Goal: Task Accomplishment & Management: Complete application form

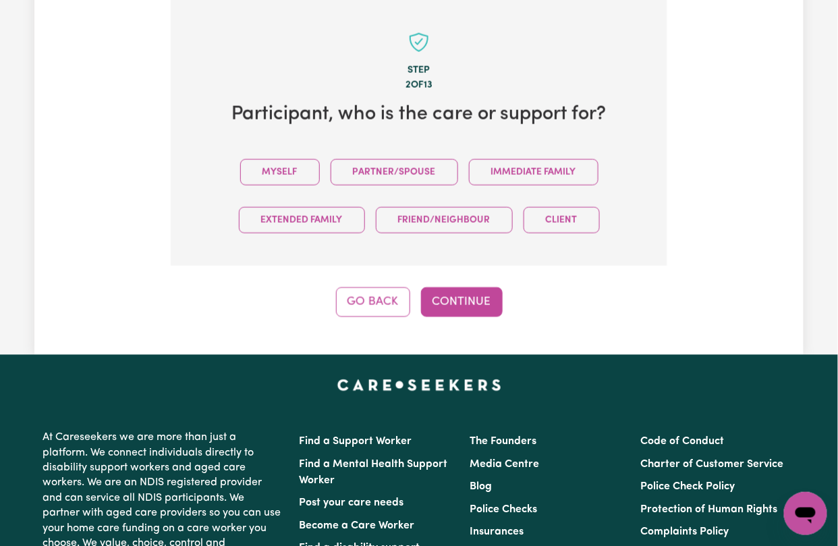
scroll to position [498, 0]
click at [267, 171] on button "Myself" at bounding box center [280, 172] width 80 height 26
click at [459, 316] on button "Continue" at bounding box center [462, 302] width 82 height 30
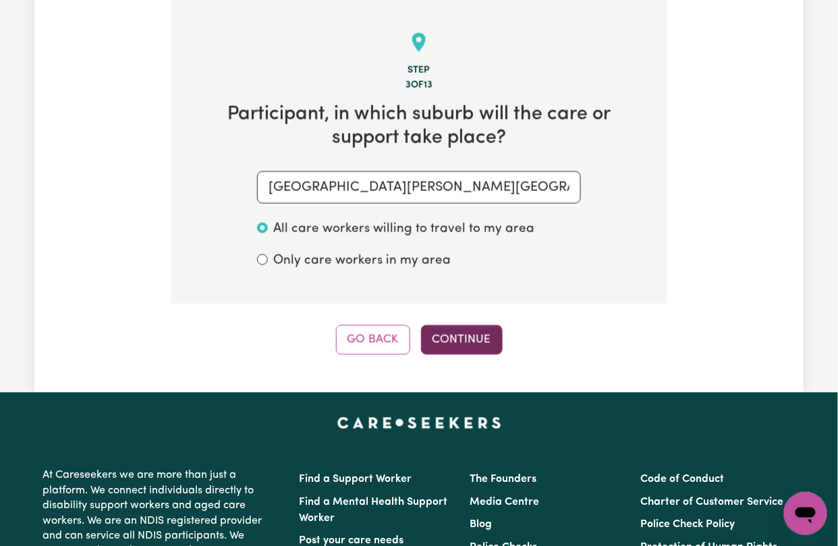
click at [470, 352] on button "Continue" at bounding box center [462, 340] width 82 height 30
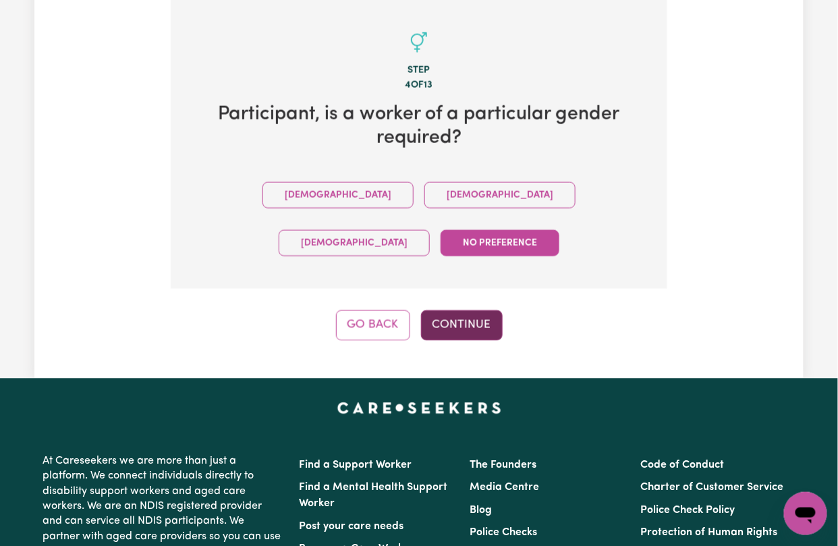
click at [446, 310] on button "Continue" at bounding box center [462, 325] width 82 height 30
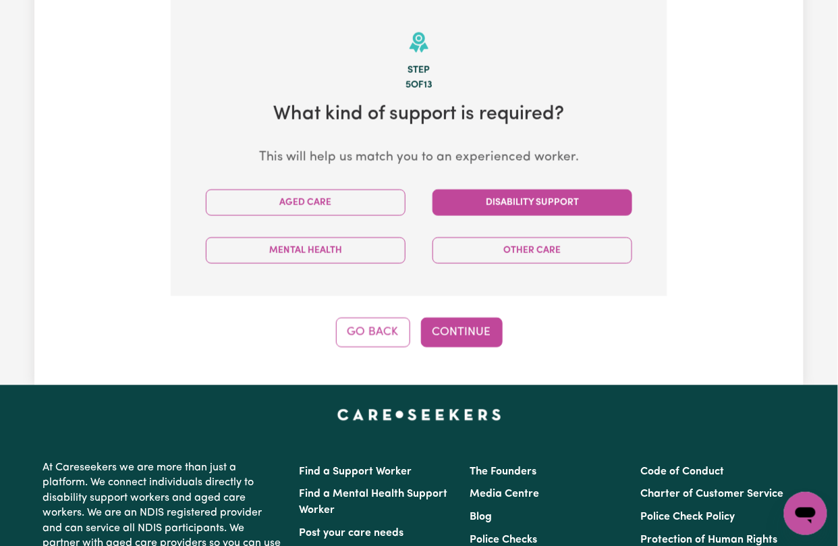
click at [480, 205] on button "Disability Support" at bounding box center [532, 203] width 200 height 26
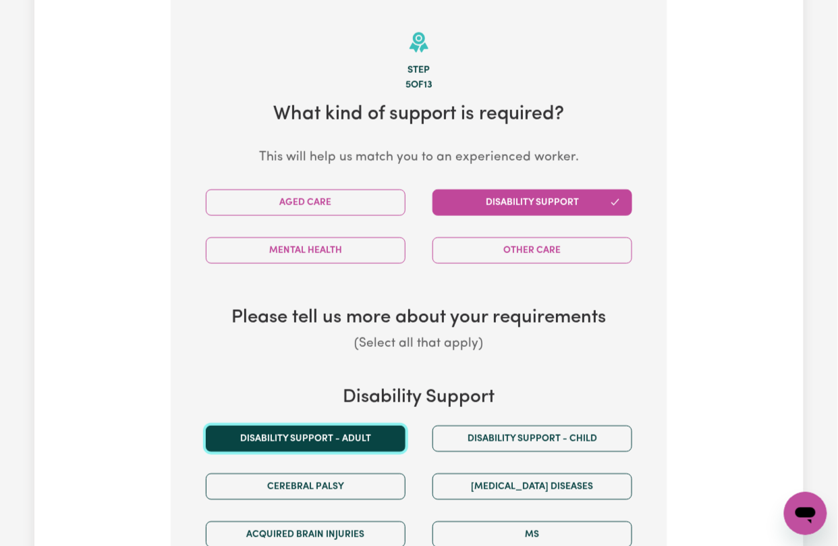
click at [343, 452] on button "Disability support - Adult" at bounding box center [306, 439] width 200 height 26
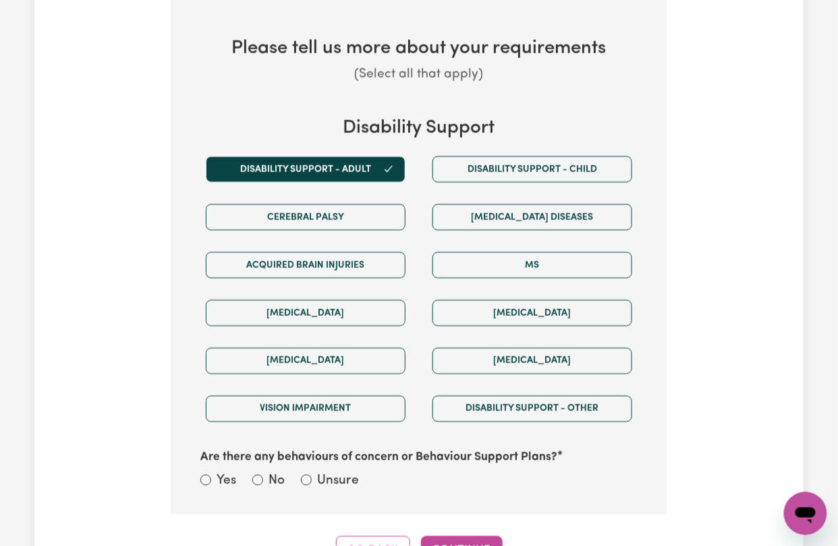
click at [348, 487] on label "Unsure" at bounding box center [338, 482] width 42 height 20
click at [312, 485] on input "Unsure" at bounding box center [306, 479] width 11 height 11
radio input "true"
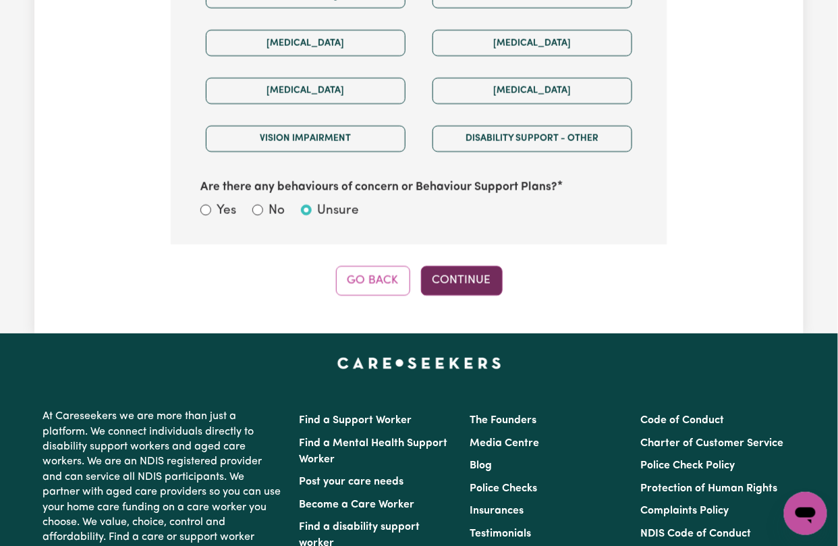
click at [459, 285] on button "Continue" at bounding box center [462, 281] width 82 height 30
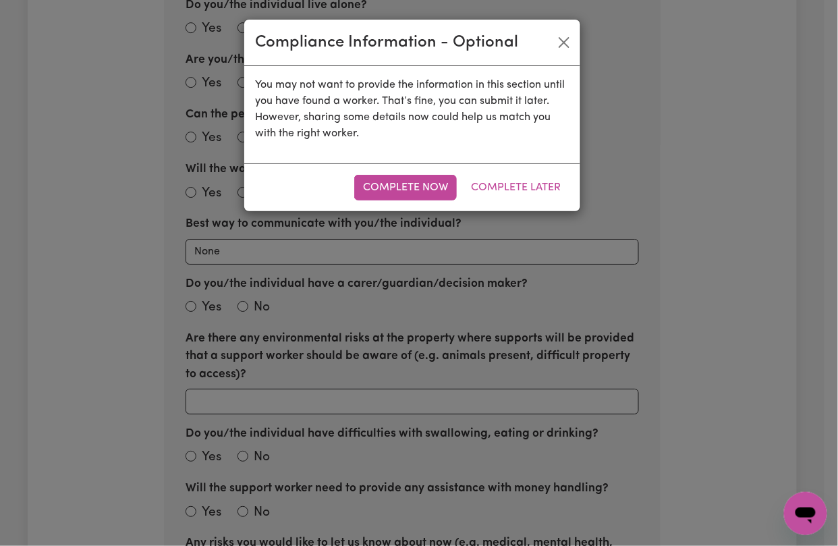
scroll to position [498, 0]
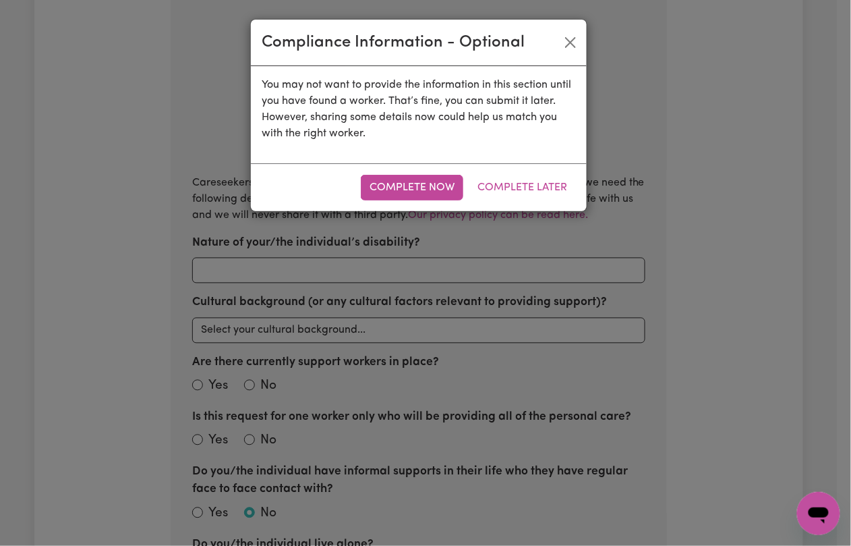
click at [523, 167] on div "Complete Now Complete Later" at bounding box center [419, 187] width 336 height 48
click at [521, 182] on button "Complete Later" at bounding box center [522, 188] width 107 height 26
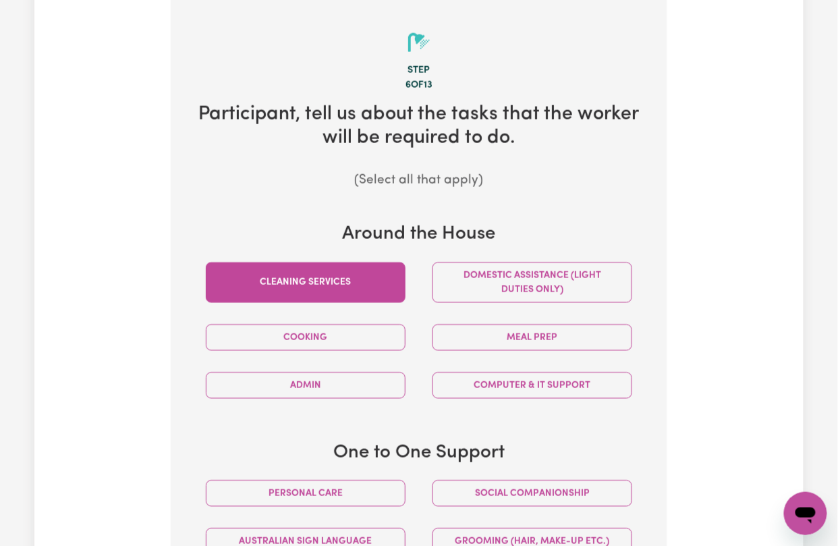
scroll to position [678, 0]
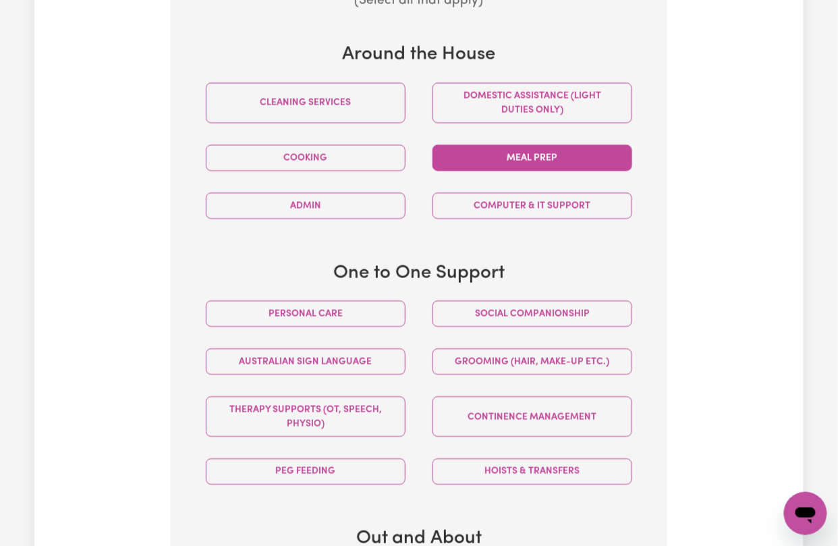
click at [514, 165] on button "Meal prep" at bounding box center [532, 157] width 200 height 26
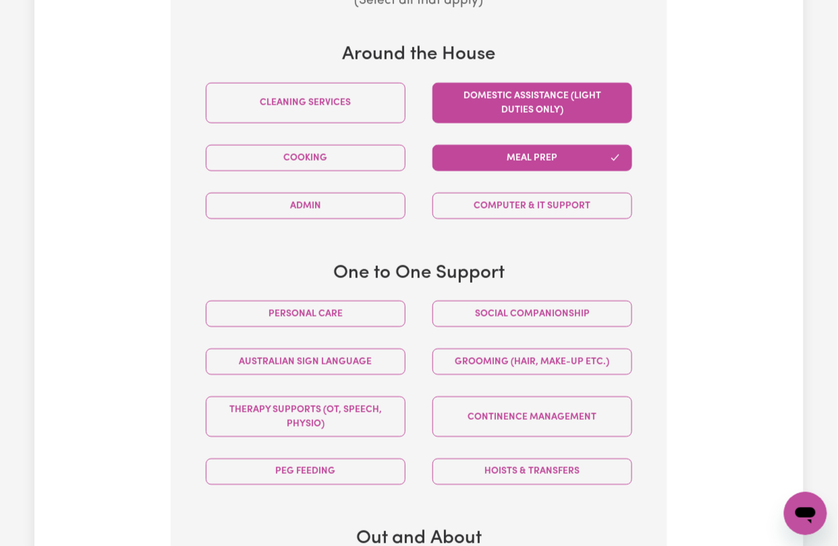
click at [475, 111] on button "Domestic assistance (light duties only)" at bounding box center [532, 102] width 200 height 40
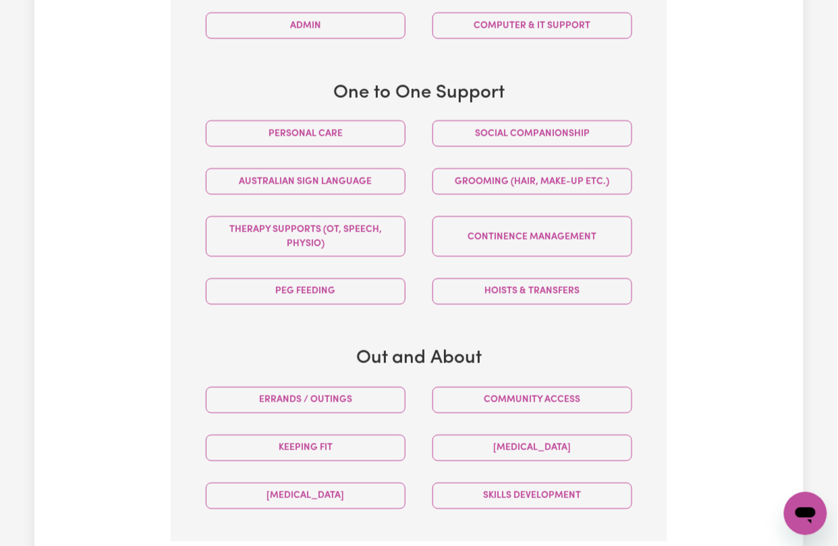
scroll to position [1037, 0]
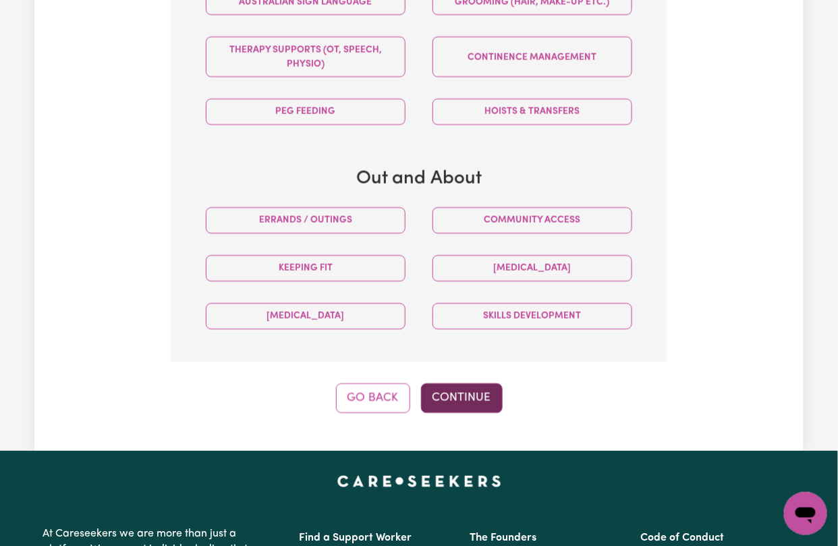
click at [465, 398] on button "Continue" at bounding box center [462, 398] width 82 height 30
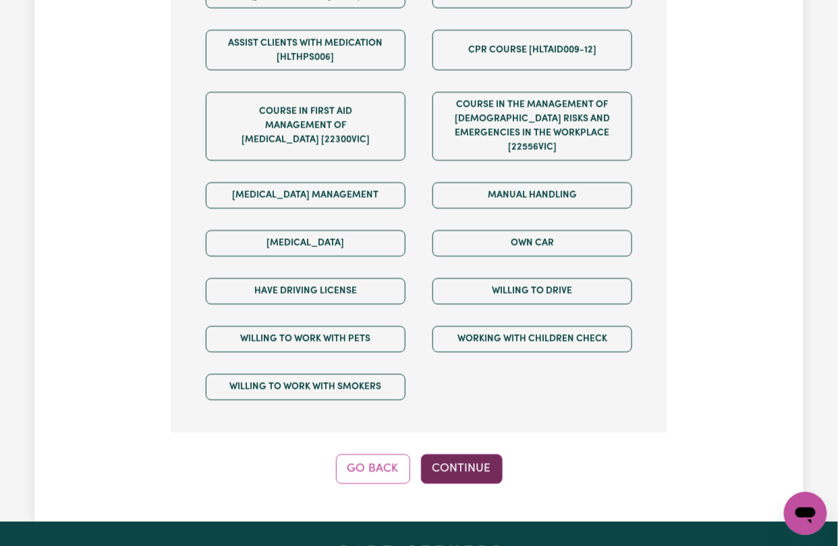
click at [461, 476] on button "Continue" at bounding box center [462, 469] width 82 height 30
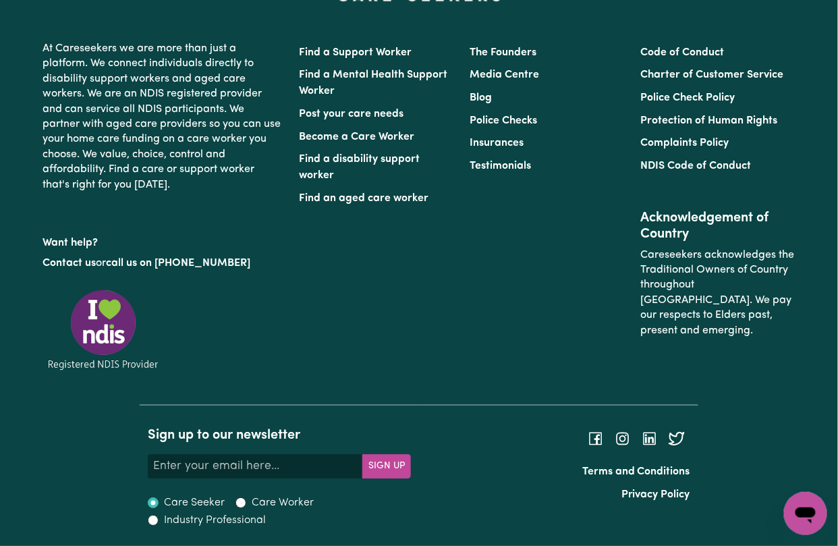
scroll to position [498, 0]
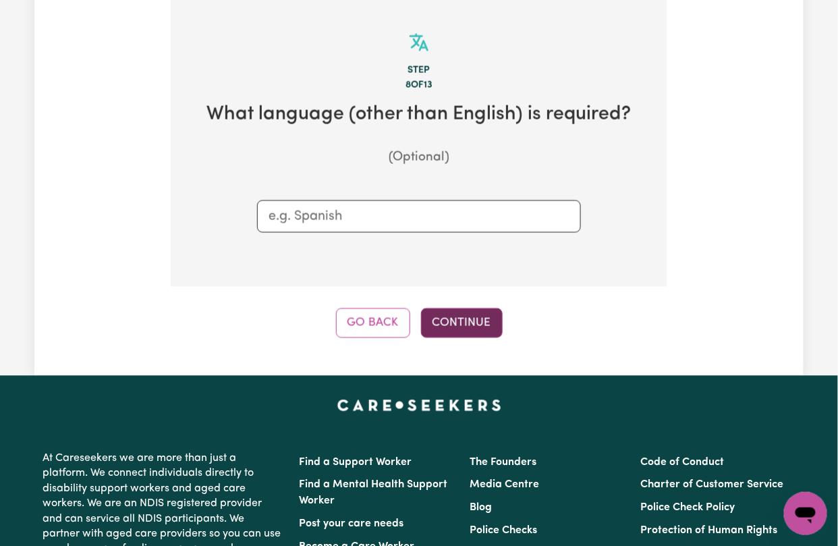
click at [438, 326] on button "Continue" at bounding box center [462, 323] width 82 height 30
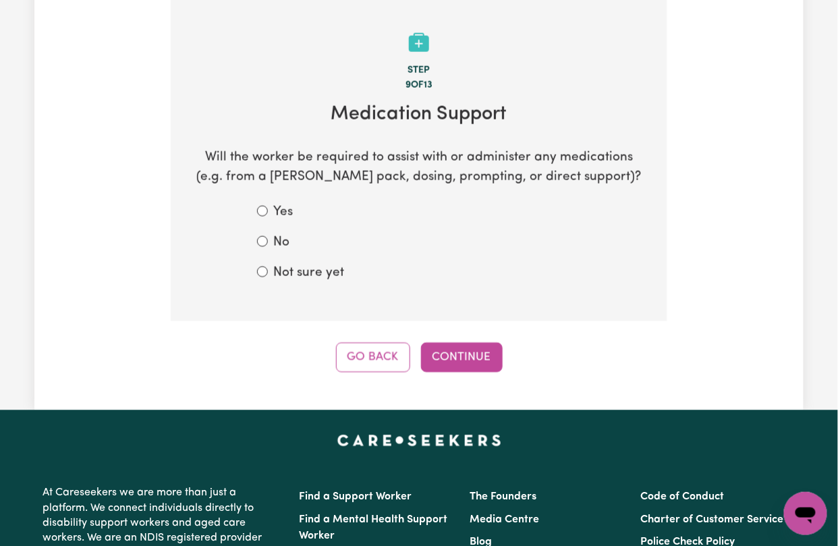
click at [324, 270] on label "Not sure yet" at bounding box center [308, 274] width 71 height 20
click at [268, 270] on input "Not sure yet" at bounding box center [262, 271] width 11 height 11
radio input "true"
click at [473, 367] on button "Continue" at bounding box center [462, 358] width 82 height 30
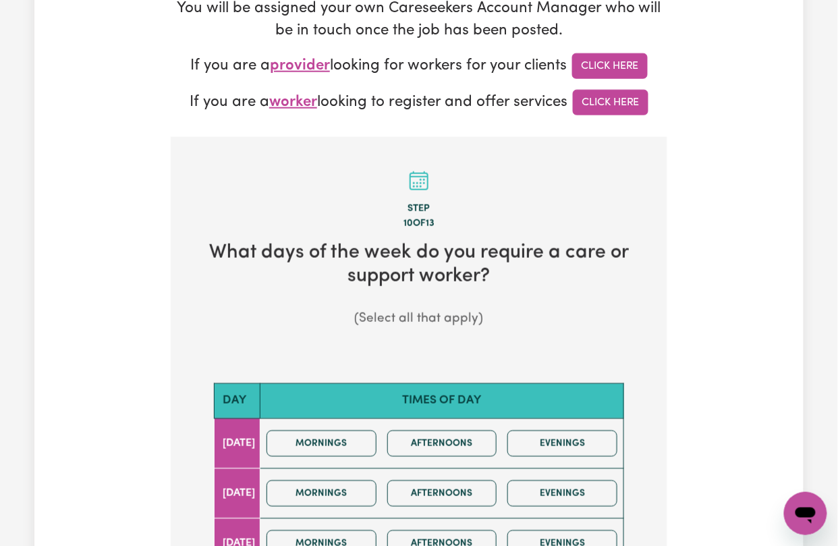
scroll to position [629, 0]
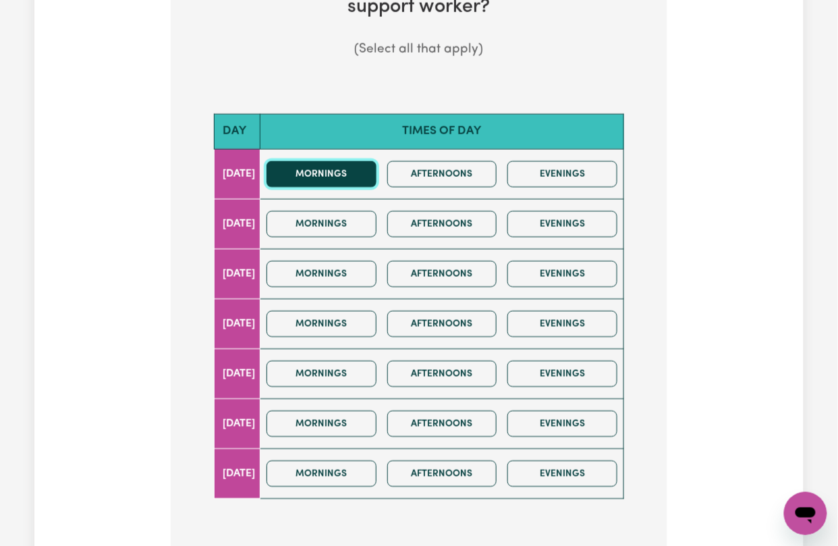
click at [337, 178] on button "Mornings" at bounding box center [321, 174] width 110 height 26
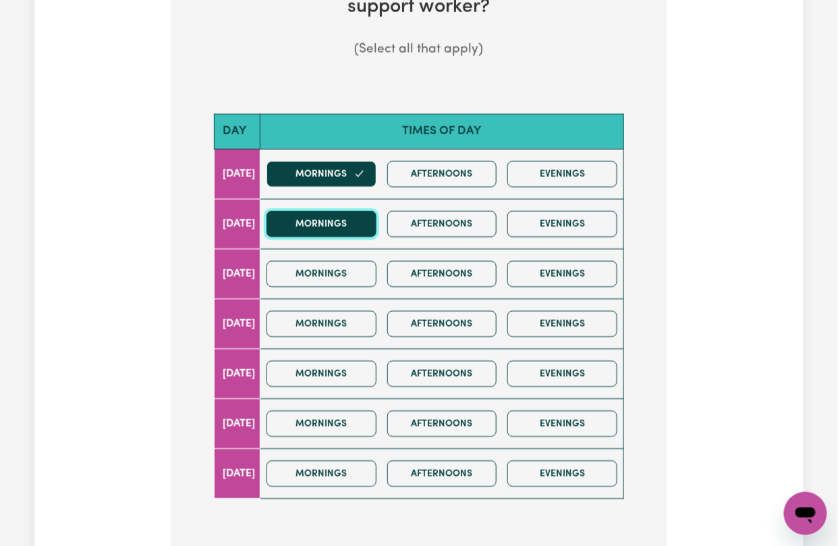
drag, startPoint x: 324, startPoint y: 235, endPoint x: 320, endPoint y: 263, distance: 28.7
click at [324, 235] on button "Mornings" at bounding box center [321, 223] width 110 height 26
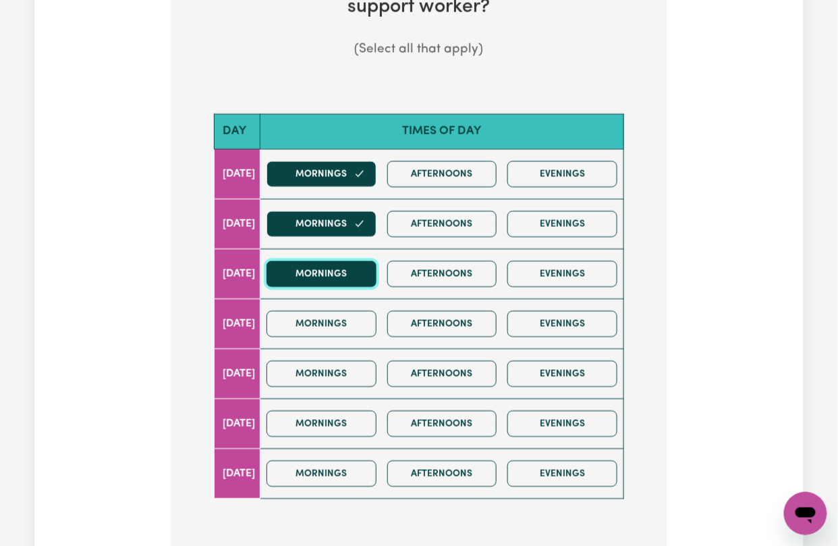
click at [318, 284] on button "Mornings" at bounding box center [321, 273] width 110 height 26
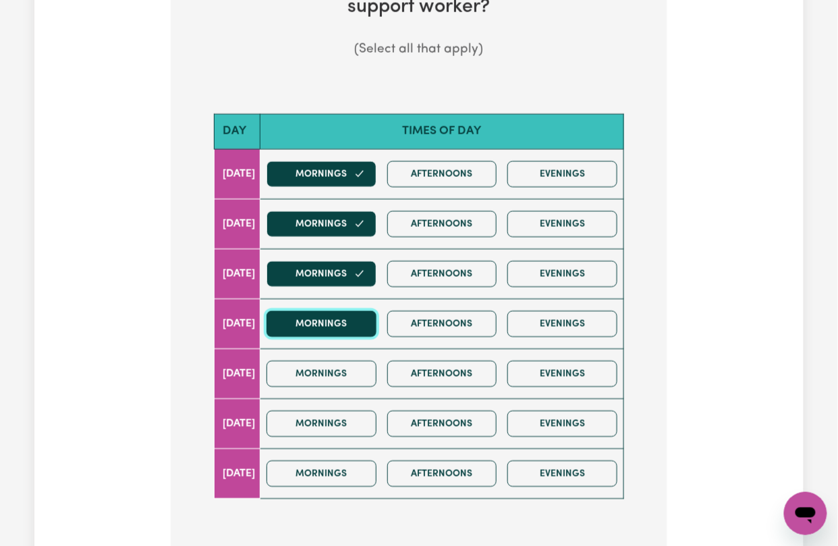
drag, startPoint x: 319, startPoint y: 326, endPoint x: 325, endPoint y: 360, distance: 33.6
click at [319, 328] on button "Mornings" at bounding box center [321, 323] width 110 height 26
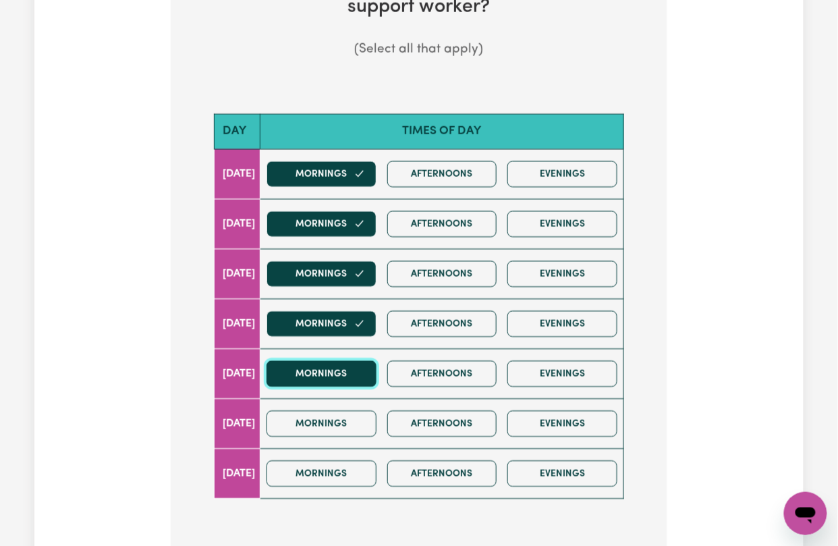
click at [326, 368] on button "Mornings" at bounding box center [321, 373] width 110 height 26
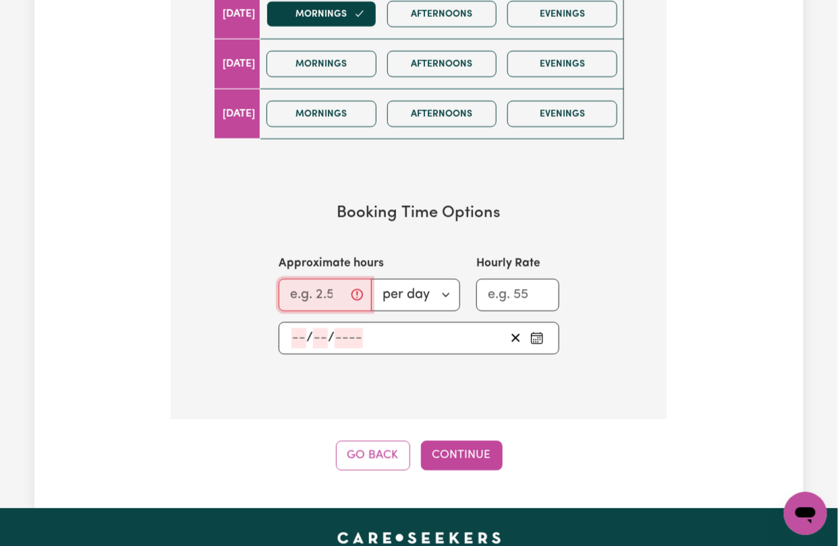
click at [308, 309] on input "Approximate hours" at bounding box center [325, 295] width 93 height 32
drag, startPoint x: 316, startPoint y: 302, endPoint x: 254, endPoint y: 300, distance: 62.8
click at [254, 300] on div "Approximate hours 2 per day per week Hourly Rate" at bounding box center [418, 282] width 345 height 55
type input "2"
click at [306, 332] on div "/ /" at bounding box center [419, 338] width 281 height 32
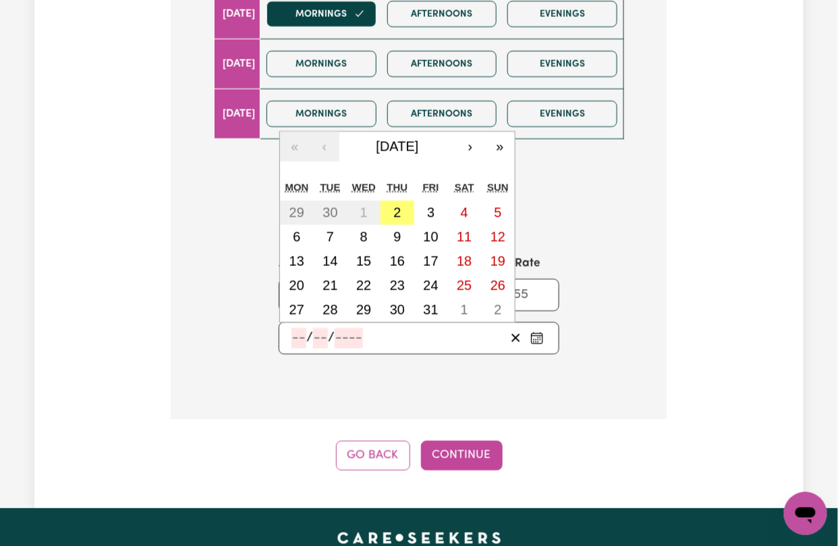
drag, startPoint x: 305, startPoint y: 340, endPoint x: 311, endPoint y: 355, distance: 16.0
click at [305, 341] on input "number" at bounding box center [298, 338] width 15 height 20
click at [302, 241] on button "6" at bounding box center [297, 237] width 34 height 24
type input "2025-10-06"
type input "6"
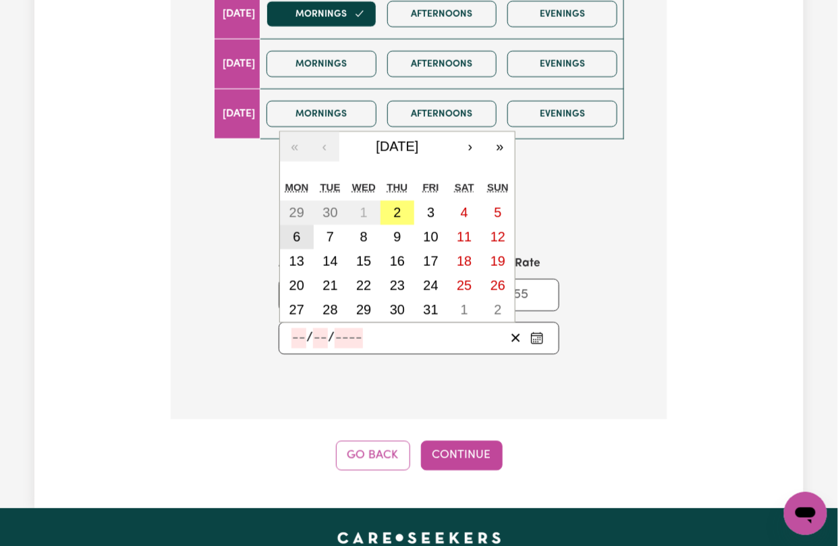
type input "10"
type input "2025"
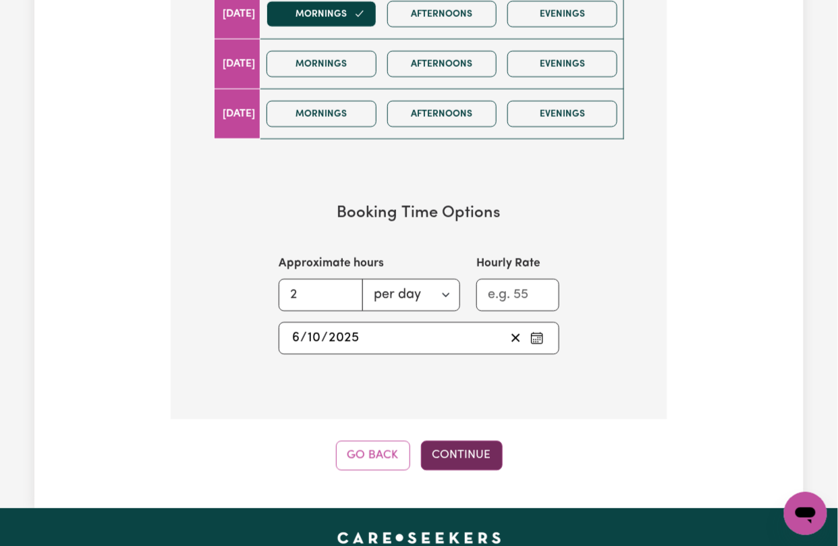
click at [454, 463] on button "Continue" at bounding box center [462, 455] width 82 height 30
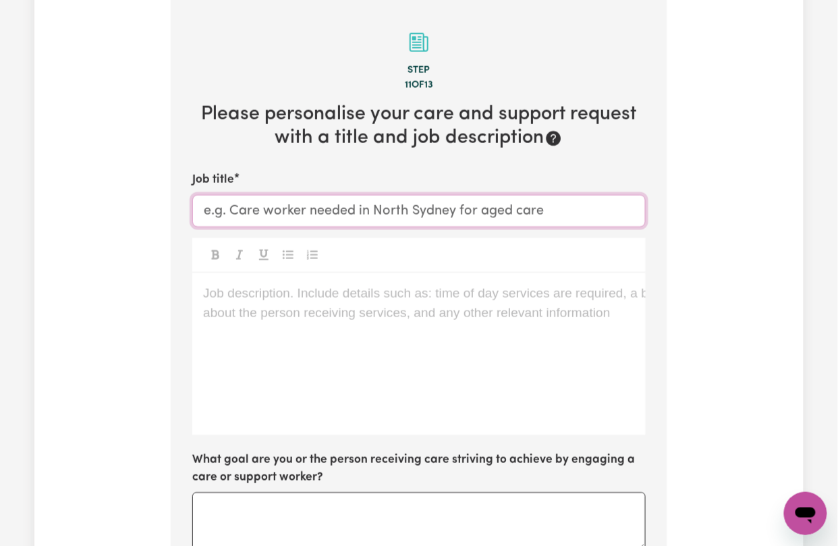
click at [254, 216] on input "Job title" at bounding box center [418, 211] width 453 height 32
type input "Support Worker Needed in Clayton, VIC"
click at [470, 324] on div "Job description. Include details such as: time of day services are required, a …" at bounding box center [418, 354] width 453 height 162
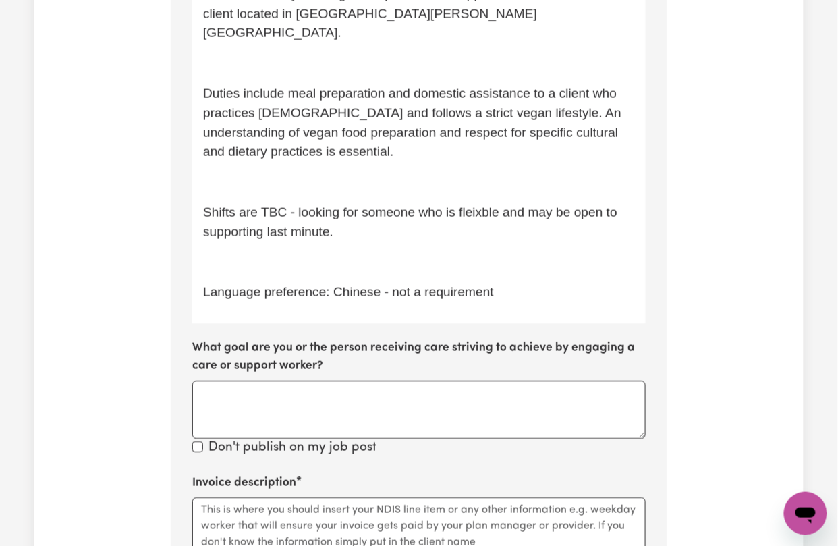
scroll to position [618, 0]
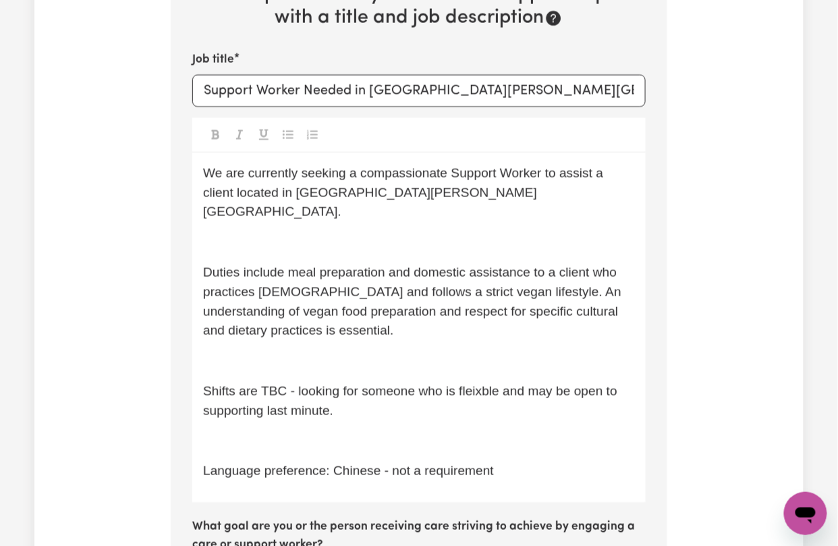
click at [247, 233] on p "﻿" at bounding box center [419, 243] width 432 height 20
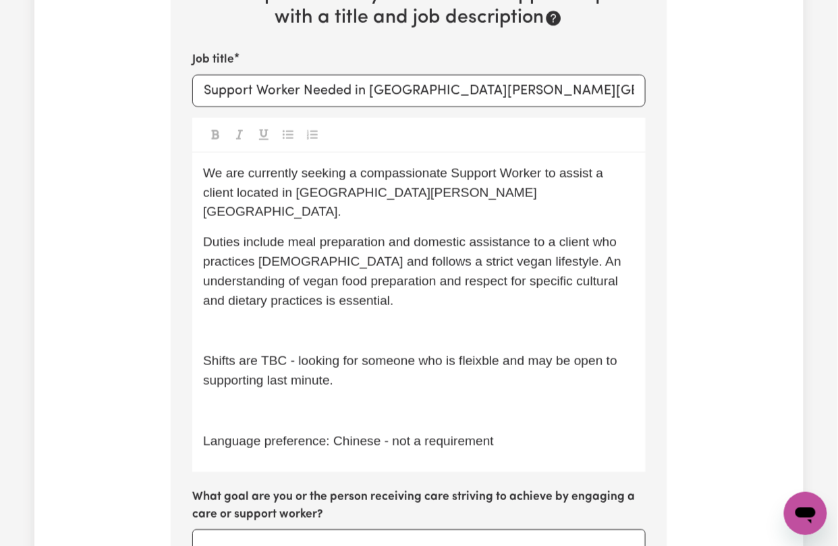
click at [248, 321] on p "﻿" at bounding box center [419, 331] width 432 height 20
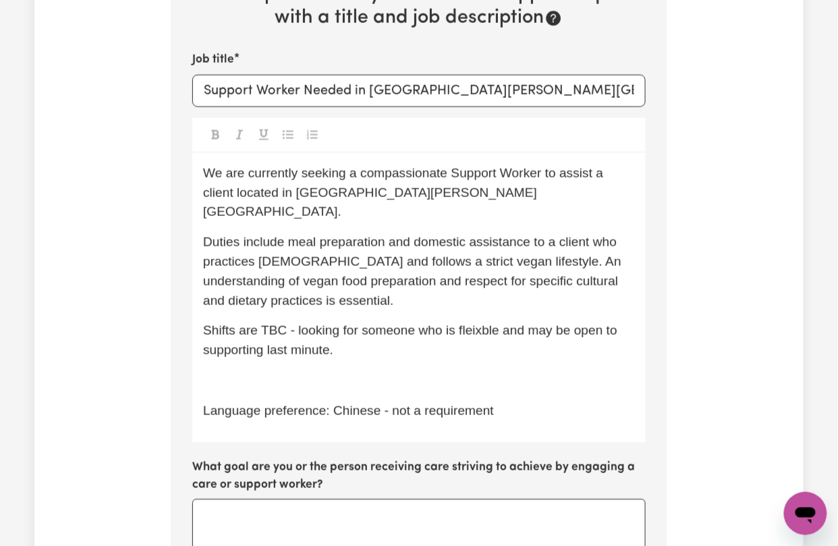
click at [268, 371] on p "﻿" at bounding box center [419, 381] width 432 height 20
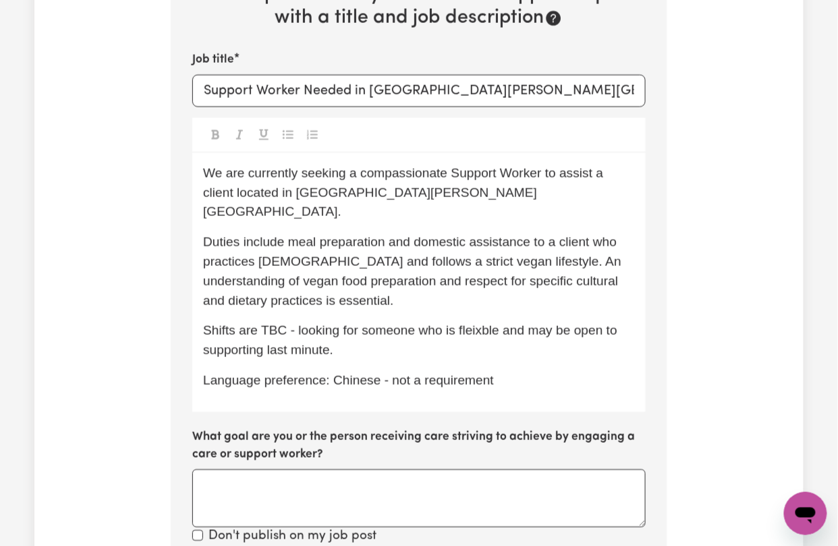
click at [283, 392] on div "We are currently seeking a compassionate Support Worker to assist a client loca…" at bounding box center [418, 282] width 453 height 259
click at [538, 381] on div "We are currently seeking a compassionate Support Worker to assist a client loca…" at bounding box center [418, 282] width 453 height 259
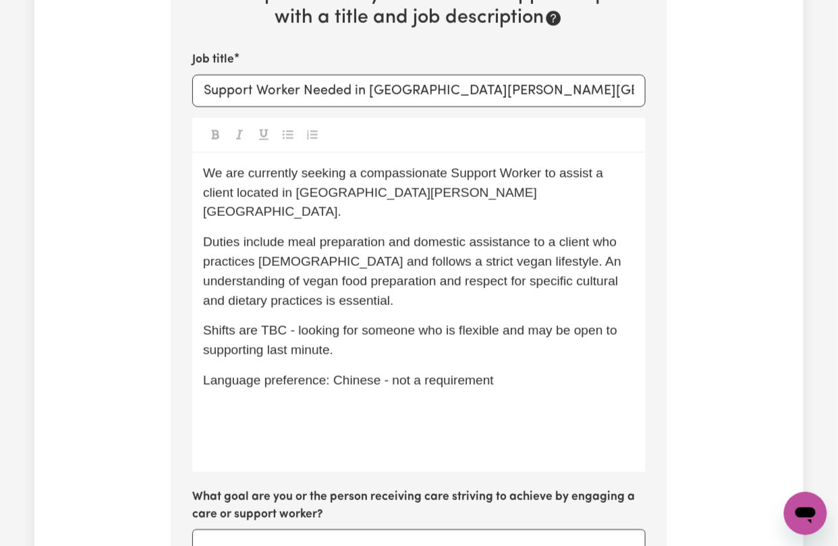
click at [419, 401] on p "﻿" at bounding box center [419, 411] width 432 height 20
click at [414, 401] on p "﻿" at bounding box center [419, 411] width 432 height 20
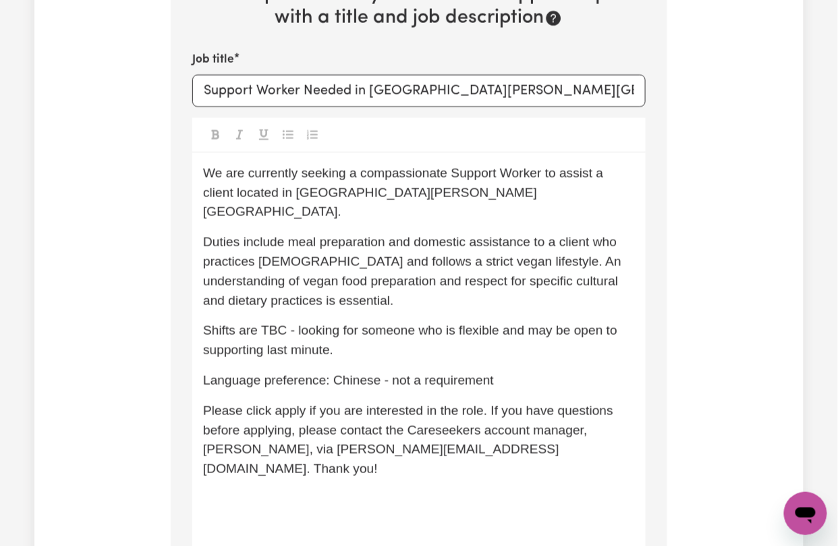
click at [268, 520] on p "﻿" at bounding box center [419, 530] width 432 height 20
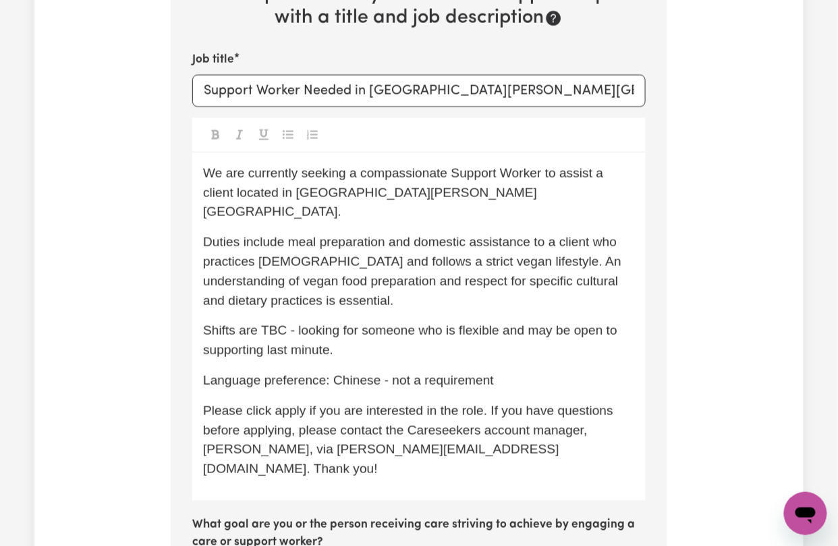
click at [602, 408] on span "Please click apply if you are interested in the role. If you have questions bef…" at bounding box center [410, 439] width 414 height 72
drag, startPoint x: 602, startPoint y: 408, endPoint x: 613, endPoint y: 397, distance: 16.2
click at [602, 408] on span "Please click apply if you are interested in the role. If you have questions bef…" at bounding box center [410, 439] width 414 height 72
click at [239, 437] on span "Please click apply if you are interested in the role. If you have questions bef…" at bounding box center [410, 439] width 414 height 72
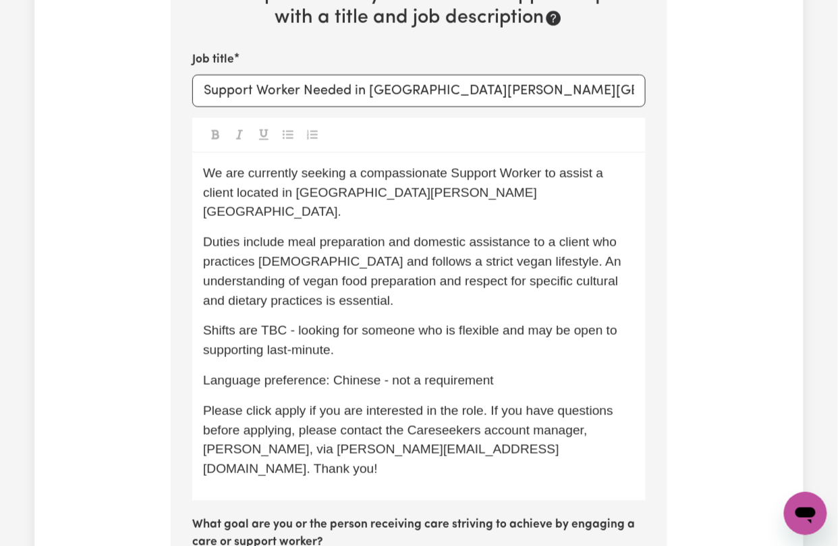
click at [238, 373] on span "Language preference: Chinese - not a requirement" at bounding box center [348, 380] width 291 height 14
click at [405, 373] on span "Language preference: Chinese - not a requirement" at bounding box center [348, 380] width 291 height 14
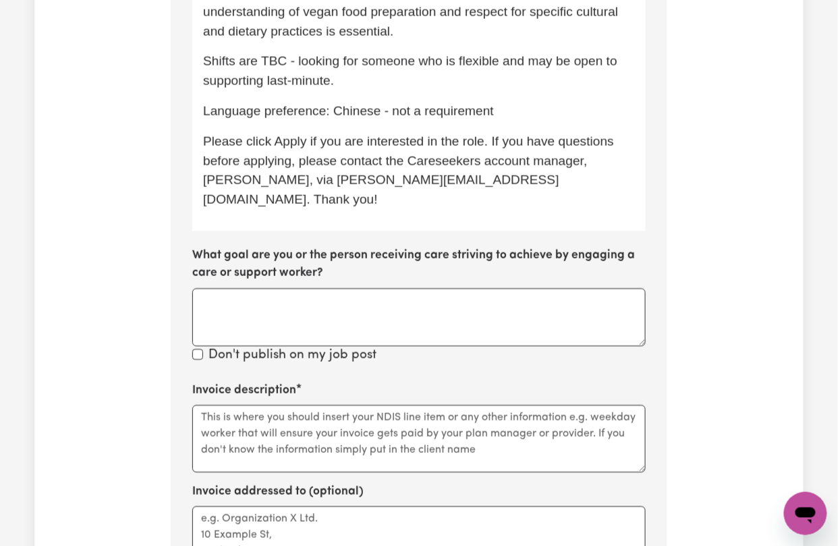
scroll to position [797, 0]
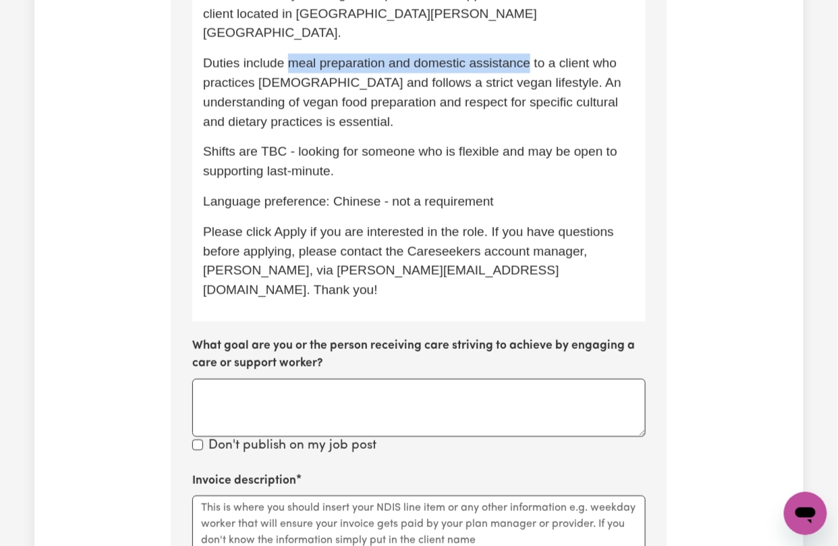
drag, startPoint x: 289, startPoint y: 42, endPoint x: 514, endPoint y: 41, distance: 225.3
click at [524, 55] on span "Duties include meal preparation and domestic assistance to a client who practic…" at bounding box center [414, 91] width 422 height 72
copy span "meal preparation and domestic assistance"
click at [257, 495] on textarea "Invoice description" at bounding box center [418, 528] width 453 height 67
paste textarea "meal preparation and domestic assistance"
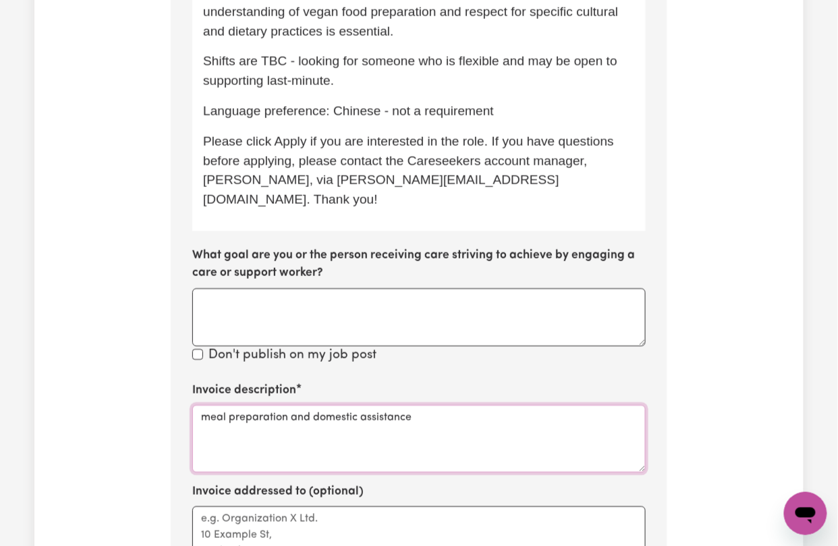
scroll to position [1158, 0]
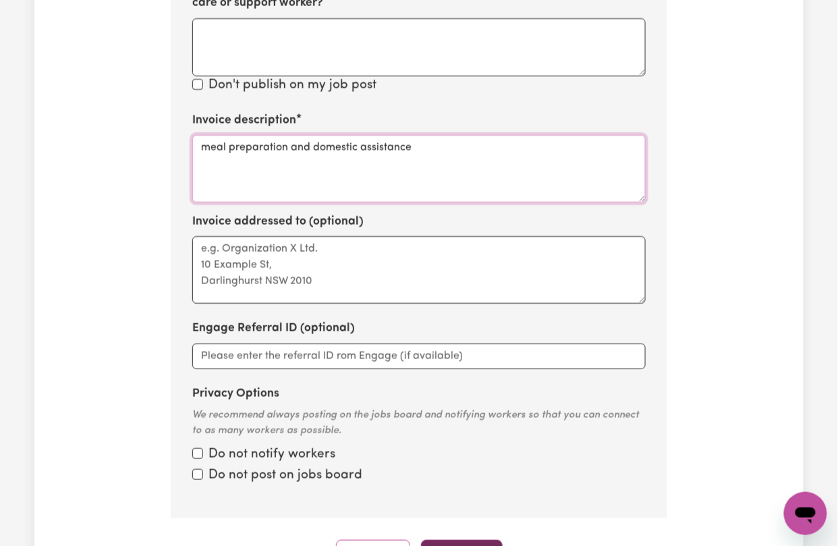
type textarea "meal preparation and domestic assistance"
click at [457, 540] on button "Continue" at bounding box center [462, 555] width 82 height 30
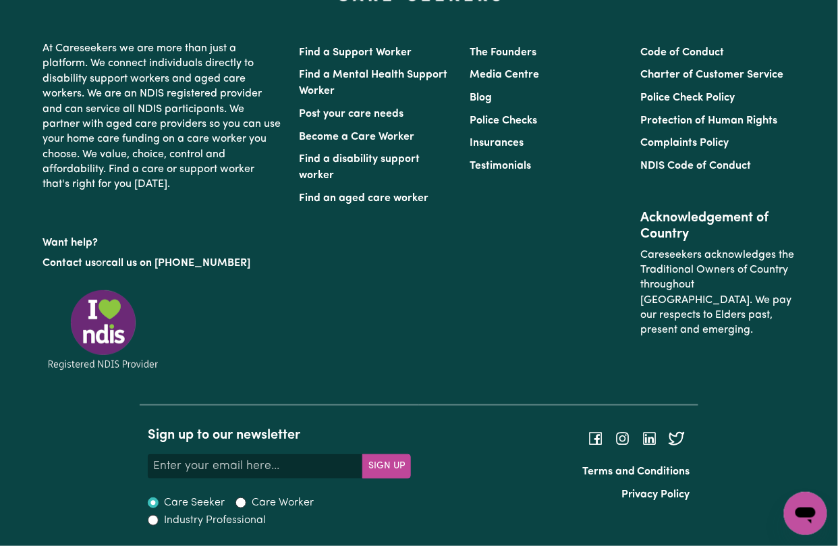
scroll to position [498, 0]
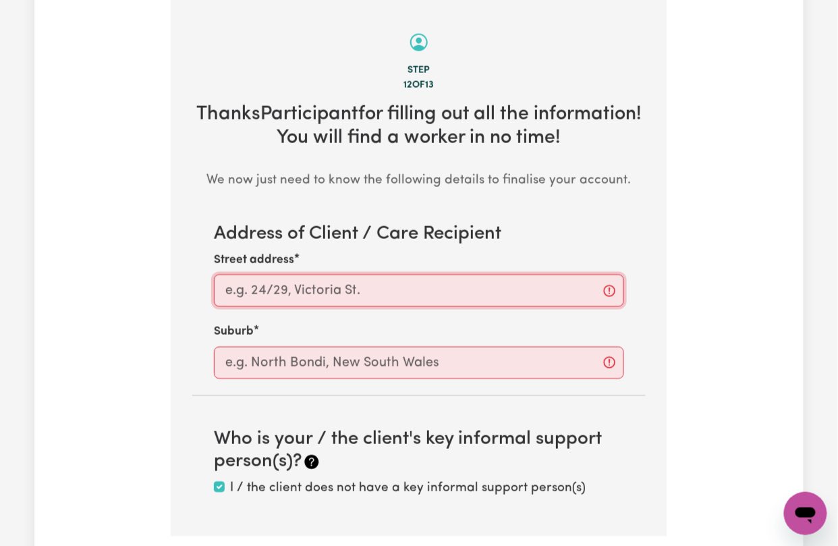
click at [391, 289] on input "Street address" at bounding box center [419, 291] width 410 height 32
paste input "Clayton, VIC."
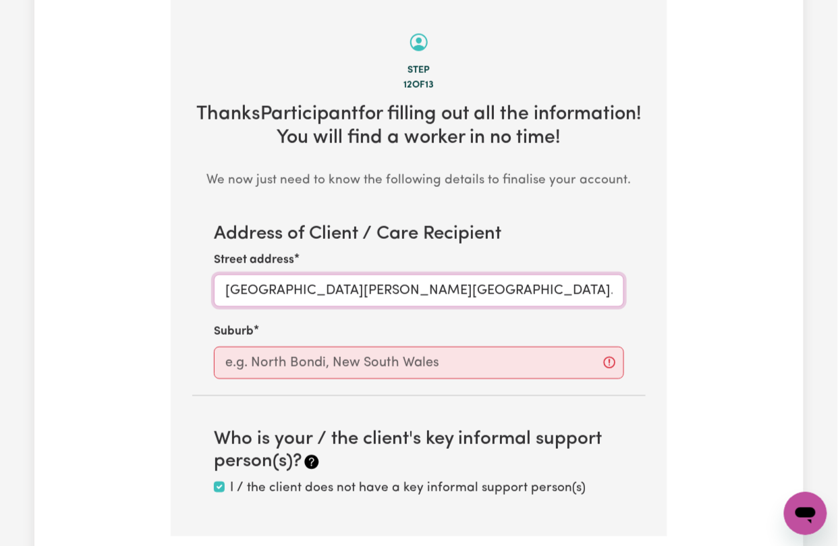
click at [254, 291] on input "Clayton, VIC." at bounding box center [419, 291] width 410 height 32
type input "Clayton, VIC."
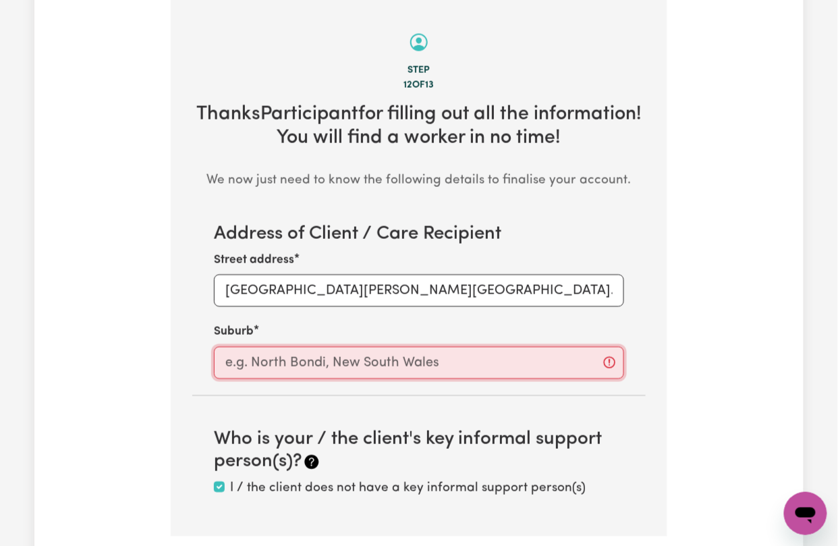
click at [241, 367] on input "text" at bounding box center [419, 363] width 410 height 32
paste input "Clayton"
type input "Clayton"
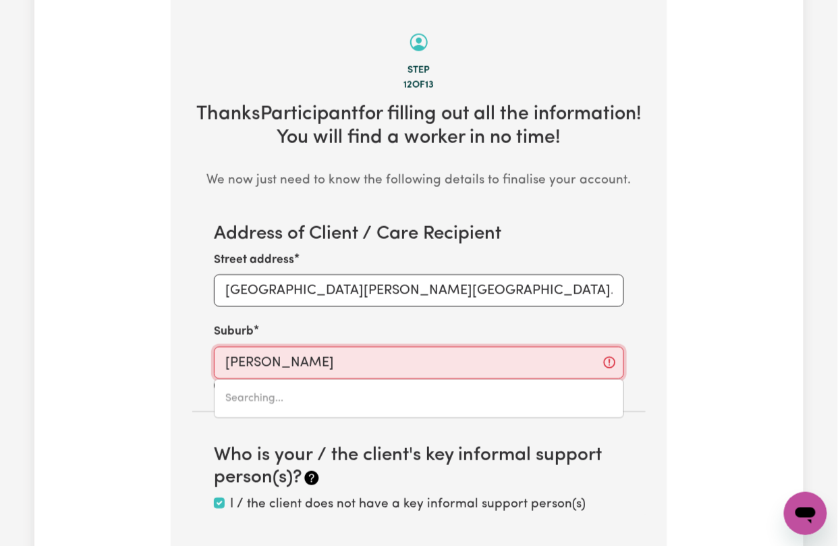
type input "Clayton, Victoria, 3168"
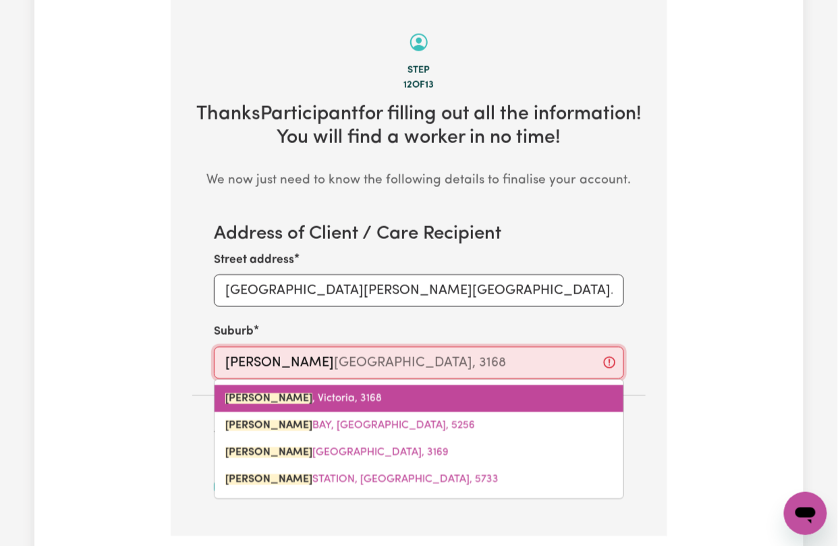
click at [252, 399] on mark "CLAYTON" at bounding box center [268, 398] width 87 height 11
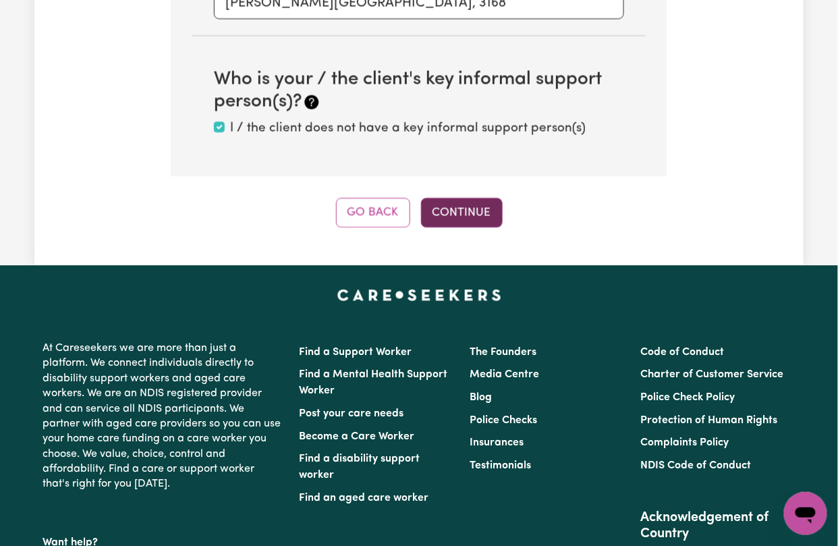
click at [459, 201] on button "Continue" at bounding box center [462, 213] width 82 height 30
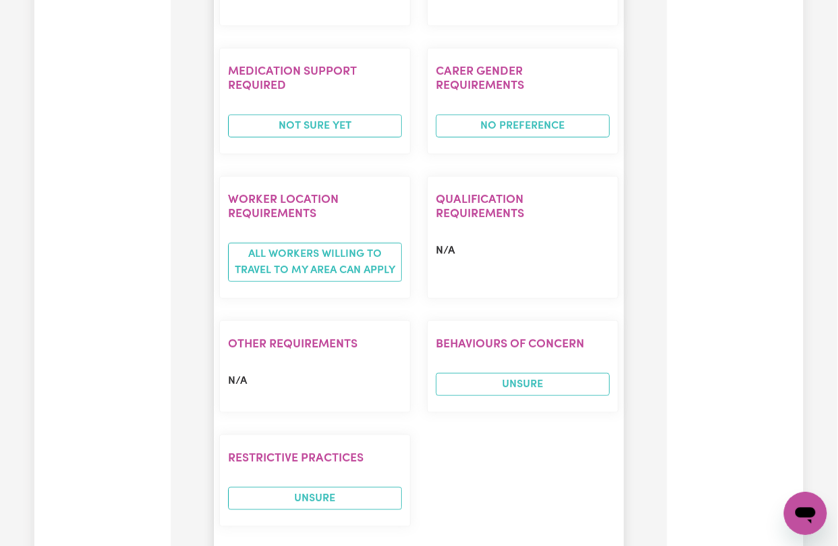
scroll to position [2027, 0]
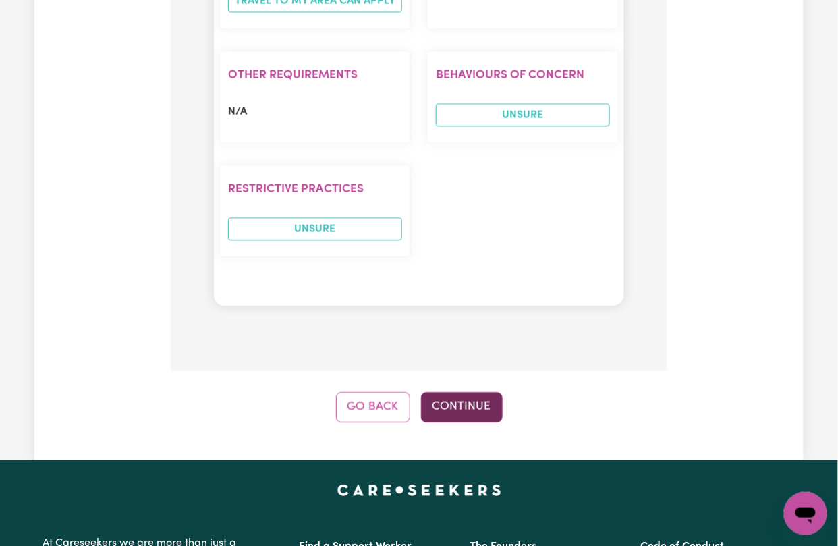
click at [478, 392] on button "Continue" at bounding box center [462, 407] width 82 height 30
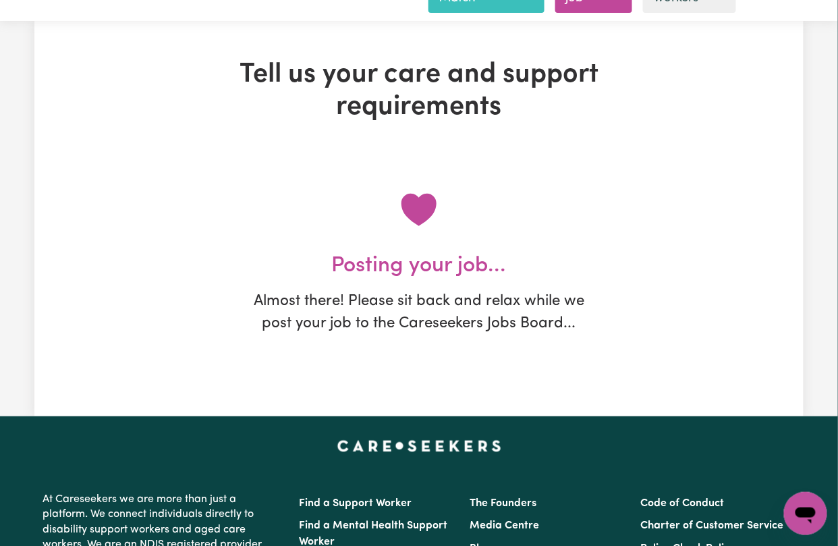
scroll to position [0, 0]
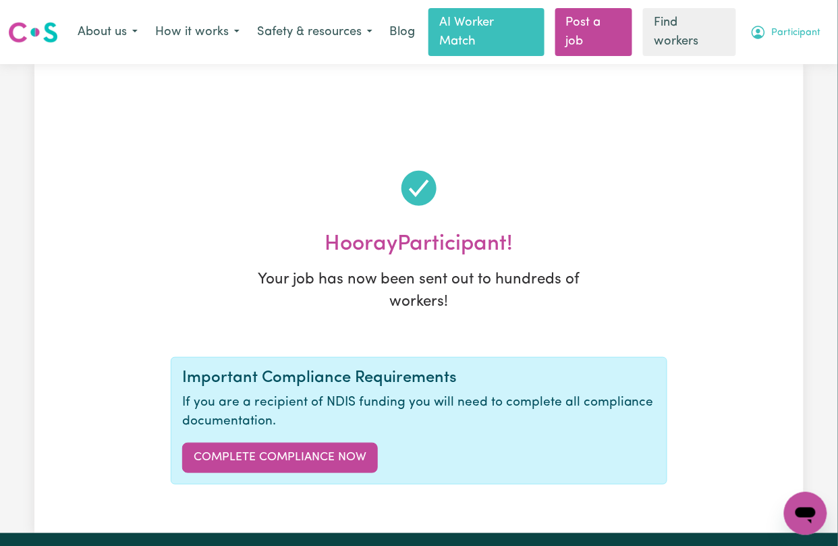
click at [781, 36] on span "Participant" at bounding box center [796, 33] width 49 height 15
click at [775, 59] on link "My Dashboard" at bounding box center [775, 61] width 107 height 26
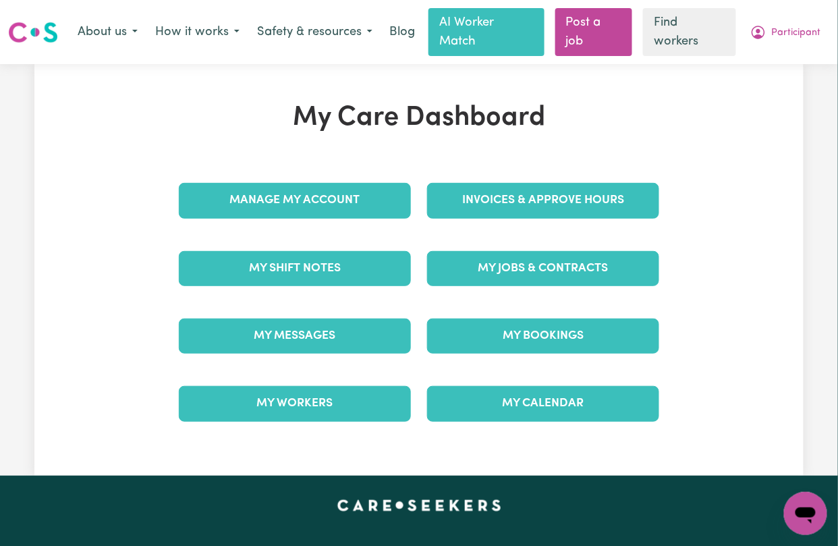
click at [335, 193] on div "My Care Dashboard Manage My Account Invoices & Approve Hours My Shift Notes My …" at bounding box center [419, 270] width 513 height 336
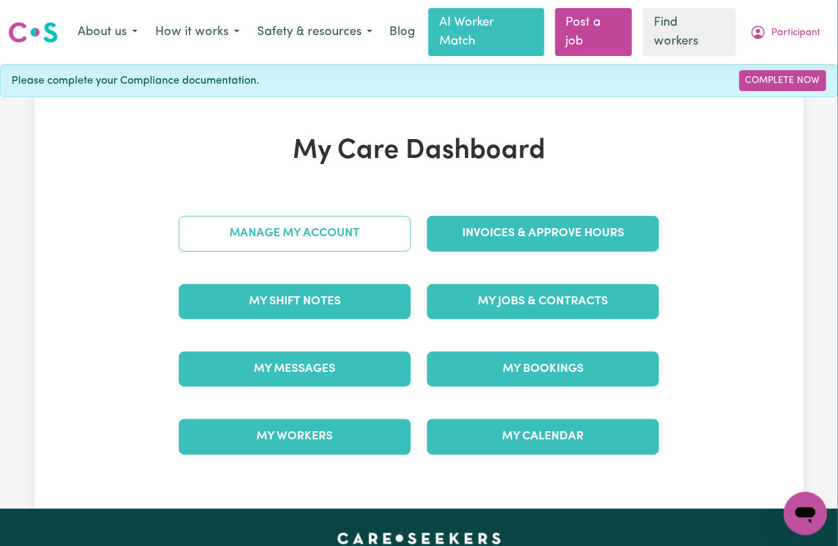
click at [314, 235] on link "Manage My Account" at bounding box center [295, 233] width 232 height 35
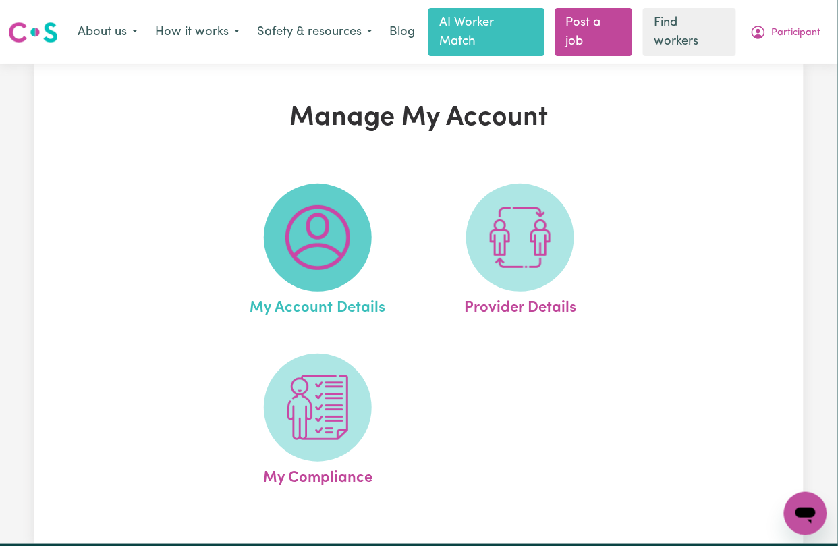
click at [341, 260] on img at bounding box center [317, 237] width 65 height 65
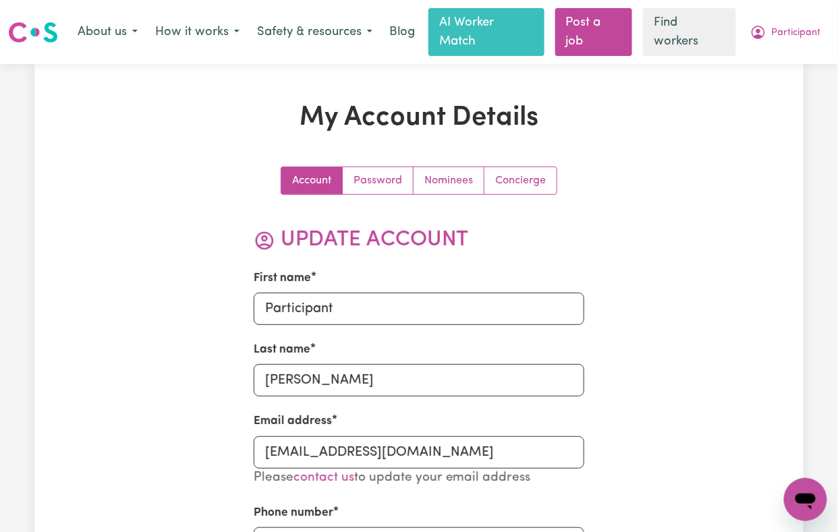
click at [528, 195] on div "Account Password Nominees Concierge" at bounding box center [419, 181] width 277 height 28
click at [517, 182] on link "Concierge" at bounding box center [520, 180] width 72 height 27
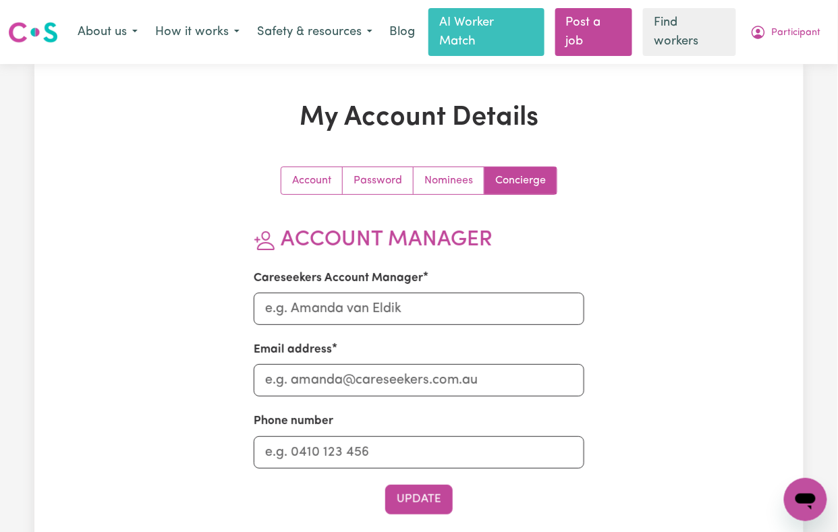
click at [332, 330] on section "Account Manager Careseekers Account Manager Email address Phone number Update" at bounding box center [419, 370] width 331 height 287
click at [333, 311] on input "Careseekers Account Manager" at bounding box center [419, 309] width 331 height 32
type input "Mikayla"
click at [328, 374] on input "Email address" at bounding box center [419, 380] width 331 height 32
type input "Mikayla@careseekers.com.au"
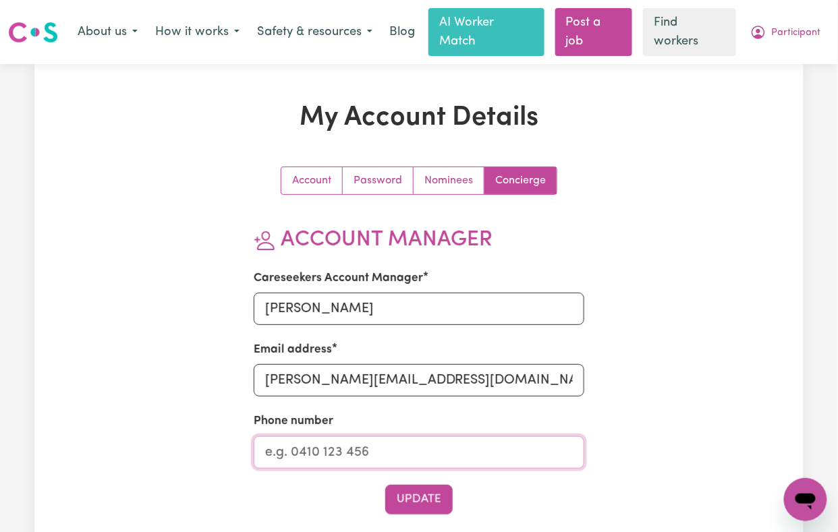
click at [310, 443] on input "Phone number" at bounding box center [419, 452] width 331 height 32
type input "1300765465"
click at [399, 514] on button "Update" at bounding box center [418, 500] width 67 height 30
click at [430, 491] on button "Update" at bounding box center [418, 500] width 67 height 30
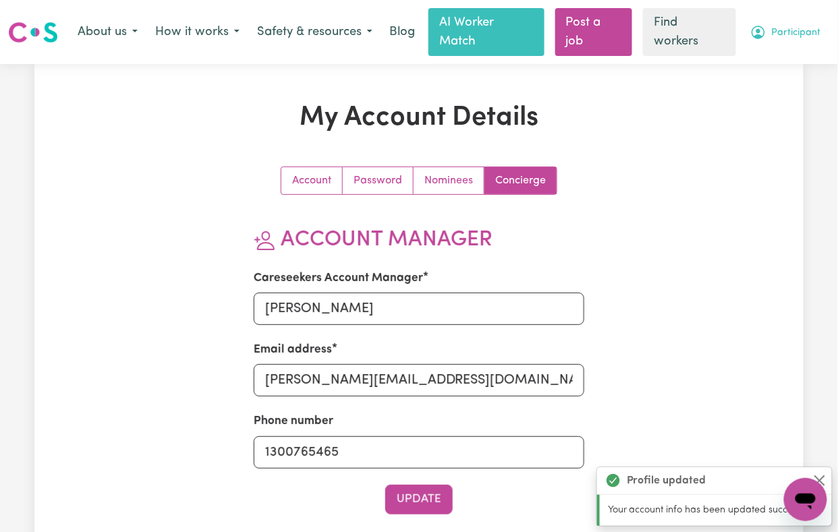
click at [762, 35] on icon "My Account" at bounding box center [757, 32] width 13 height 13
click at [759, 49] on link "My Dashboard" at bounding box center [775, 61] width 107 height 26
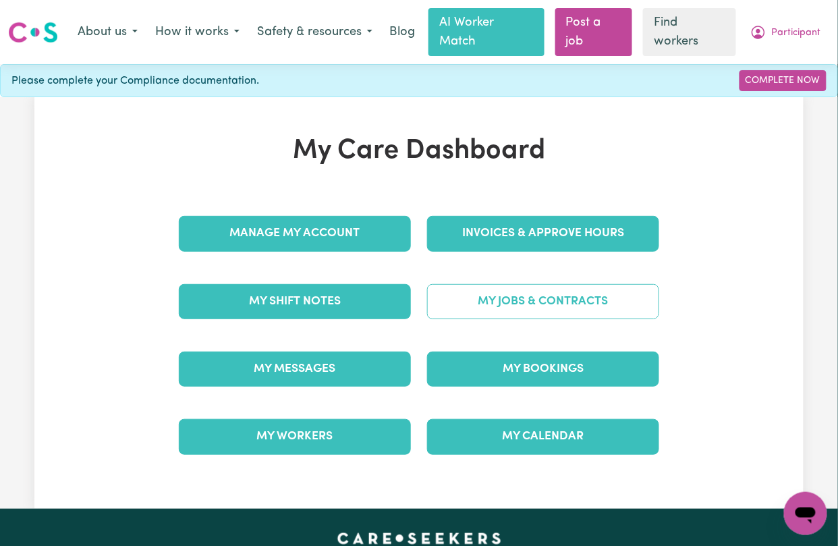
click at [501, 306] on link "My Jobs & Contracts" at bounding box center [543, 301] width 232 height 35
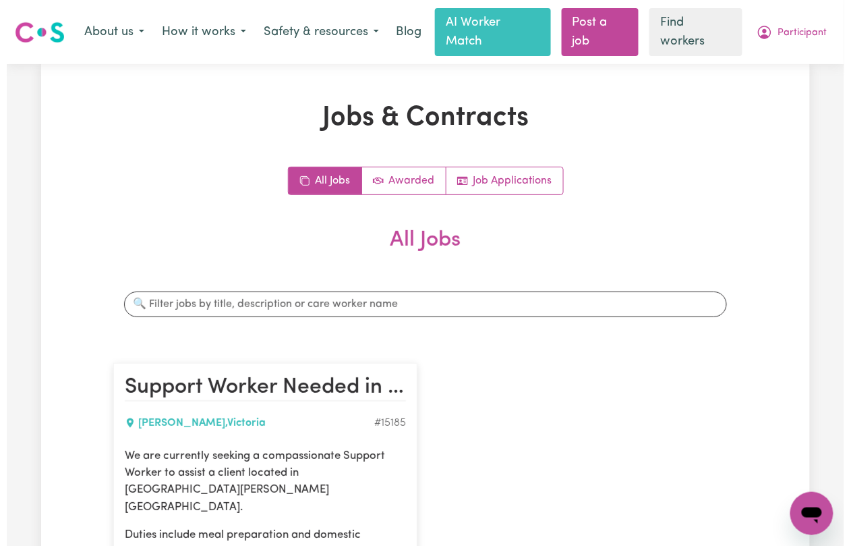
scroll to position [360, 0]
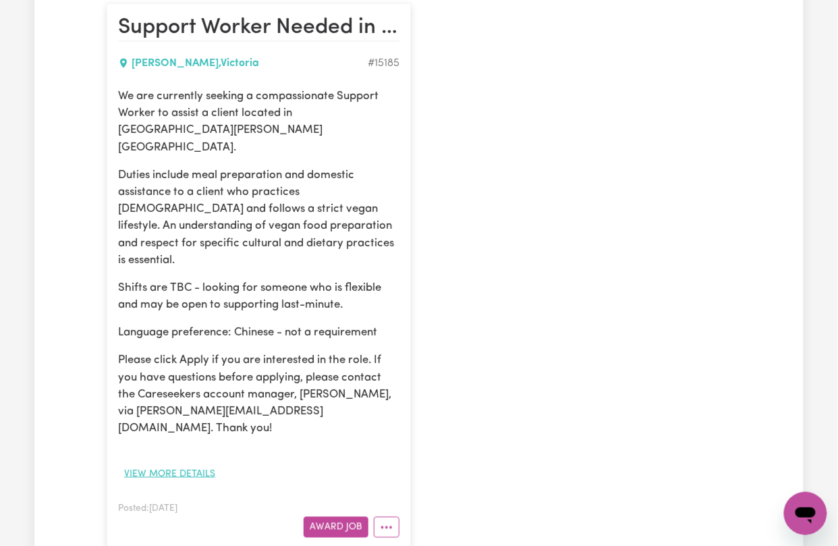
click at [189, 463] on button "View more details" at bounding box center [169, 473] width 103 height 21
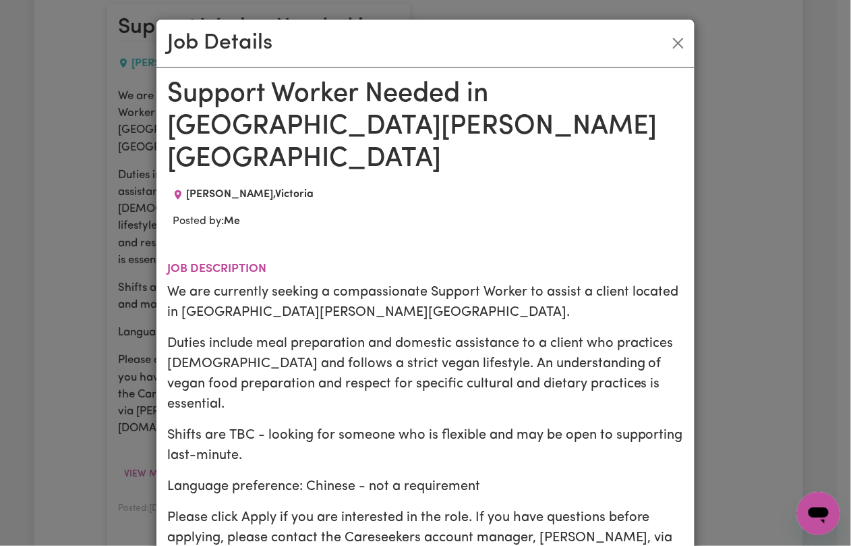
scroll to position [90, 0]
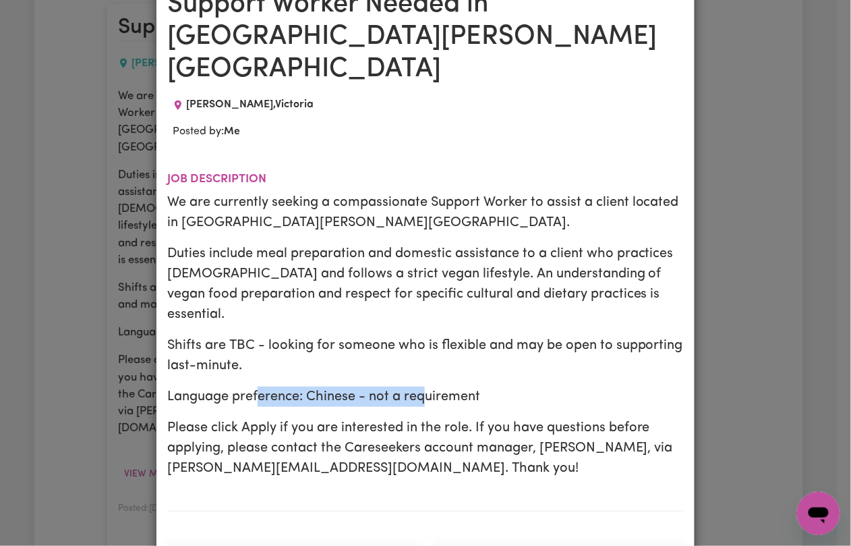
drag, startPoint x: 252, startPoint y: 308, endPoint x: 436, endPoint y: 321, distance: 183.9
click at [424, 387] on p "Language preference: Chinese - not a requirement" at bounding box center [425, 397] width 517 height 20
click at [459, 324] on div "We are currently seeking a compassionate Support Worker to assist a client loca…" at bounding box center [425, 335] width 517 height 286
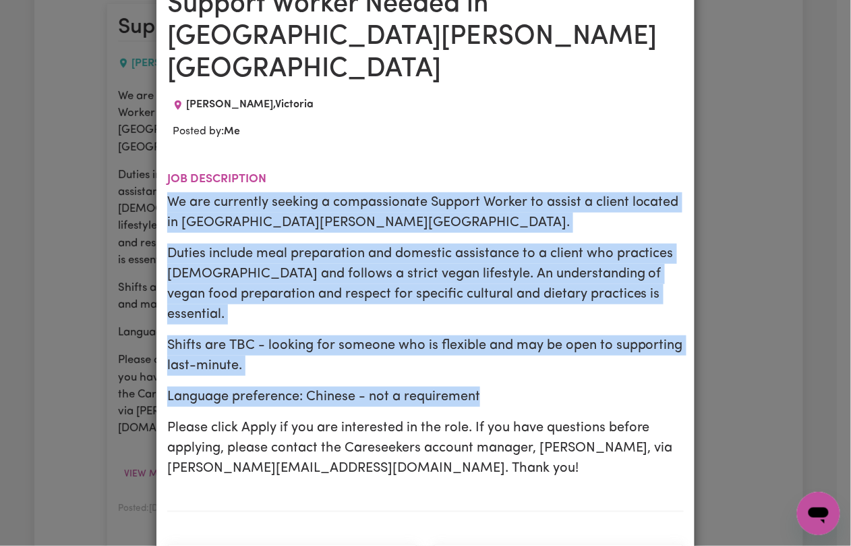
drag, startPoint x: 162, startPoint y: 136, endPoint x: 470, endPoint y: 314, distance: 355.4
click at [470, 314] on div "We are currently seeking a compassionate Support Worker to assist a client loca…" at bounding box center [425, 335] width 517 height 286
copy div "We are currently seeking a compassionate Support Worker to assist a client loca…"
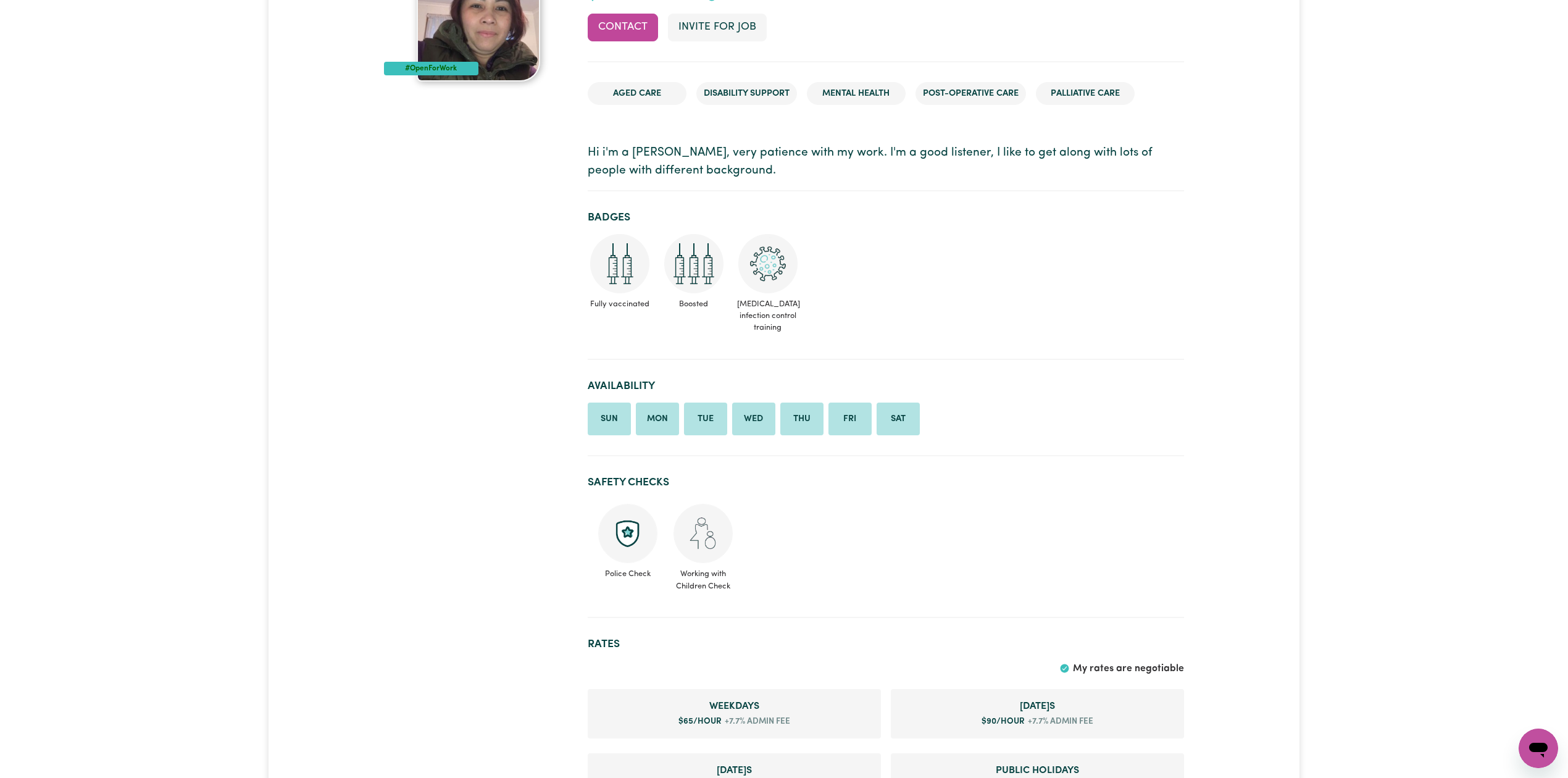
scroll to position [330, 0]
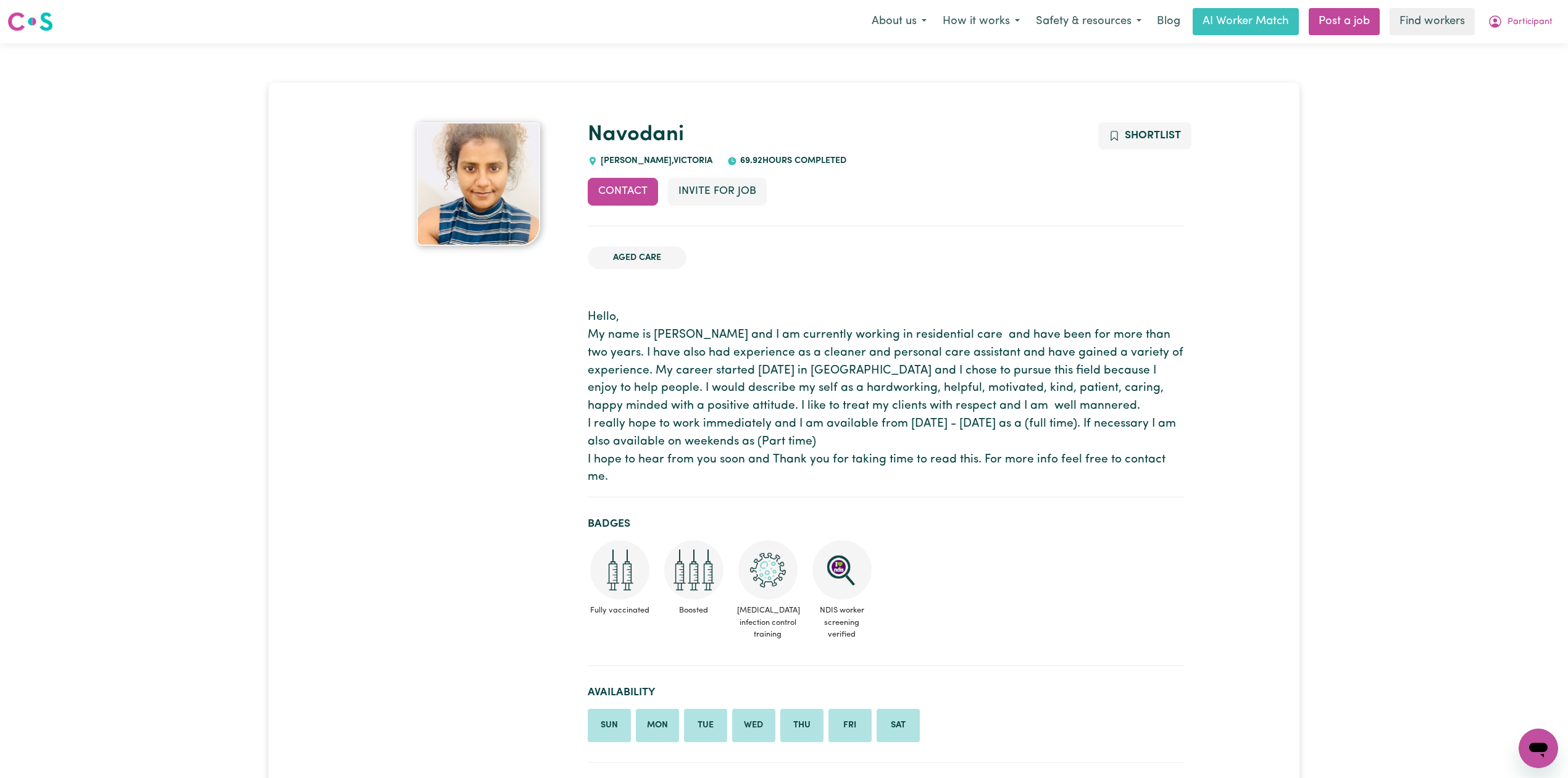
click at [963, 270] on ul "Aged Care" at bounding box center [886, 257] width 597 height 43
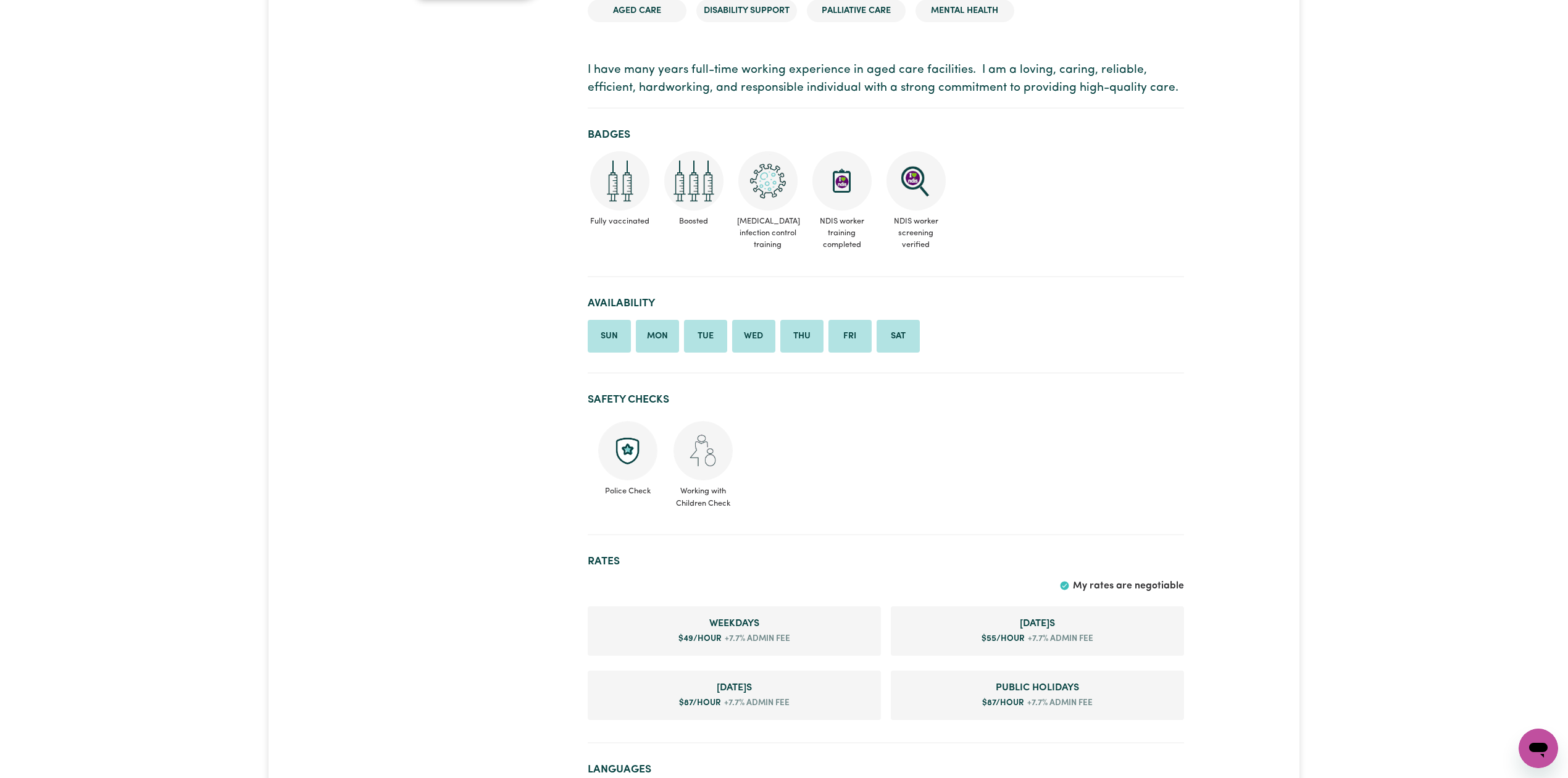
scroll to position [494, 0]
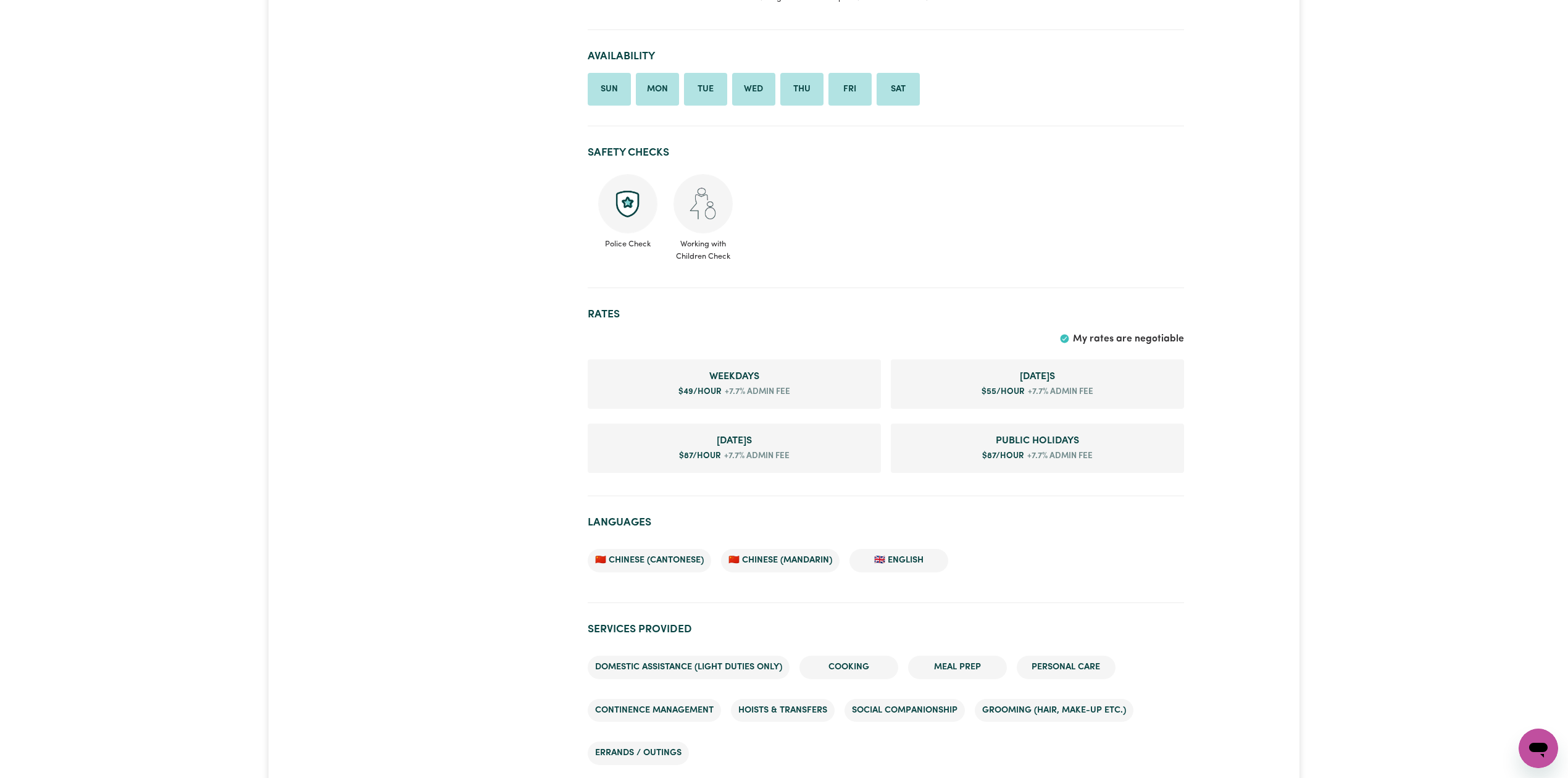
click at [952, 263] on ul "Police Check Working with Children Check" at bounding box center [886, 218] width 597 height 98
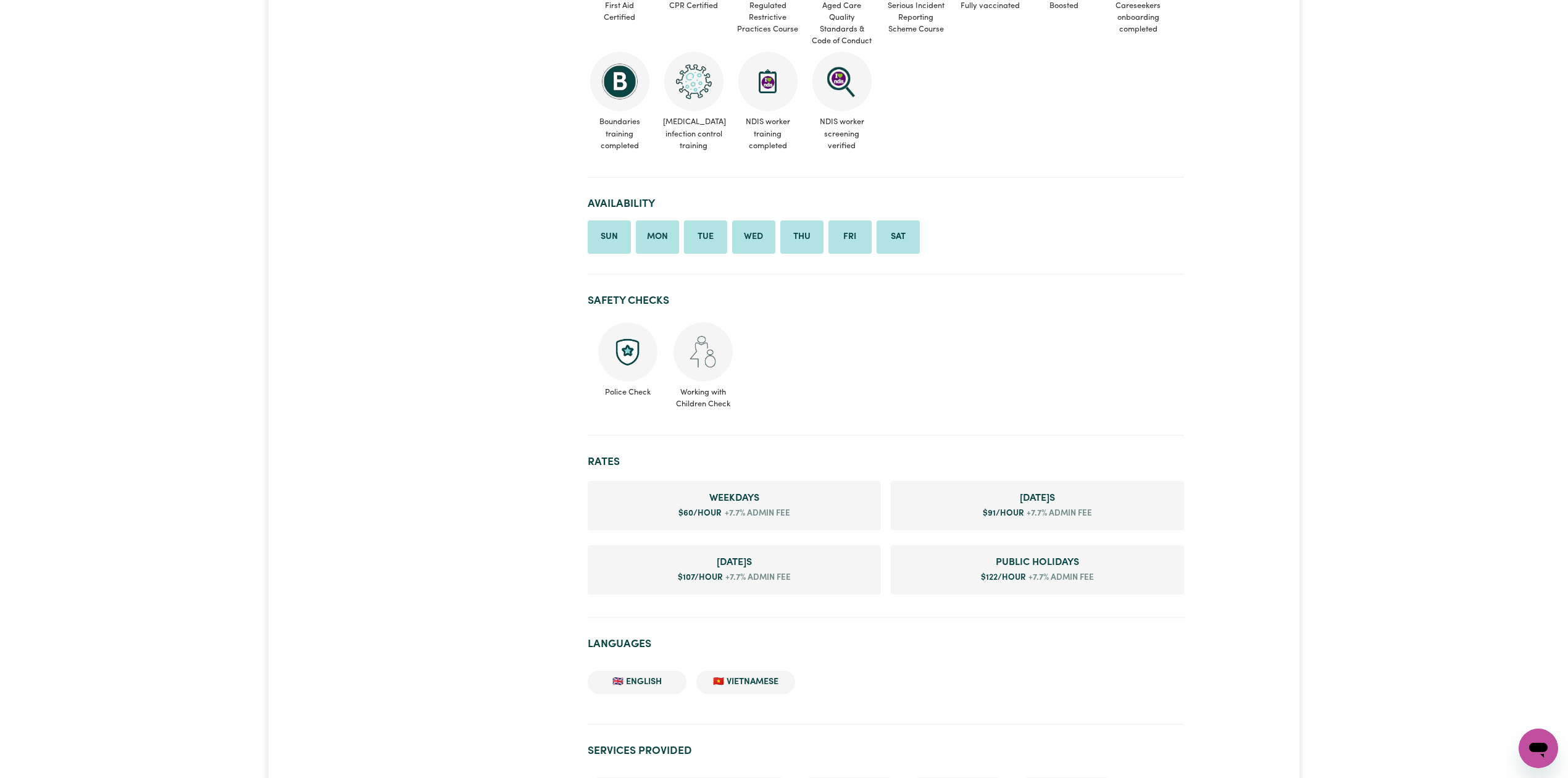
scroll to position [740, 0]
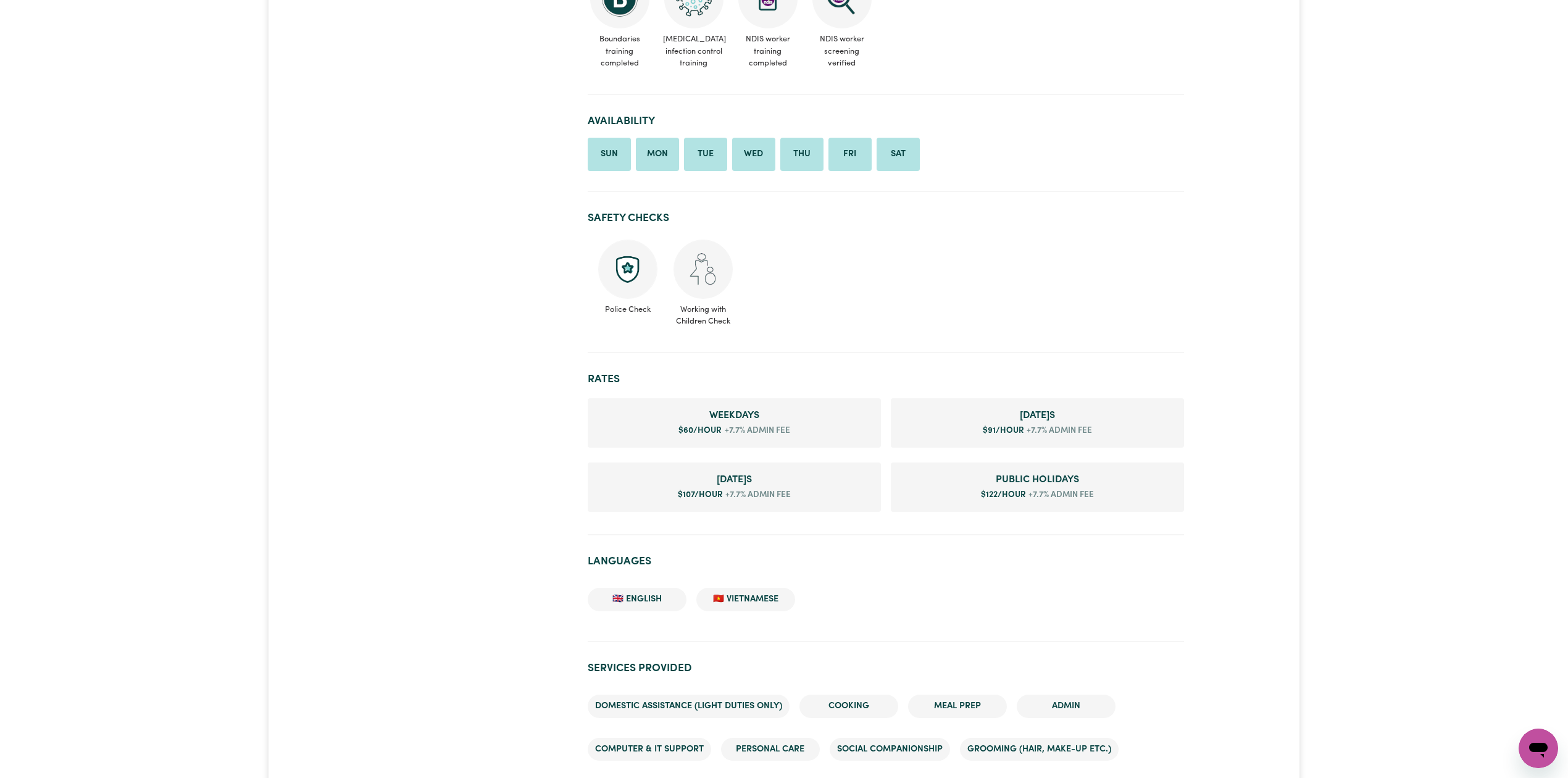
click at [1063, 329] on ul "Police Check Working with Children Check" at bounding box center [886, 283] width 597 height 98
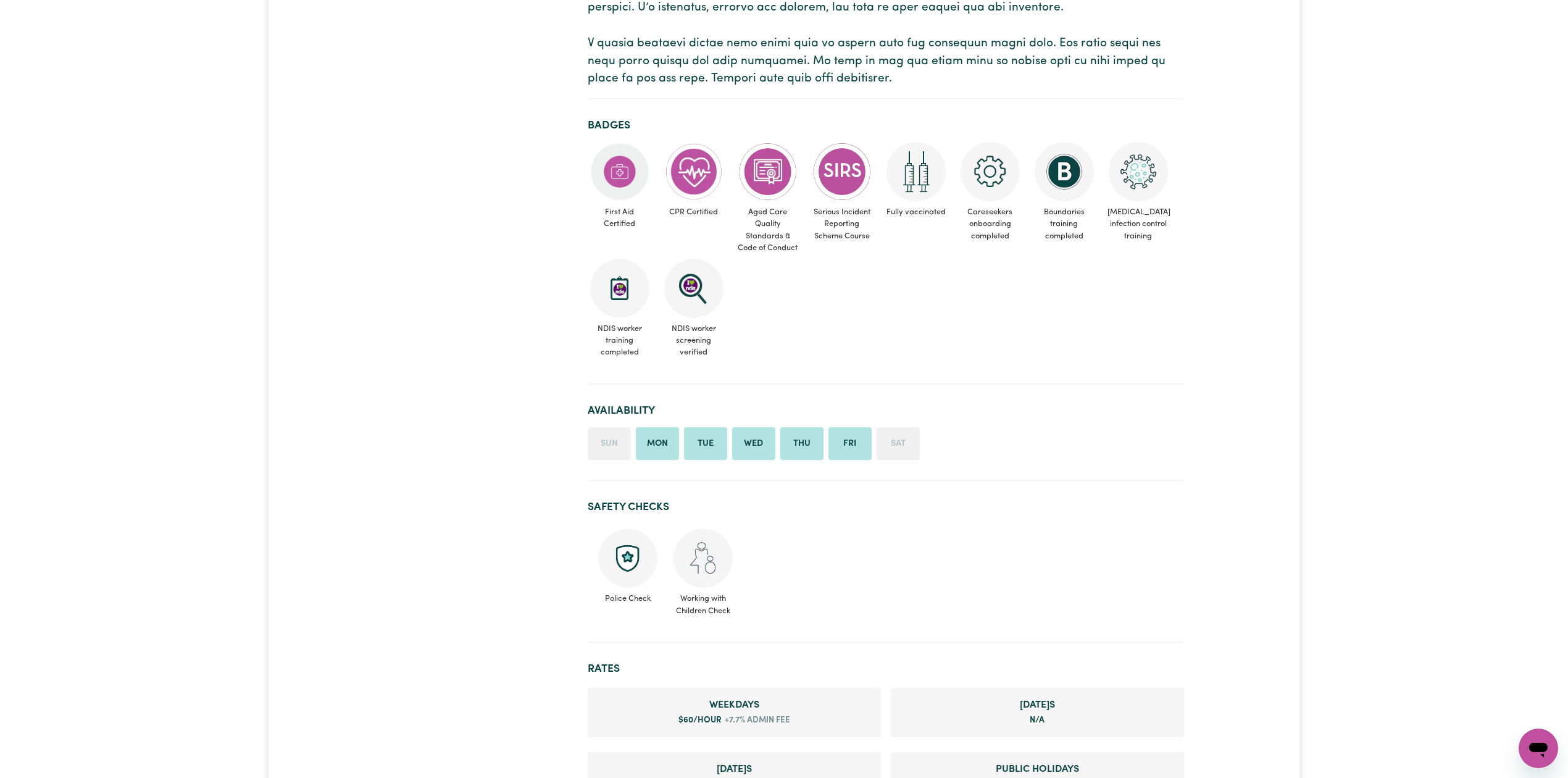
scroll to position [823, 0]
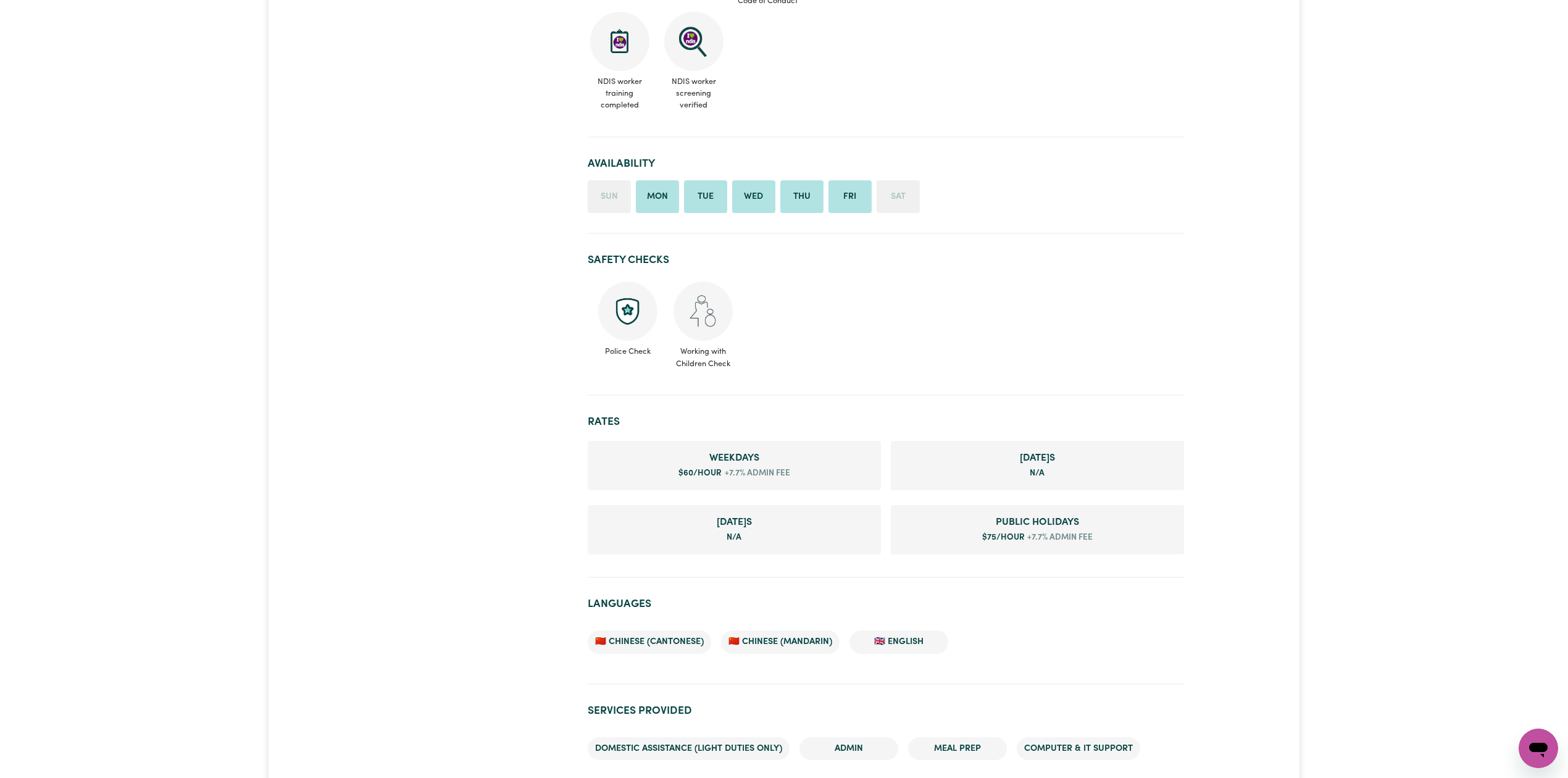
click at [930, 342] on ul "Police Check Working with Children Check" at bounding box center [886, 325] width 597 height 98
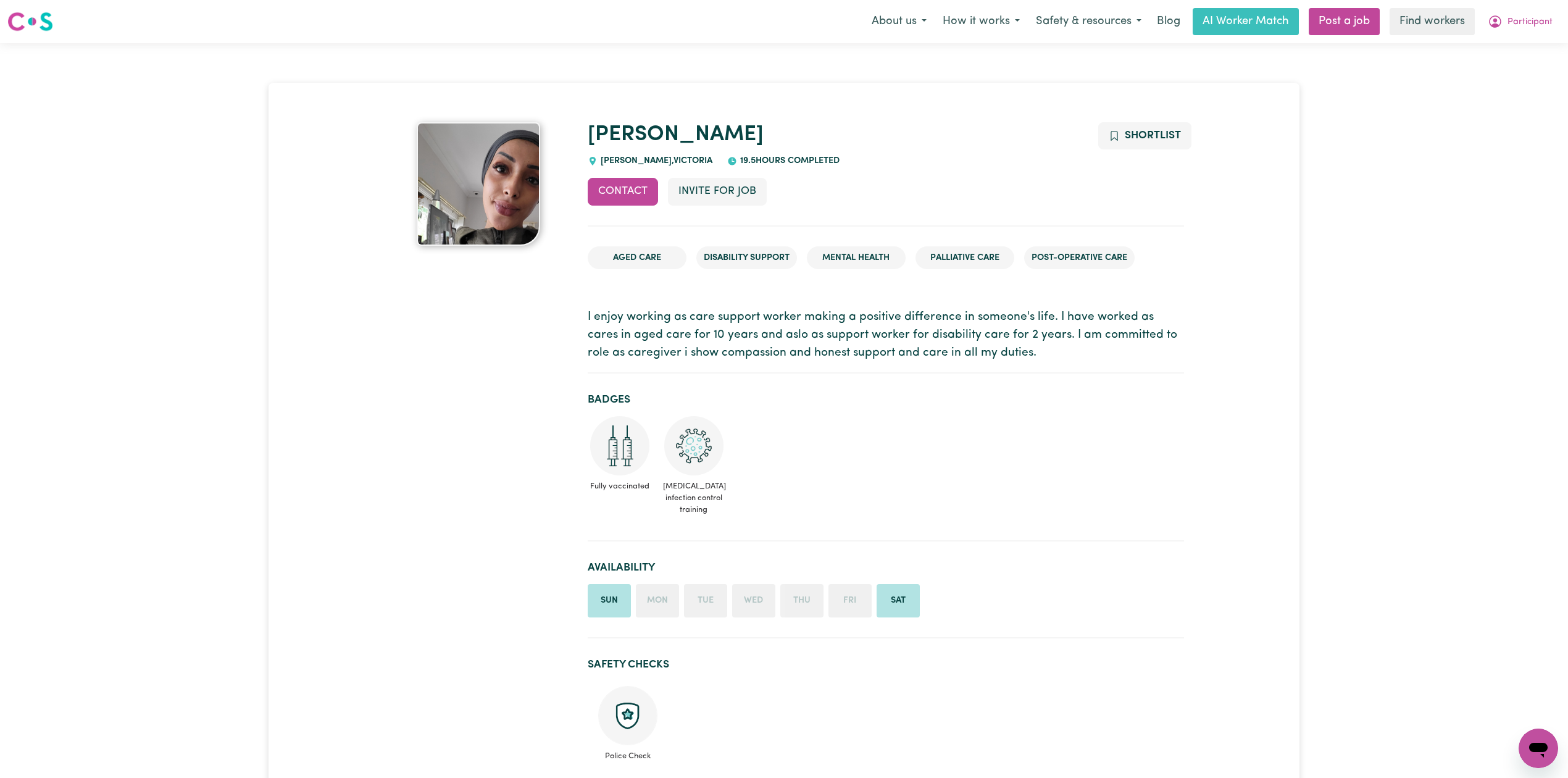
scroll to position [411, 0]
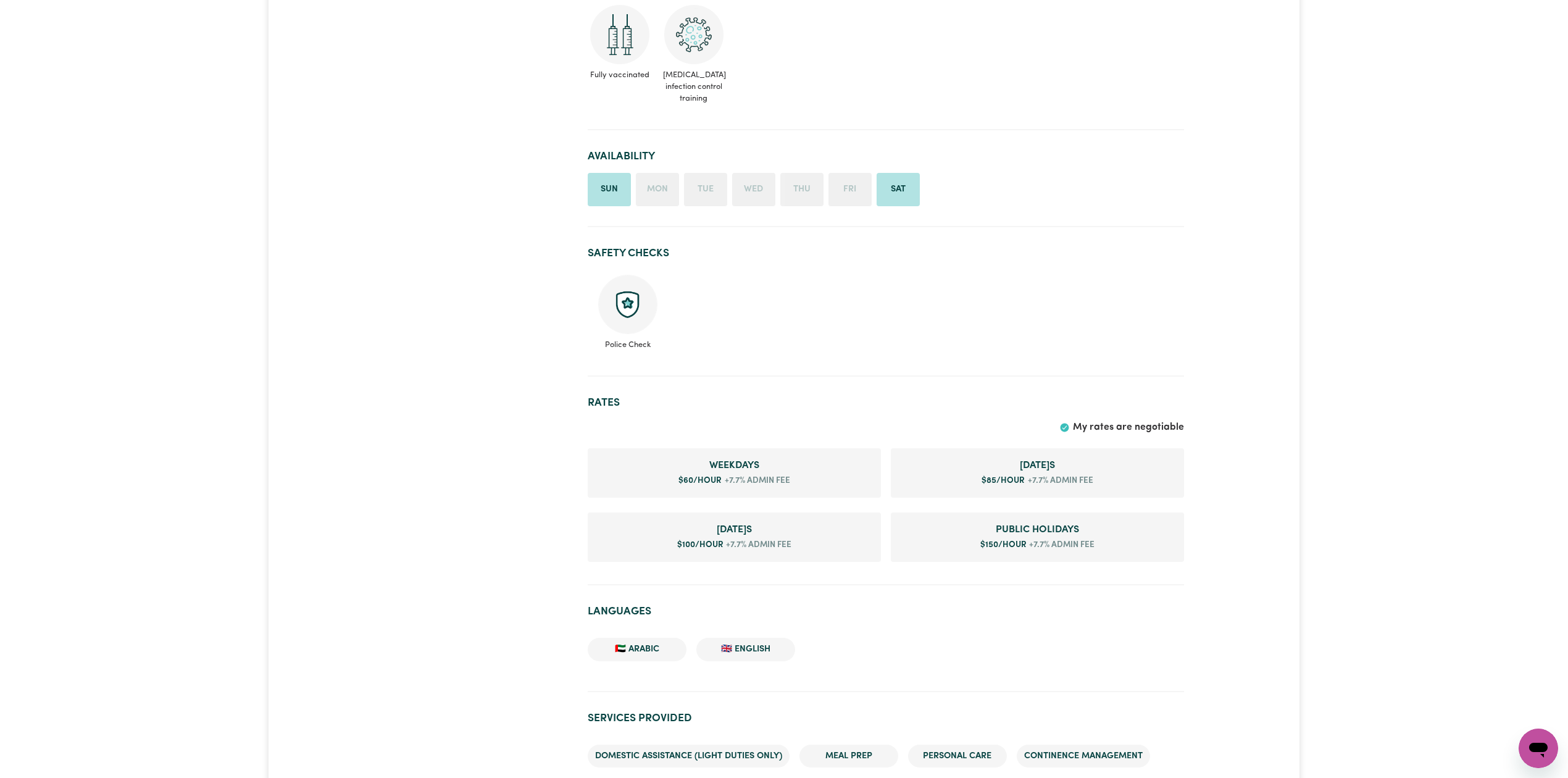
click at [867, 337] on ul "Police Check" at bounding box center [886, 313] width 597 height 86
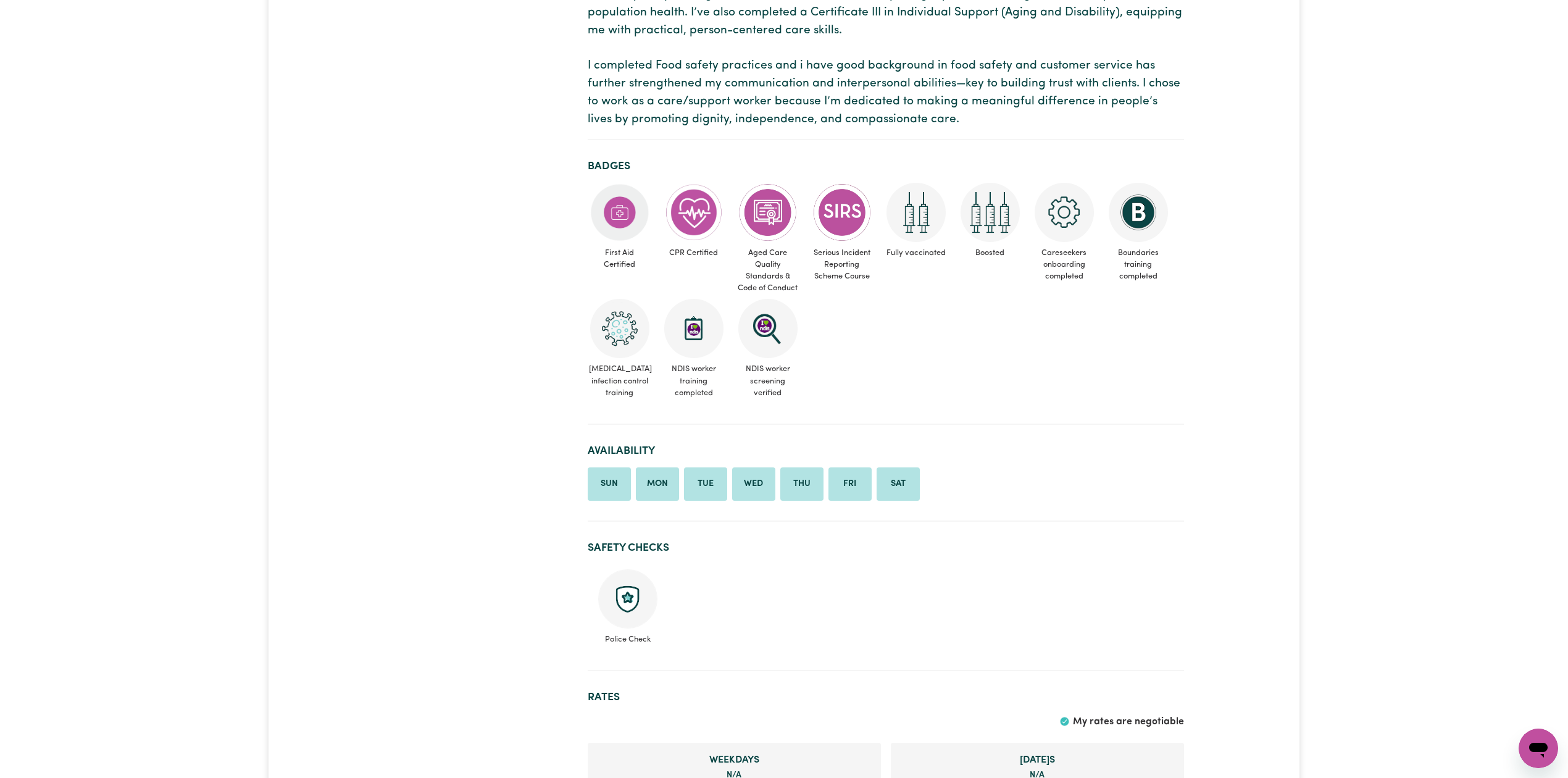
scroll to position [576, 0]
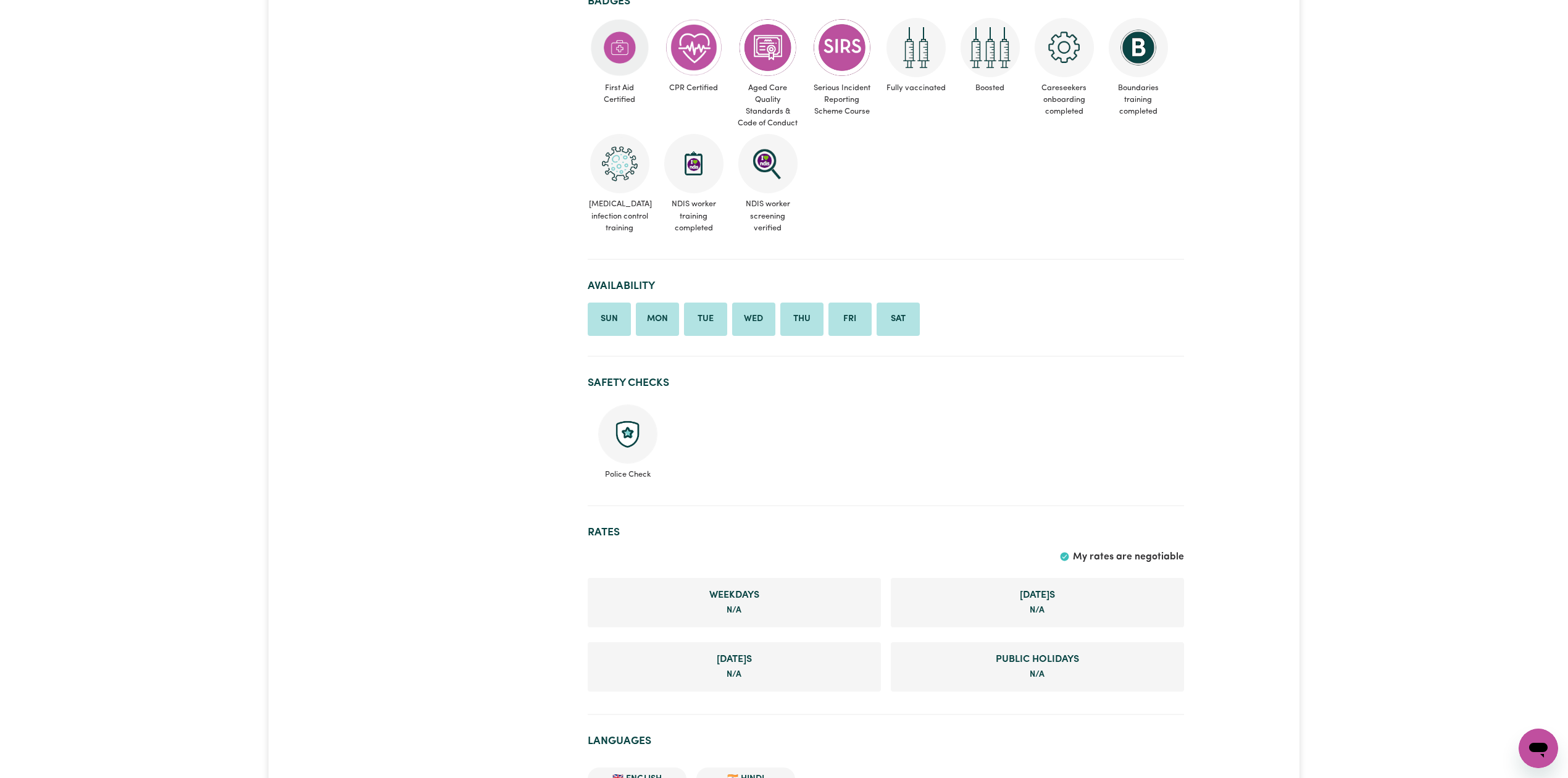
drag, startPoint x: 925, startPoint y: 426, endPoint x: 931, endPoint y: 422, distance: 7.2
click at [925, 426] on ul "Police Check" at bounding box center [886, 442] width 597 height 86
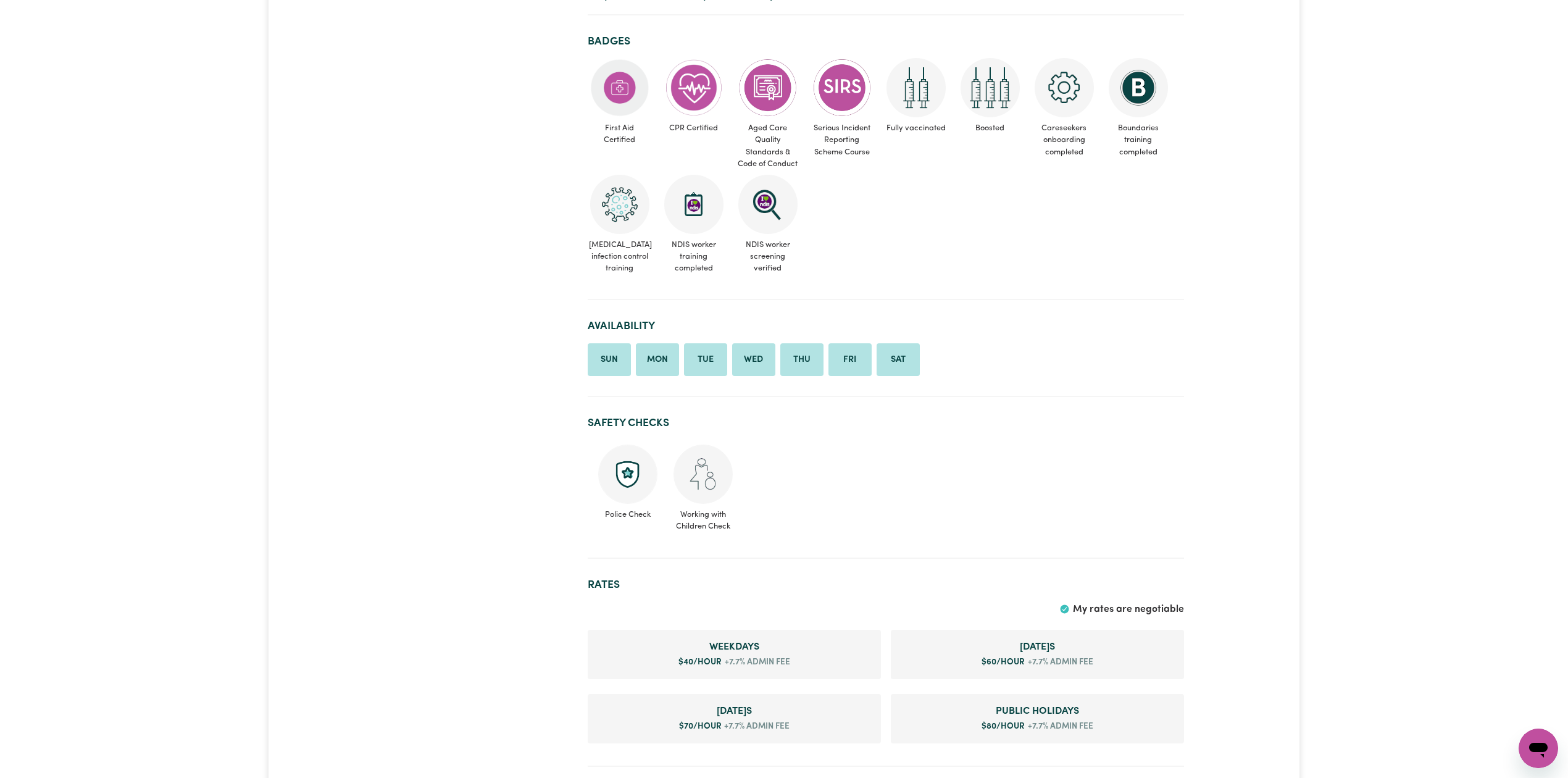
scroll to position [576, 0]
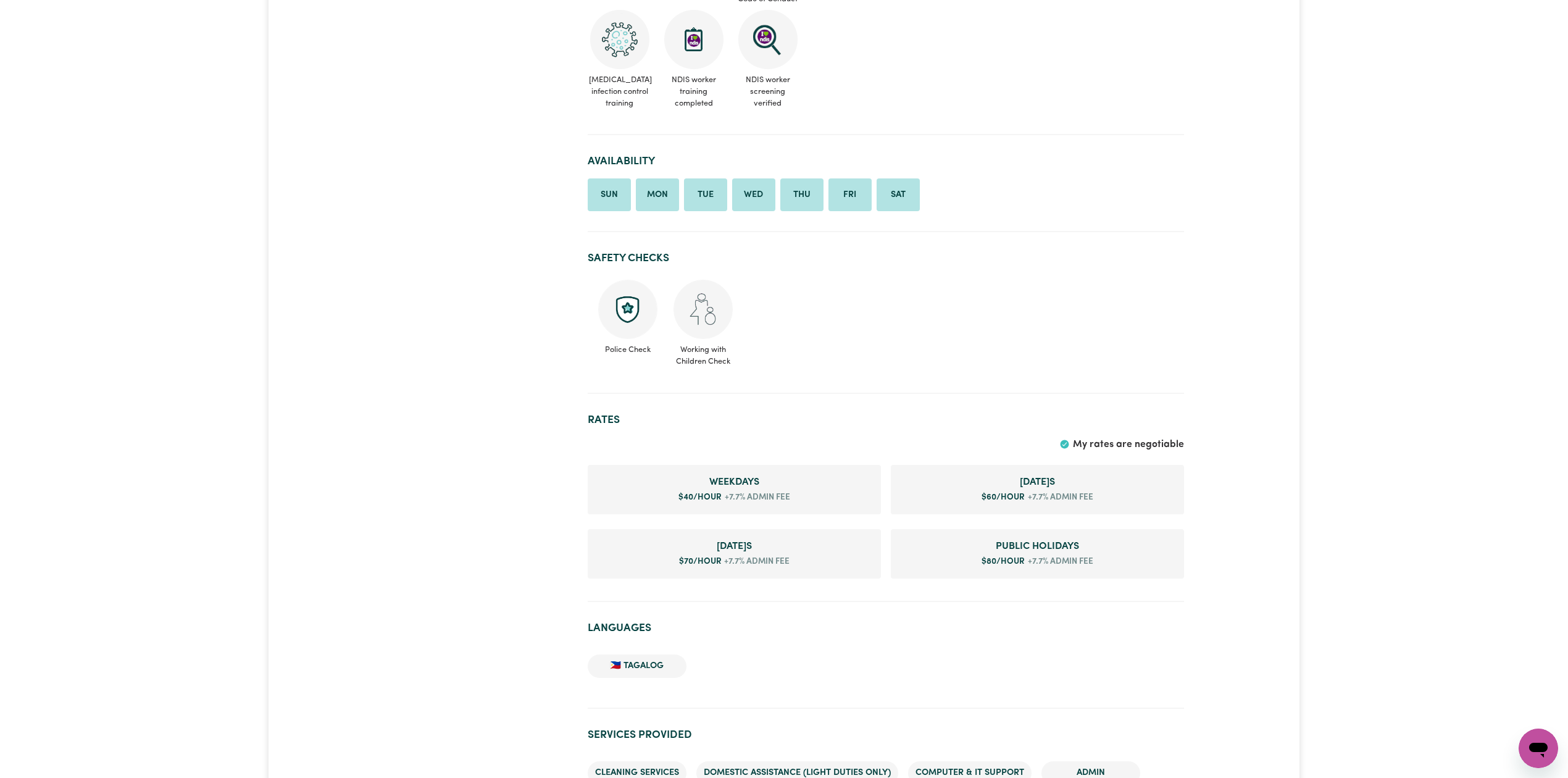
click at [989, 319] on ul "Police Check Working with Children Check" at bounding box center [886, 323] width 597 height 98
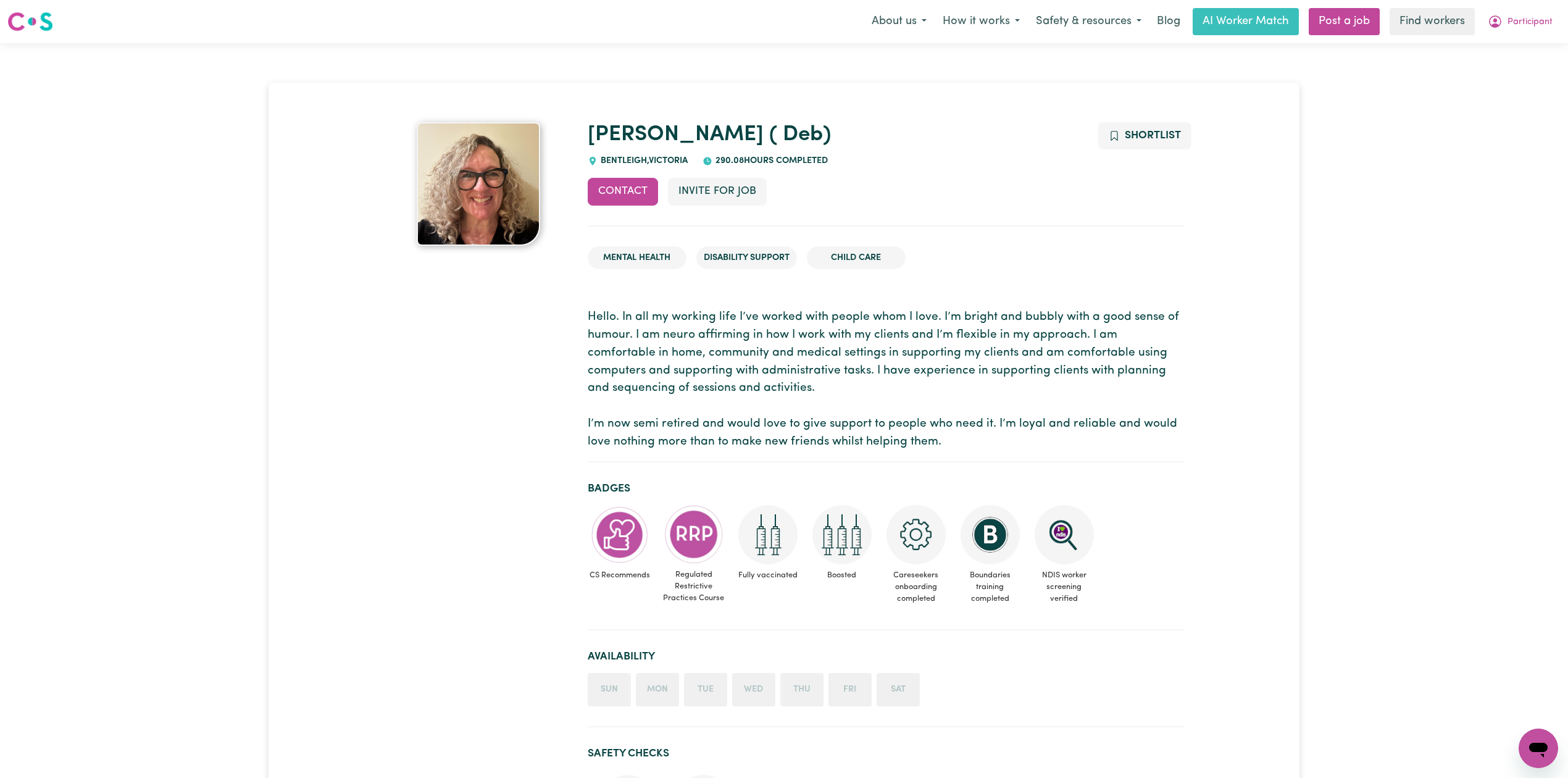
click at [871, 413] on p "Hello. In all my working life I’ve worked with people whom I love. I’m bright a…" at bounding box center [886, 379] width 597 height 142
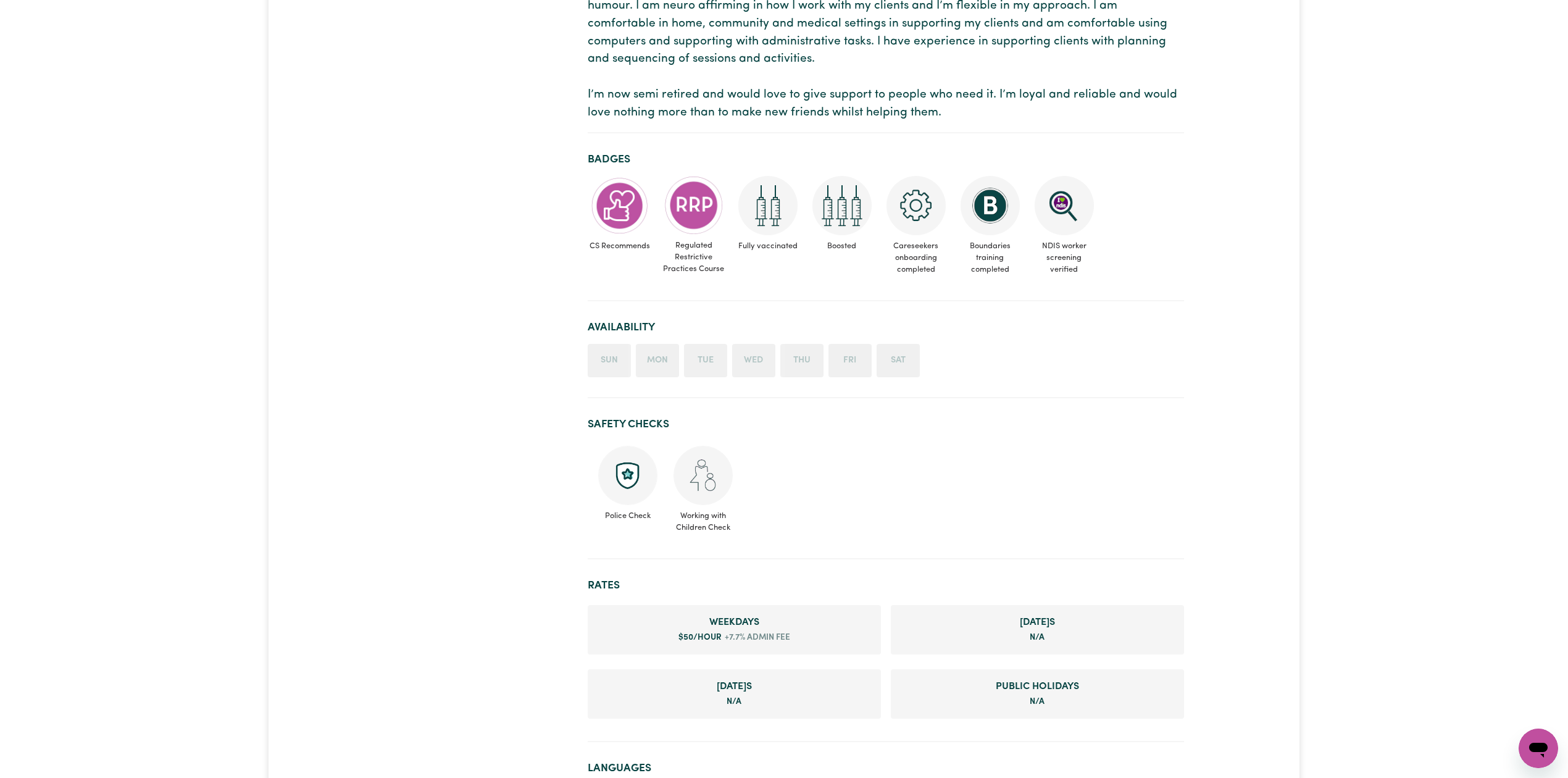
scroll to position [576, 0]
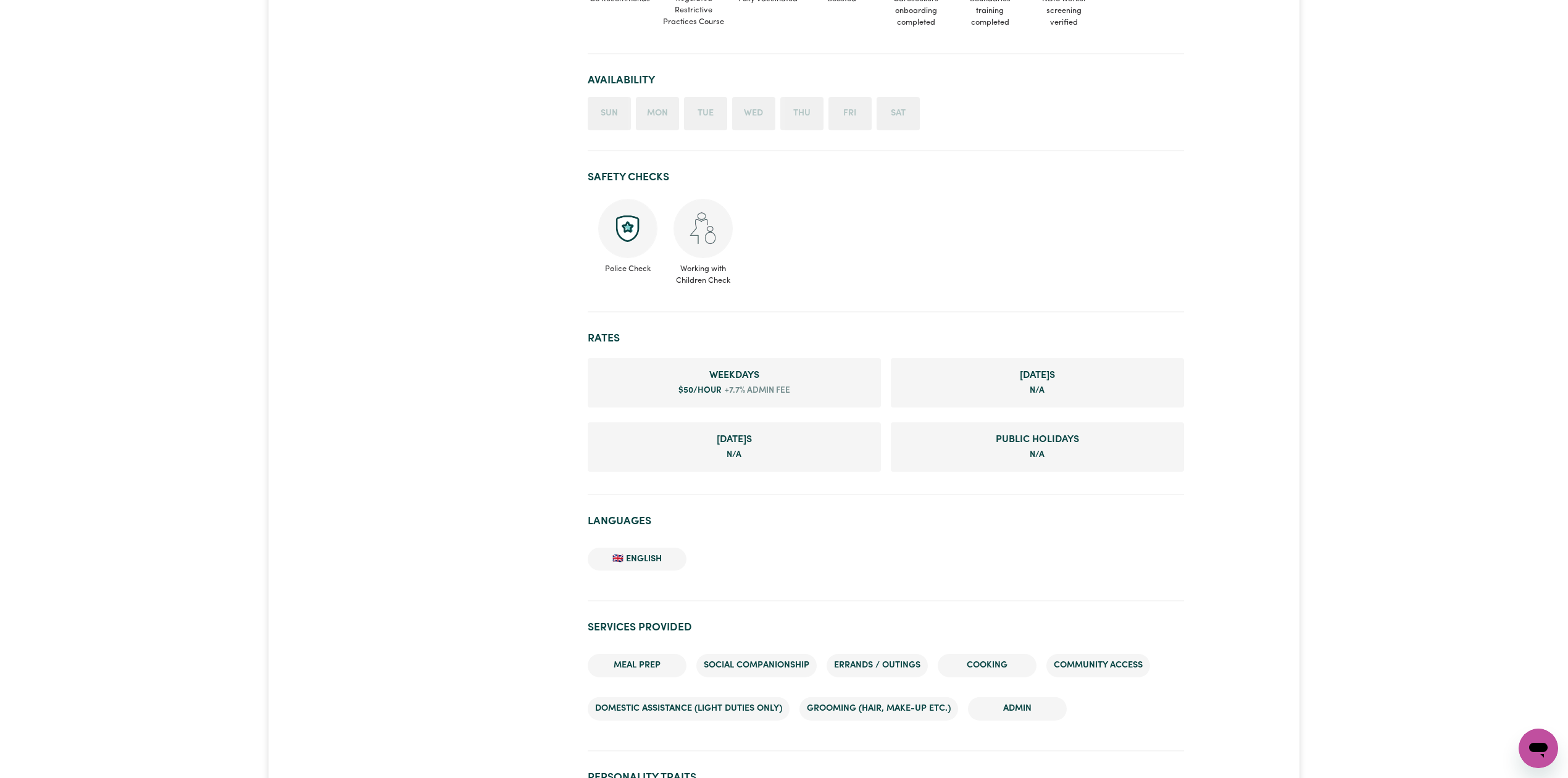
drag, startPoint x: 629, startPoint y: 289, endPoint x: 585, endPoint y: 282, distance: 44.6
click at [629, 289] on ul "Police Check Working with Children Check" at bounding box center [886, 243] width 597 height 98
click at [420, 229] on div at bounding box center [478, 594] width 204 height 2096
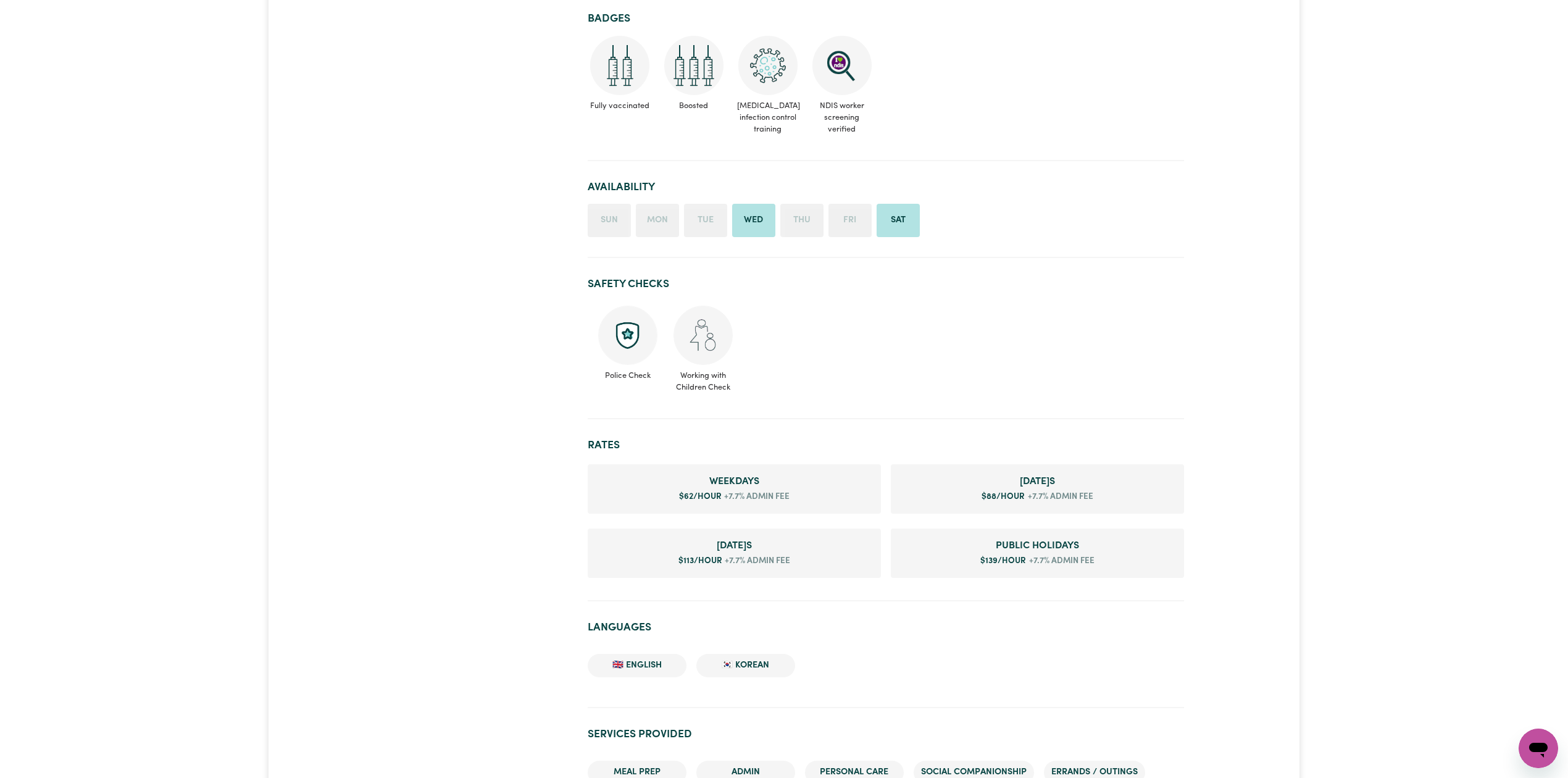
scroll to position [330, 0]
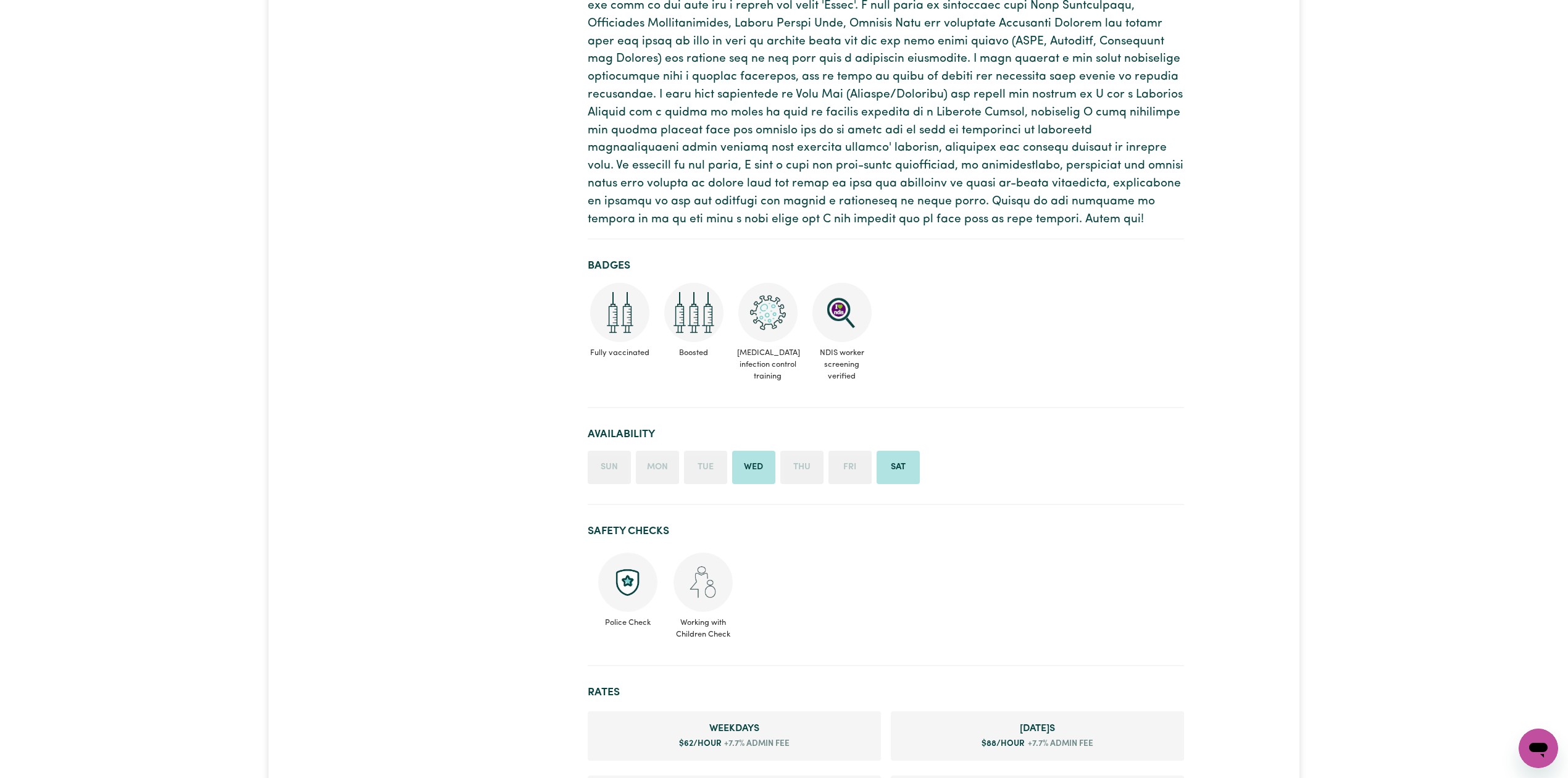
click at [827, 149] on p at bounding box center [886, 104] width 597 height 249
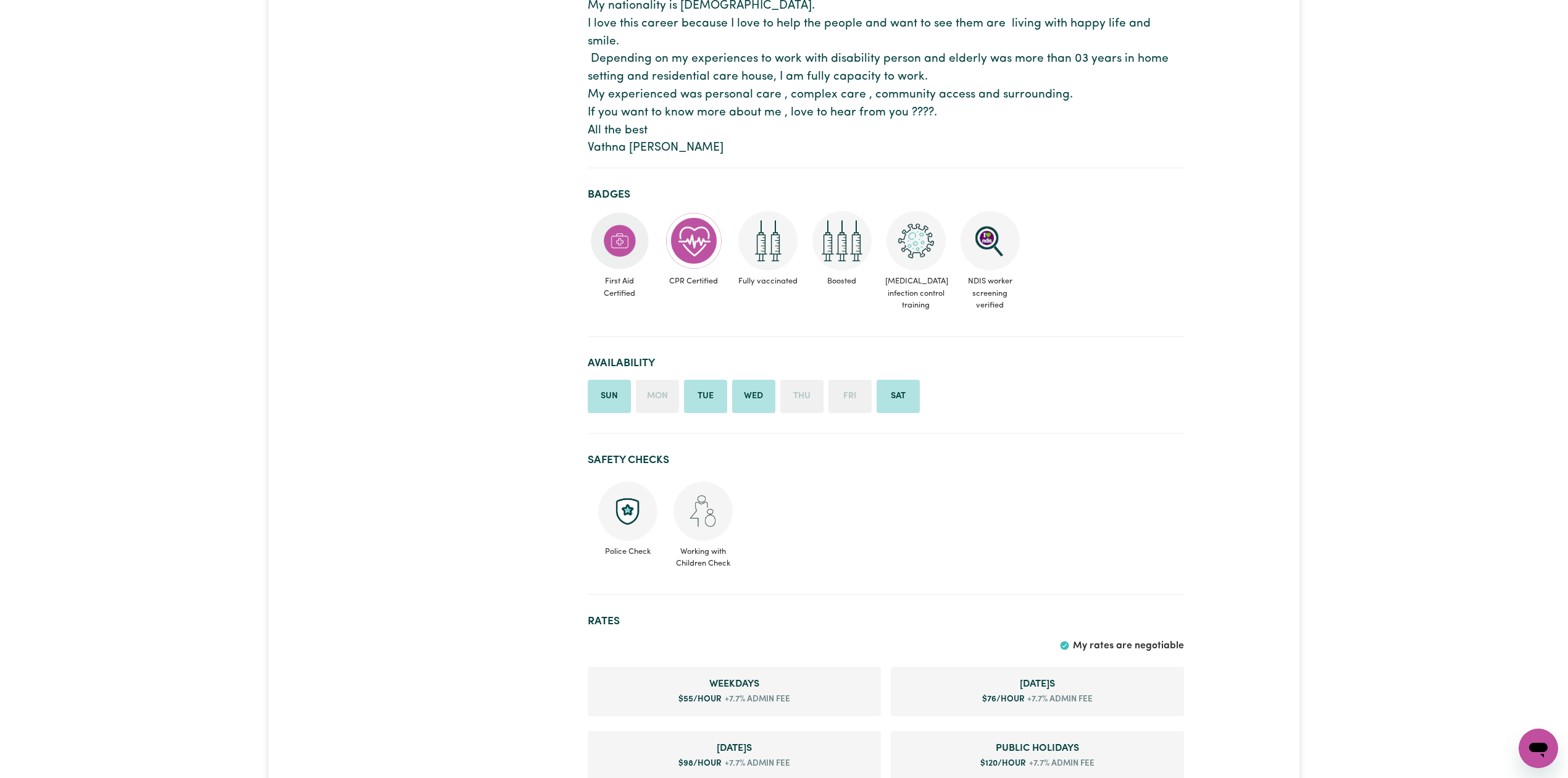
scroll to position [576, 0]
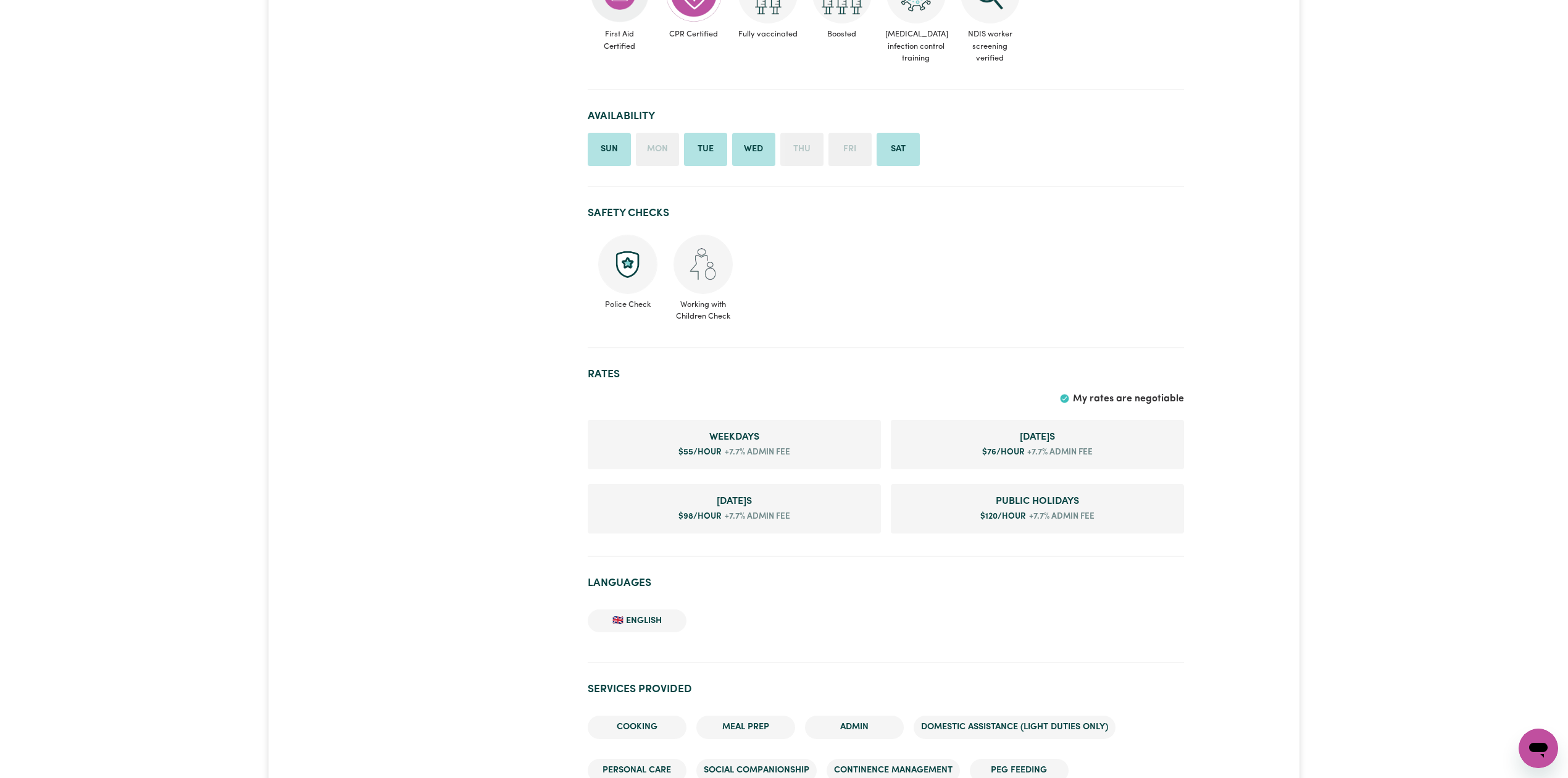
click at [1028, 292] on ul "Police Check Working with Children Check" at bounding box center [886, 278] width 597 height 98
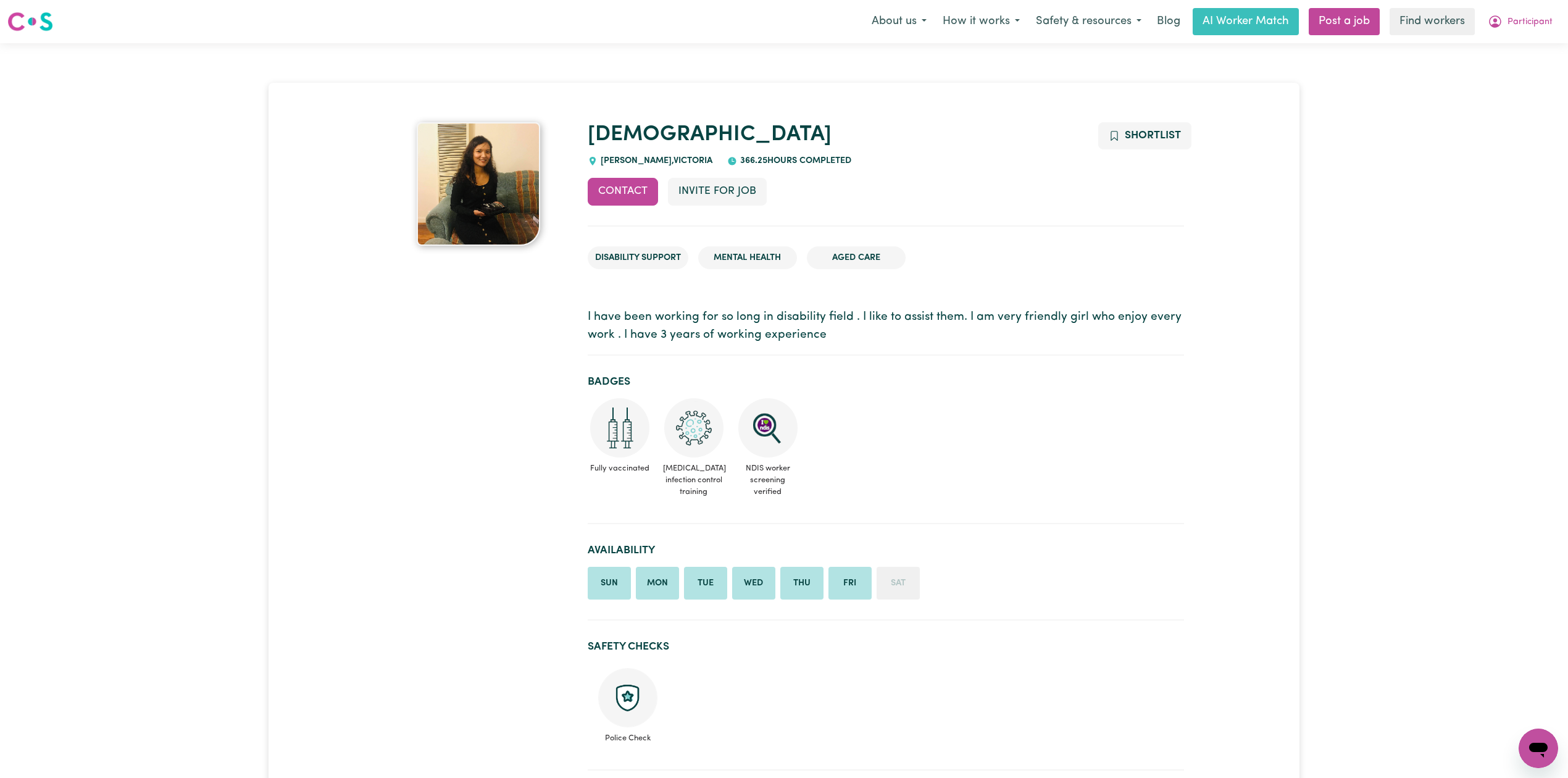
click at [968, 438] on ul "Fully vaccinated COVID-19 infection control training NDIS worker screening veri…" at bounding box center [886, 450] width 597 height 105
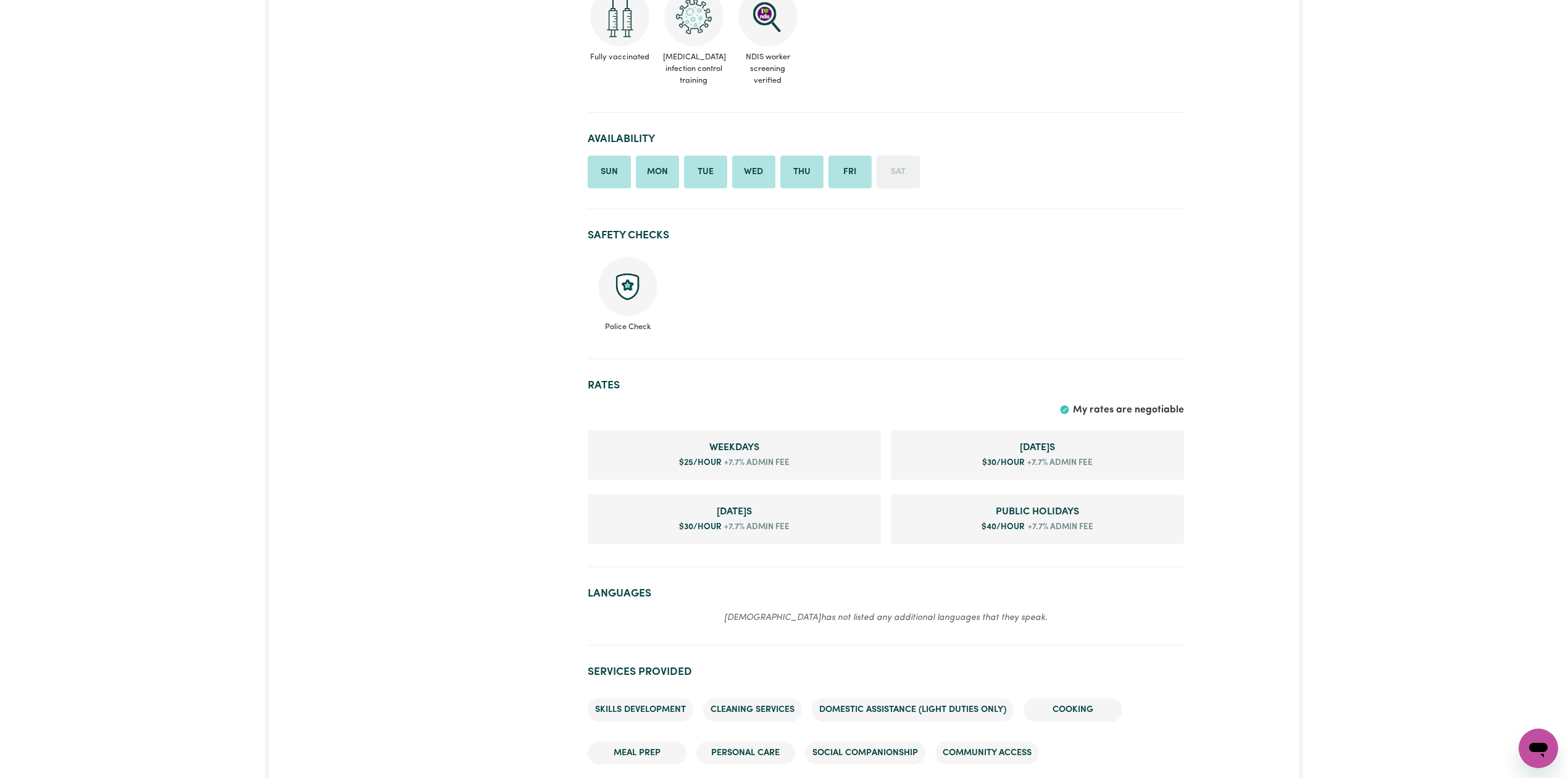
scroll to position [247, 0]
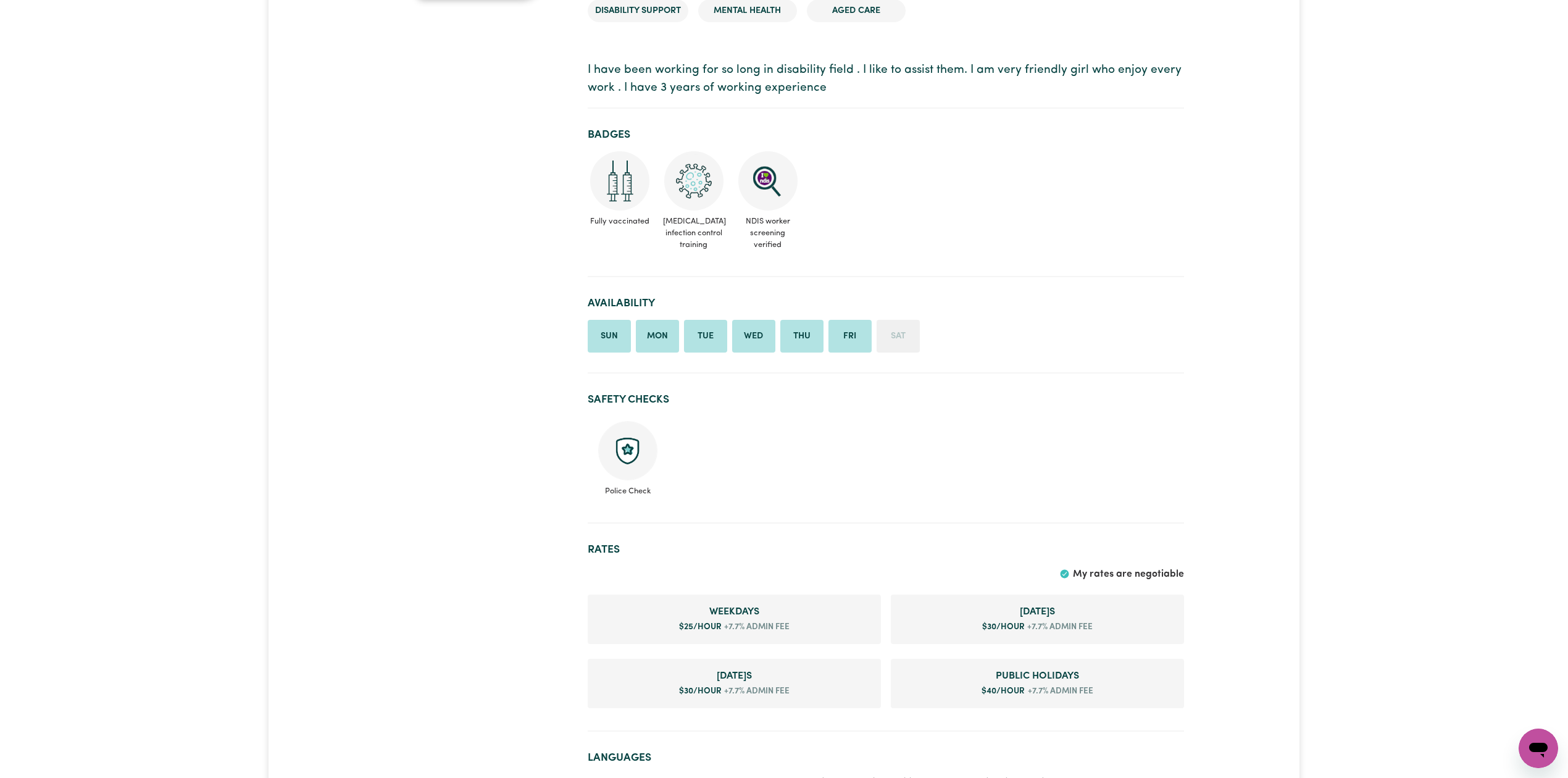
click at [1050, 251] on ul "Fully vaccinated COVID-19 infection control training NDIS worker screening veri…" at bounding box center [886, 203] width 597 height 105
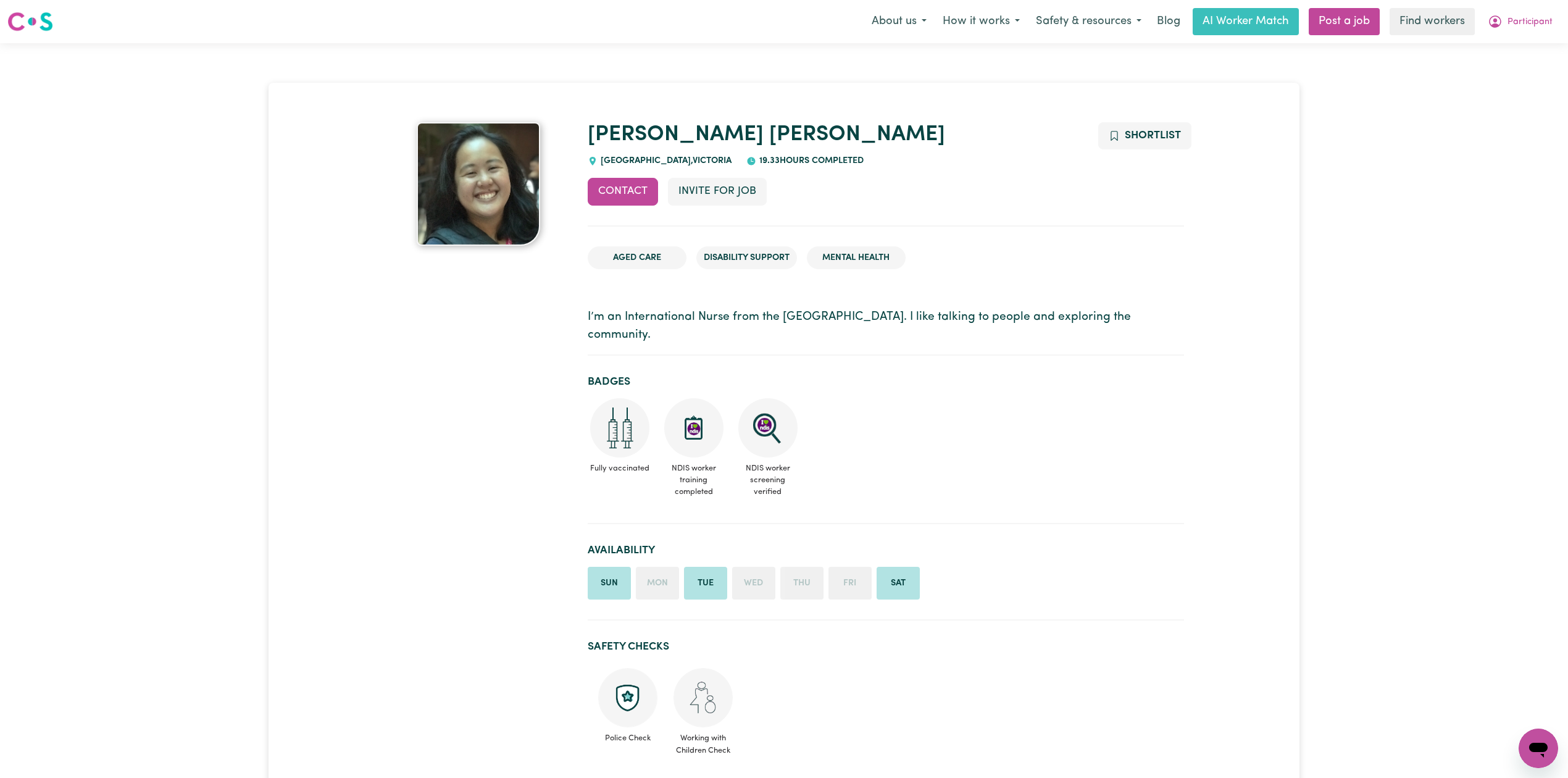
click at [816, 375] on h2 "Badges" at bounding box center [886, 382] width 597 height 13
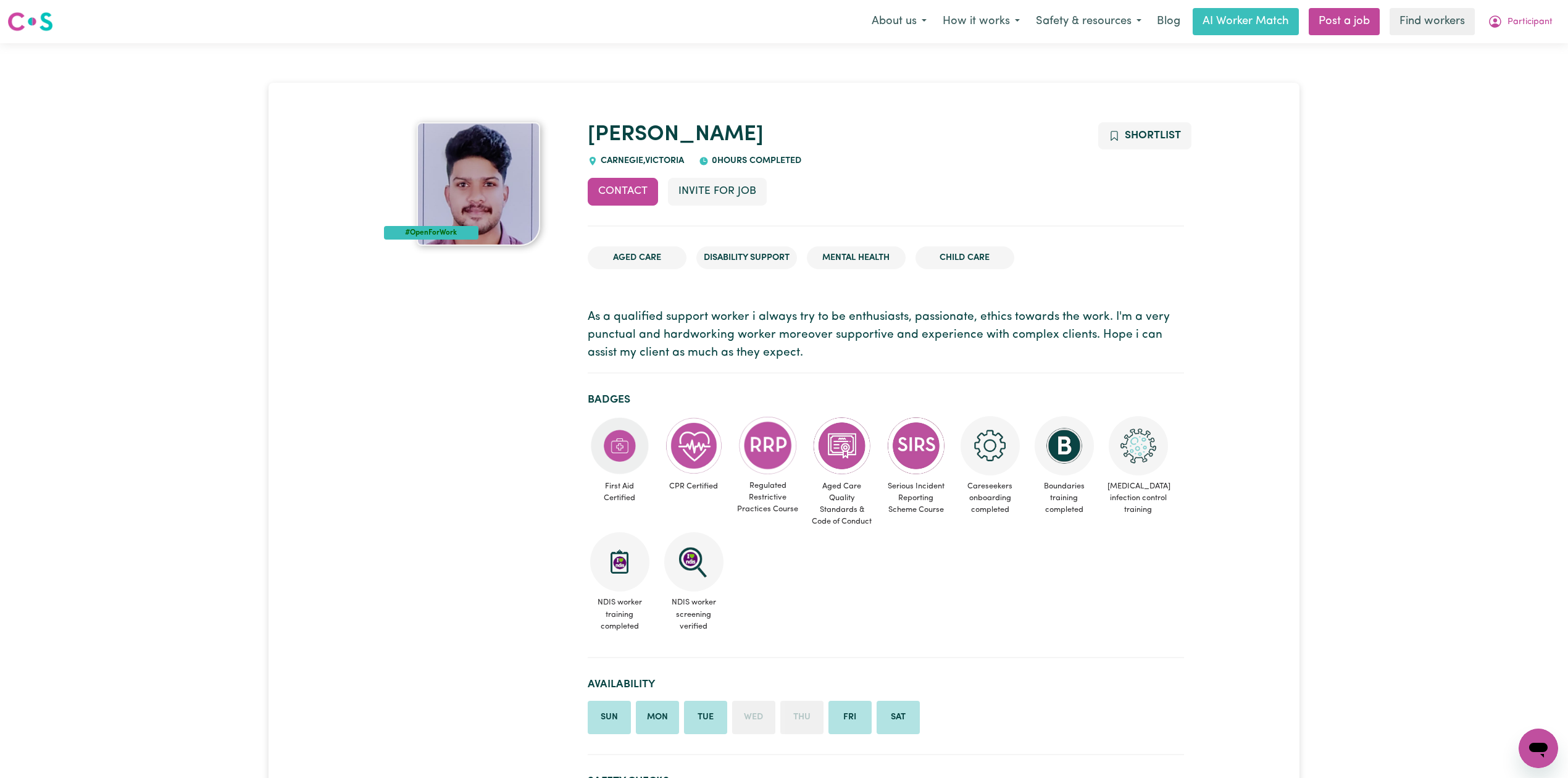
click at [643, 321] on p "As a qualified support worker i always try to be enthusiasts, passionate, ethic…" at bounding box center [886, 335] width 597 height 53
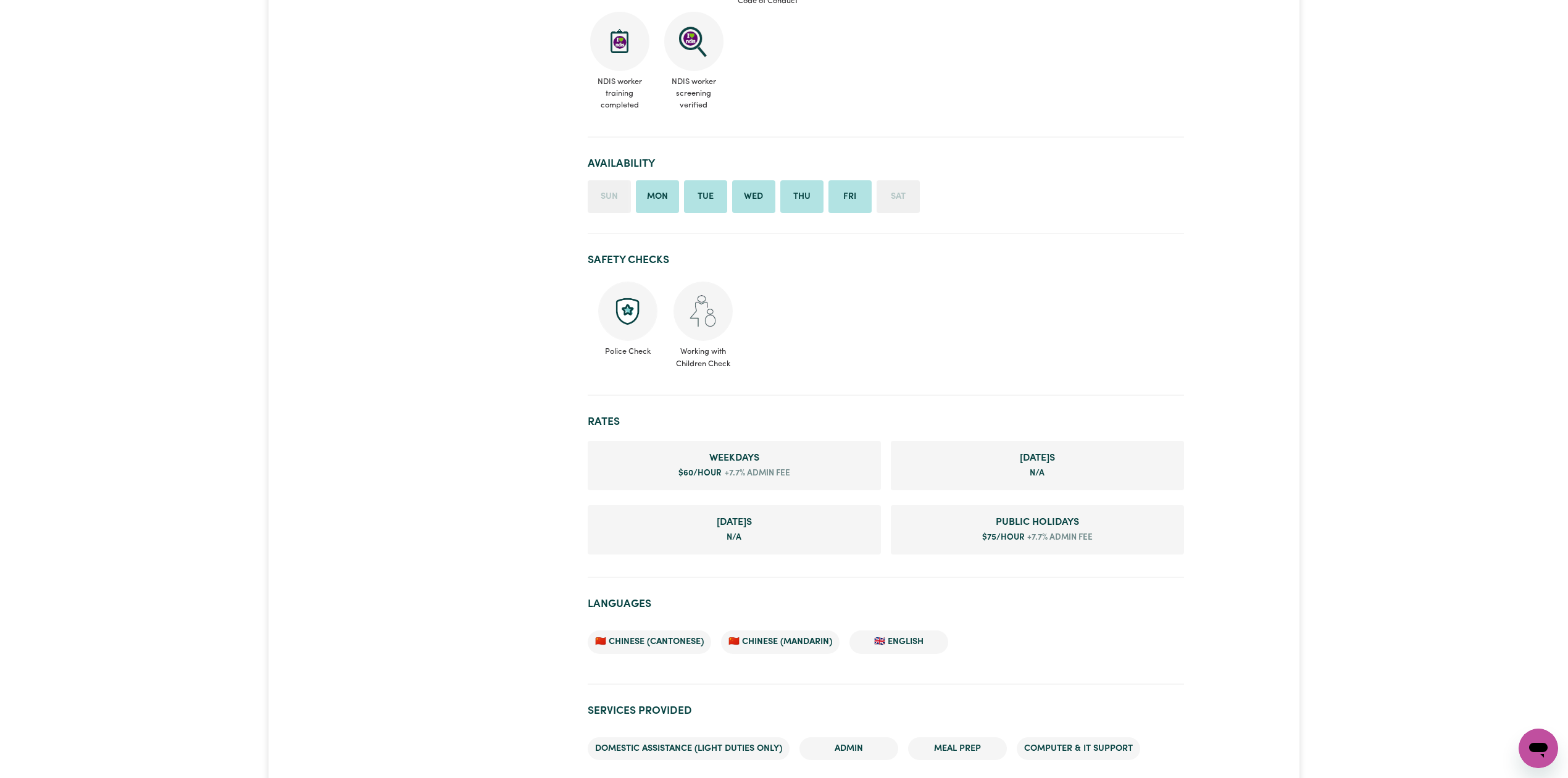
scroll to position [905, 0]
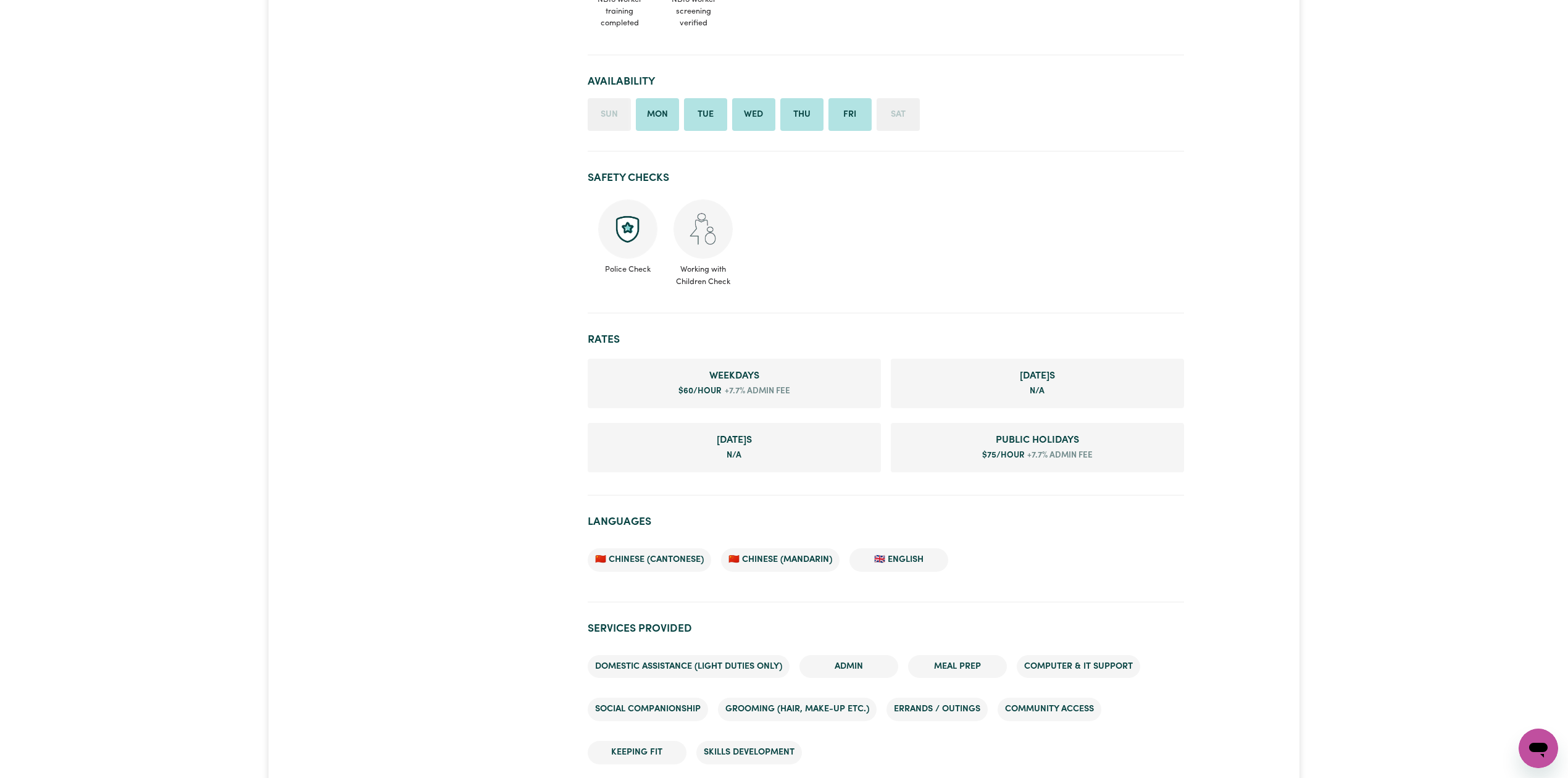
click at [804, 297] on section "Safety Checks Police Check Working with Children Check" at bounding box center [886, 237] width 597 height 151
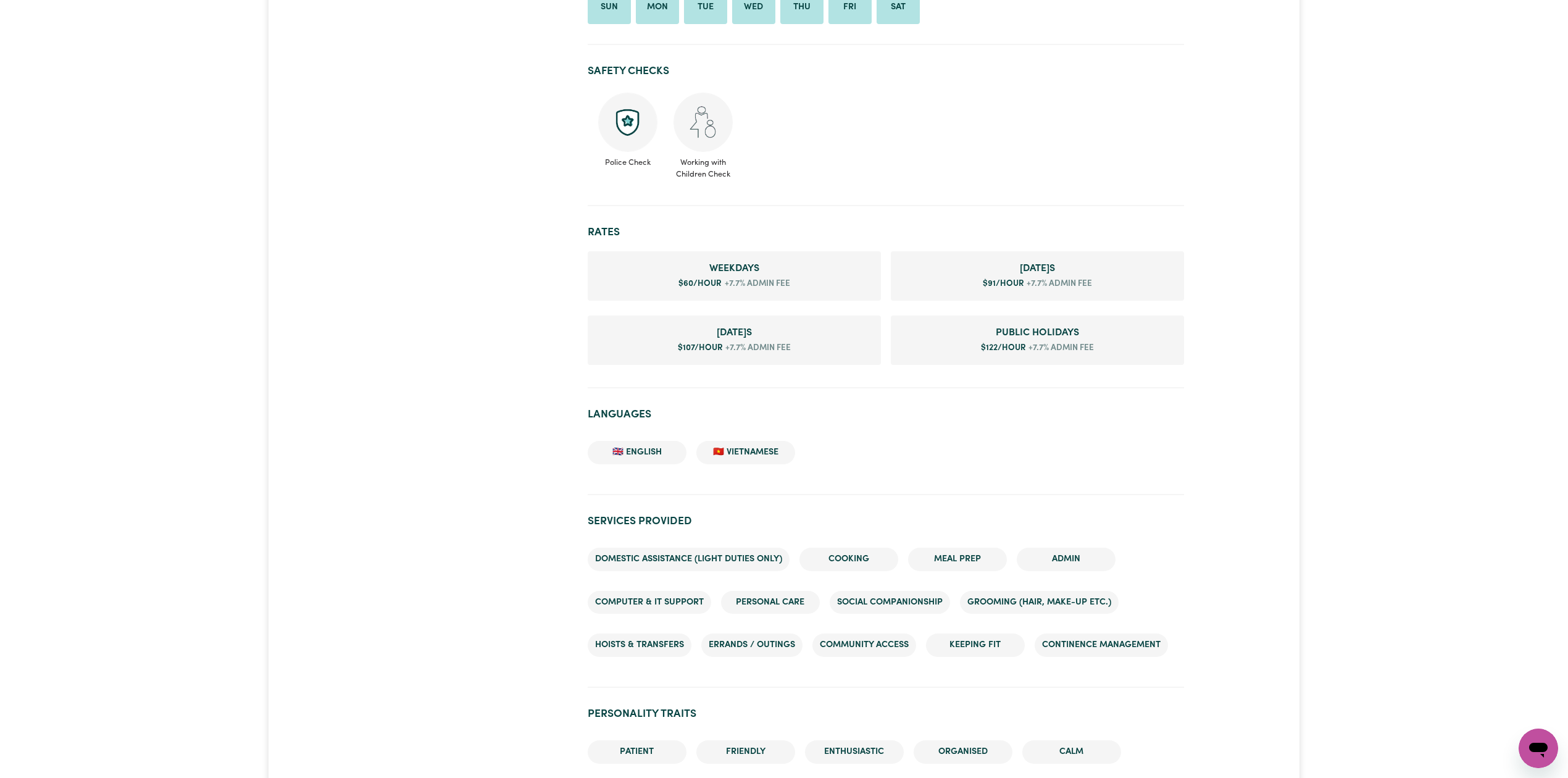
scroll to position [885, 0]
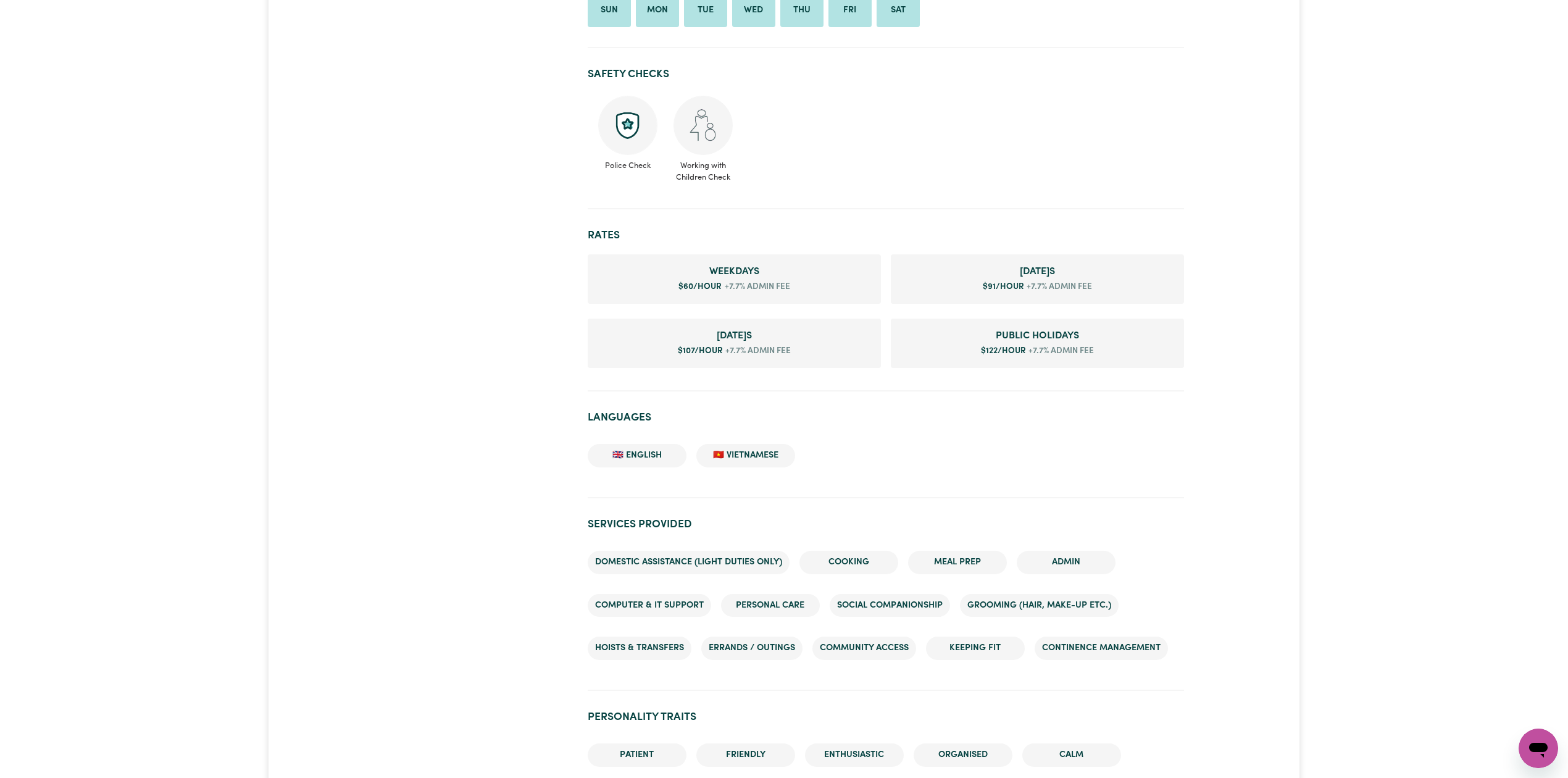
click at [1331, 319] on div "#OpenForWork Phung She/Her NOBLE PARK , Victoria 2 hours completed Contact Invi…" at bounding box center [784, 598] width 1568 height 2878
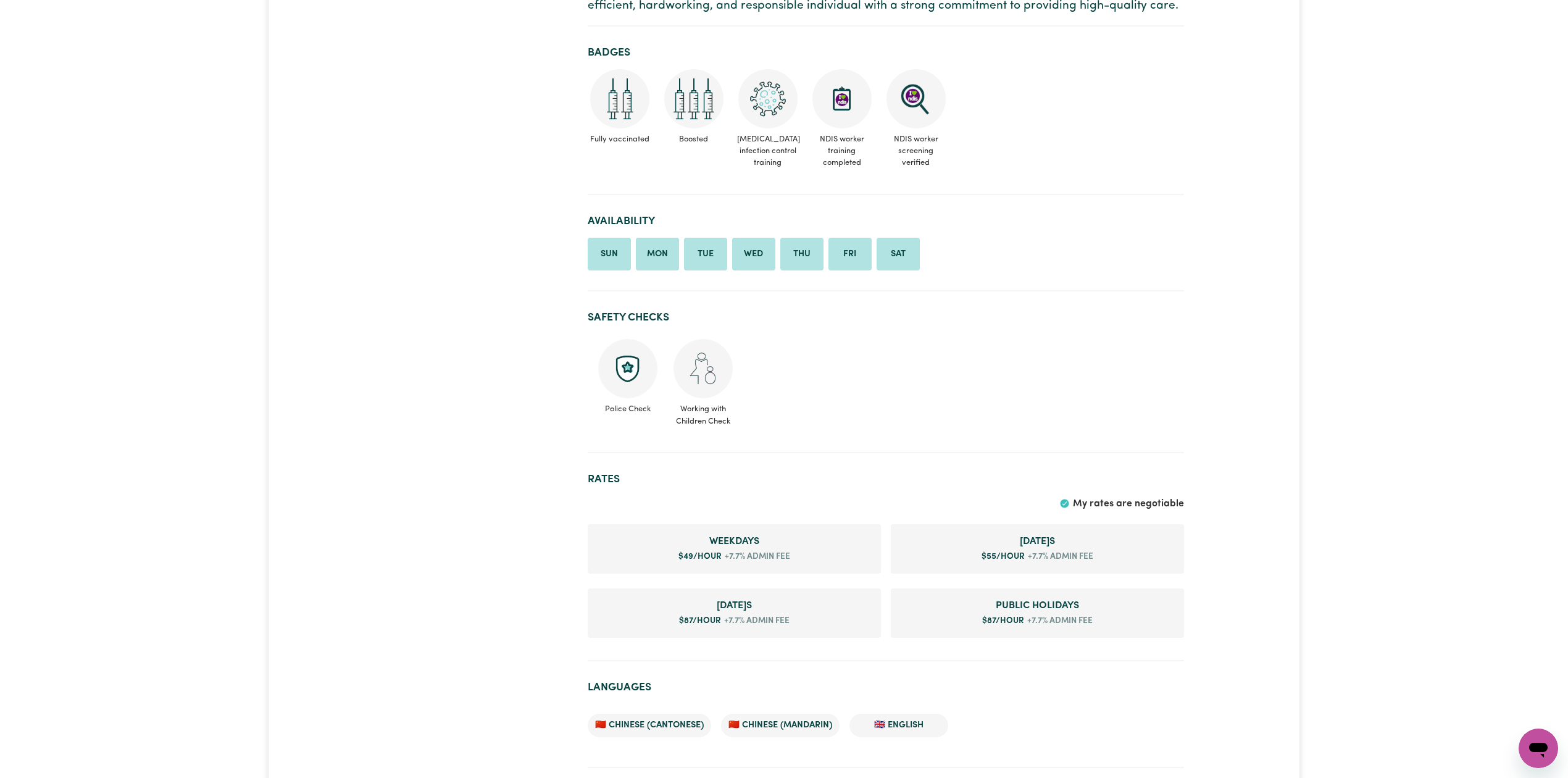
scroll to position [576, 0]
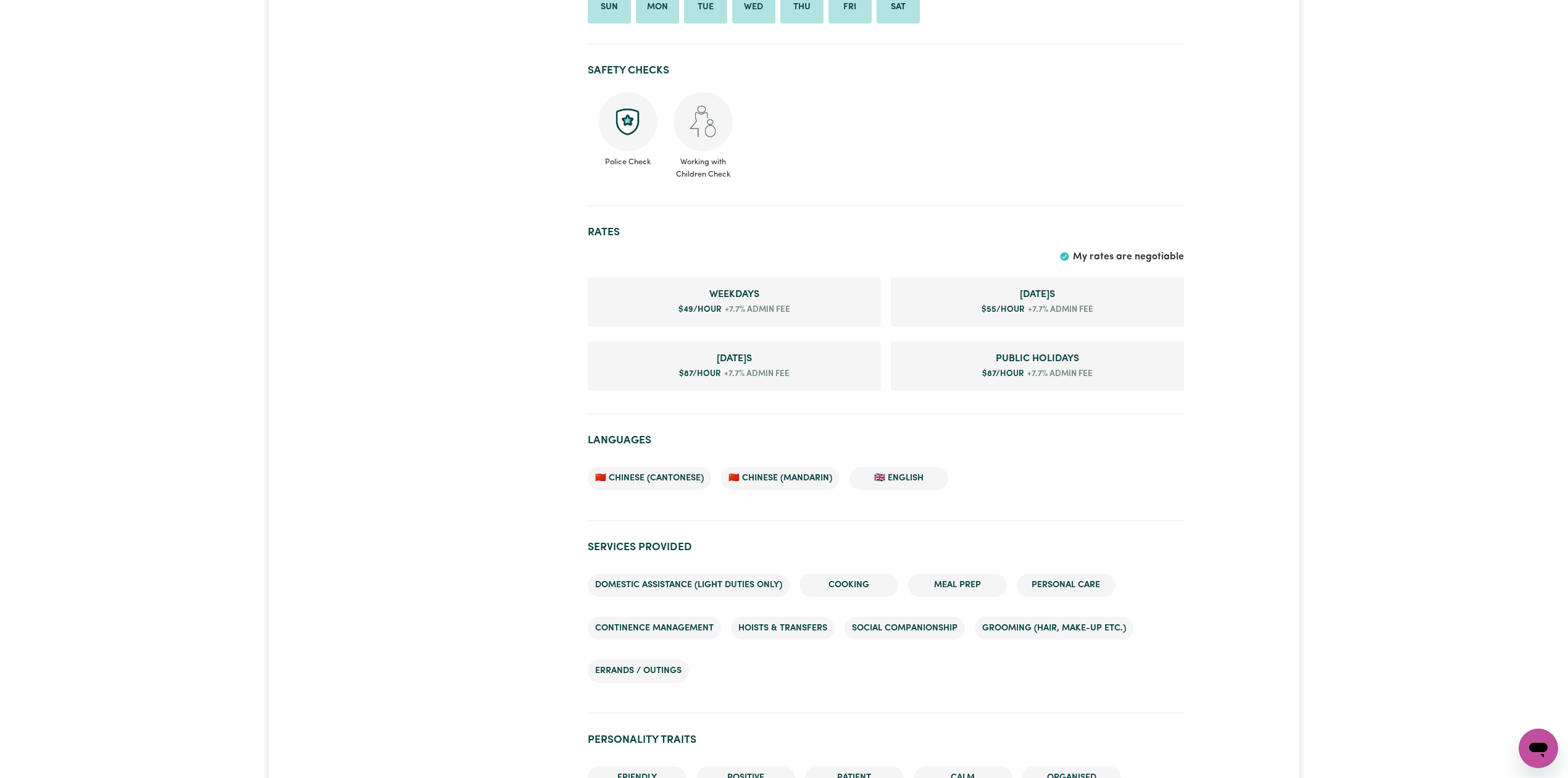
click at [640, 392] on section "Rates My rates are negotiable Weekday s $ 49 /hour +7.7% admin fee Saturday s $…" at bounding box center [886, 315] width 597 height 199
click at [465, 372] on div at bounding box center [478, 530] width 204 height 1969
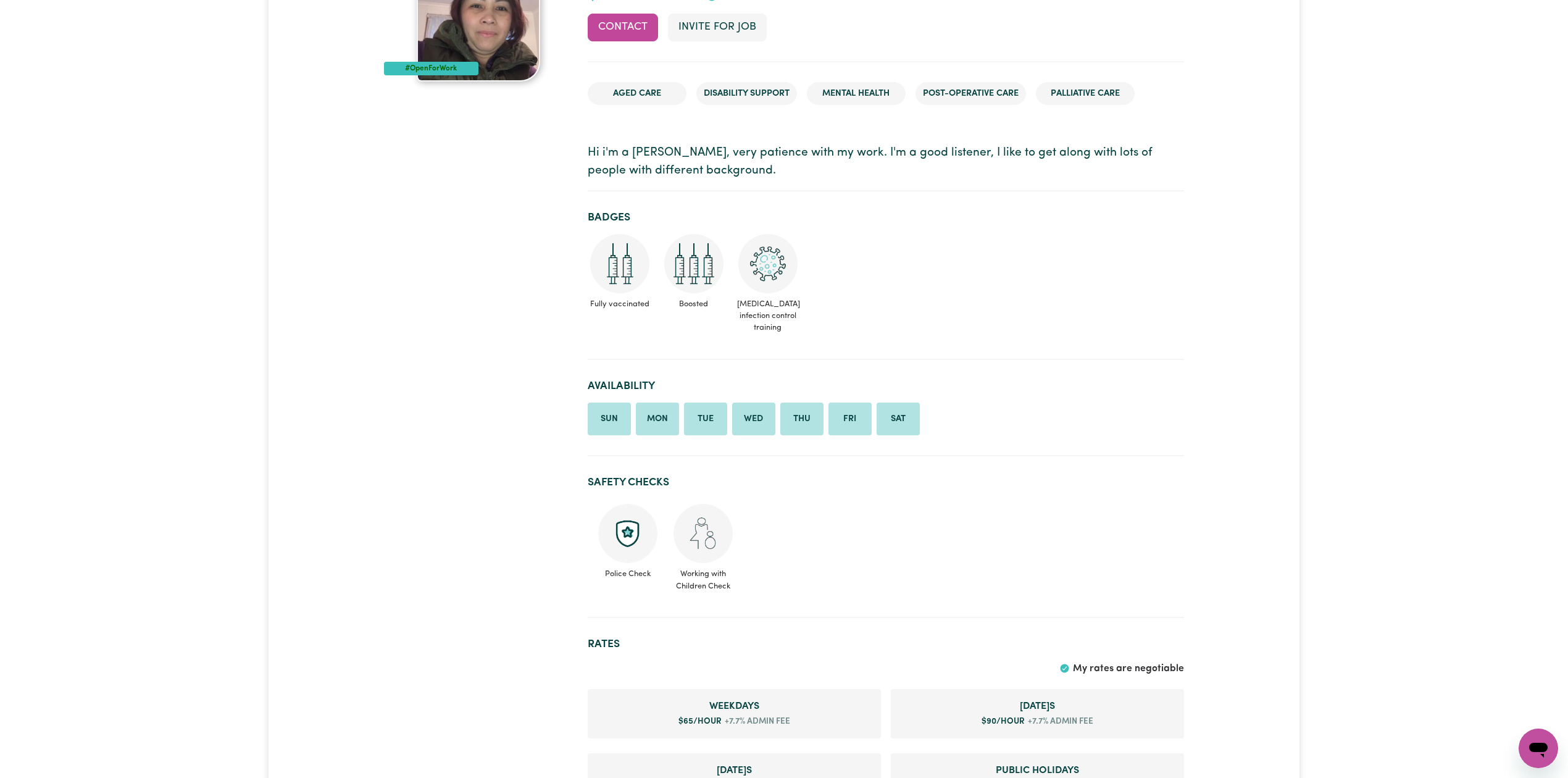
scroll to position [330, 0]
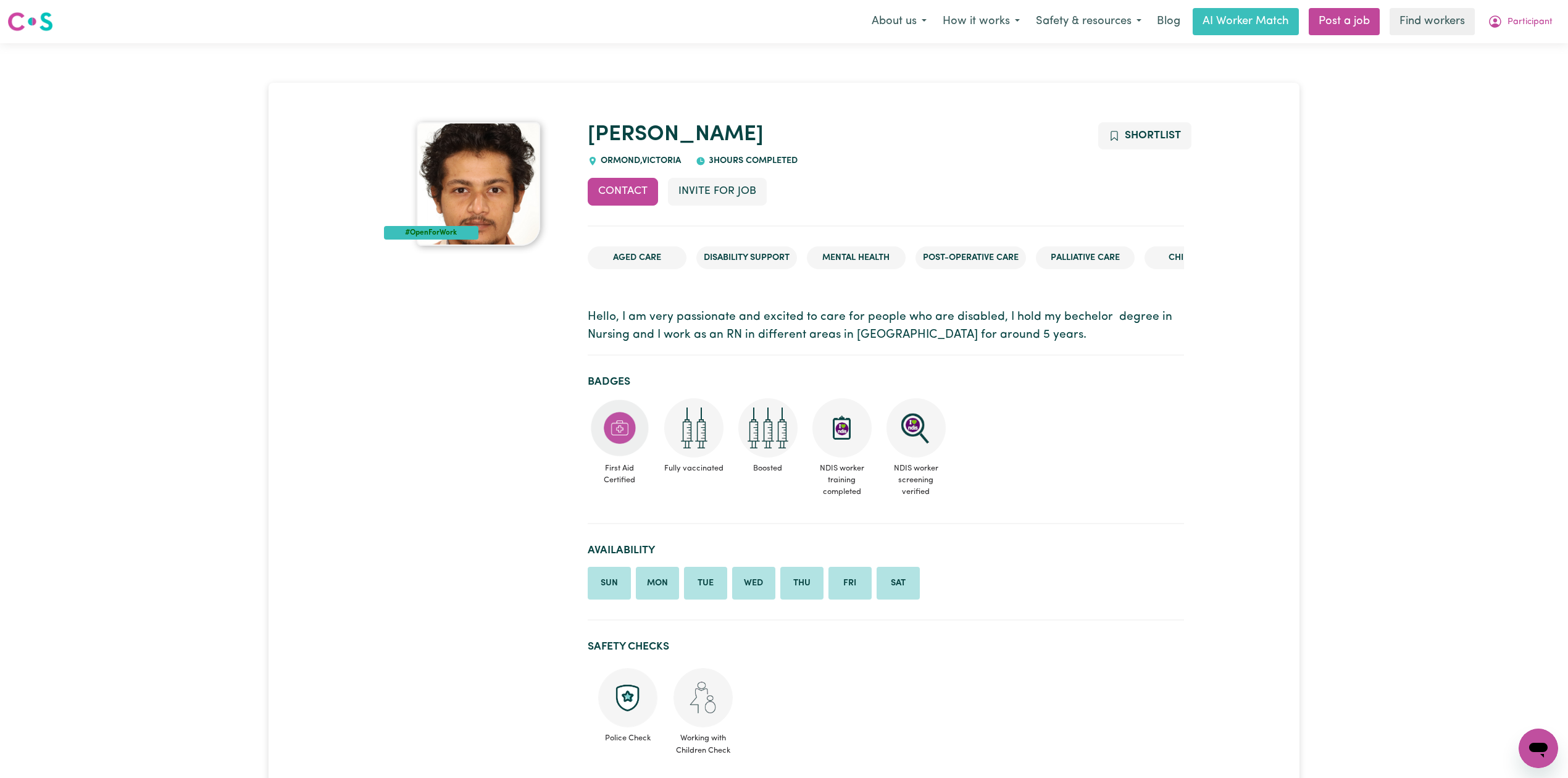
click at [888, 340] on p "Hello, I am very passionate and excited to care for people who are disabled, I …" at bounding box center [886, 326] width 597 height 36
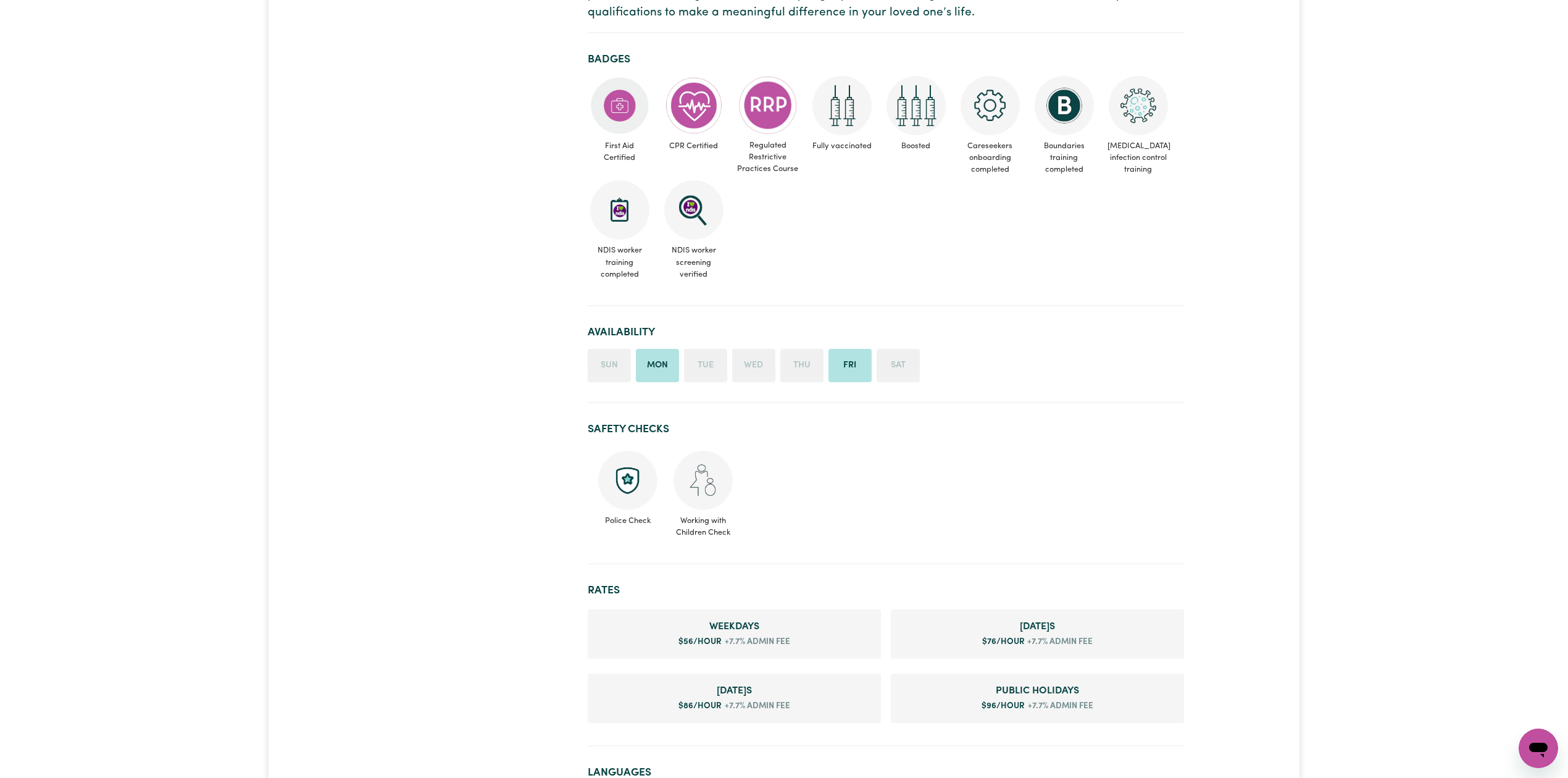
scroll to position [658, 0]
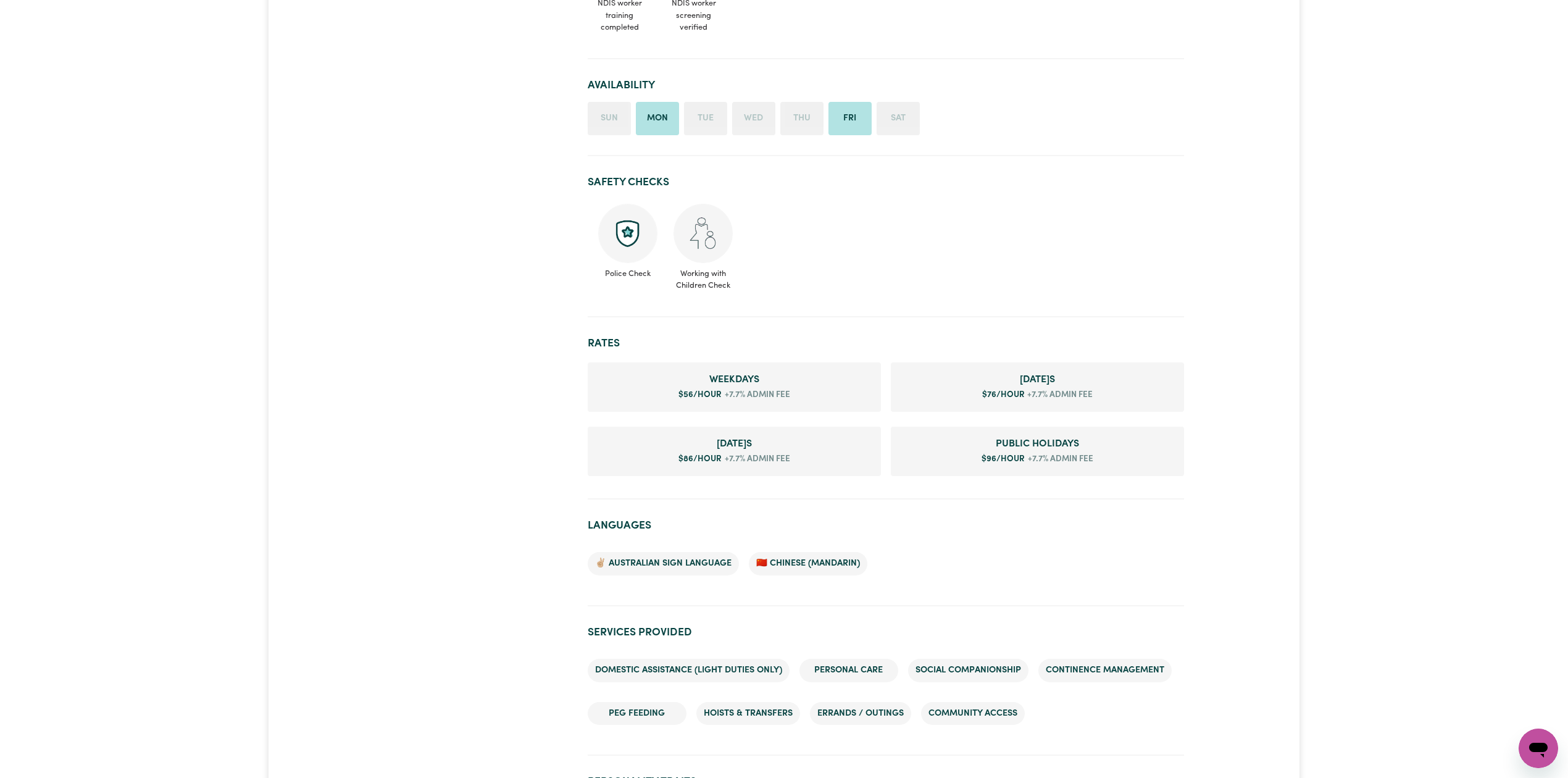
click at [756, 309] on section "Safety Checks Police Check Working with Children Check" at bounding box center [886, 241] width 597 height 151
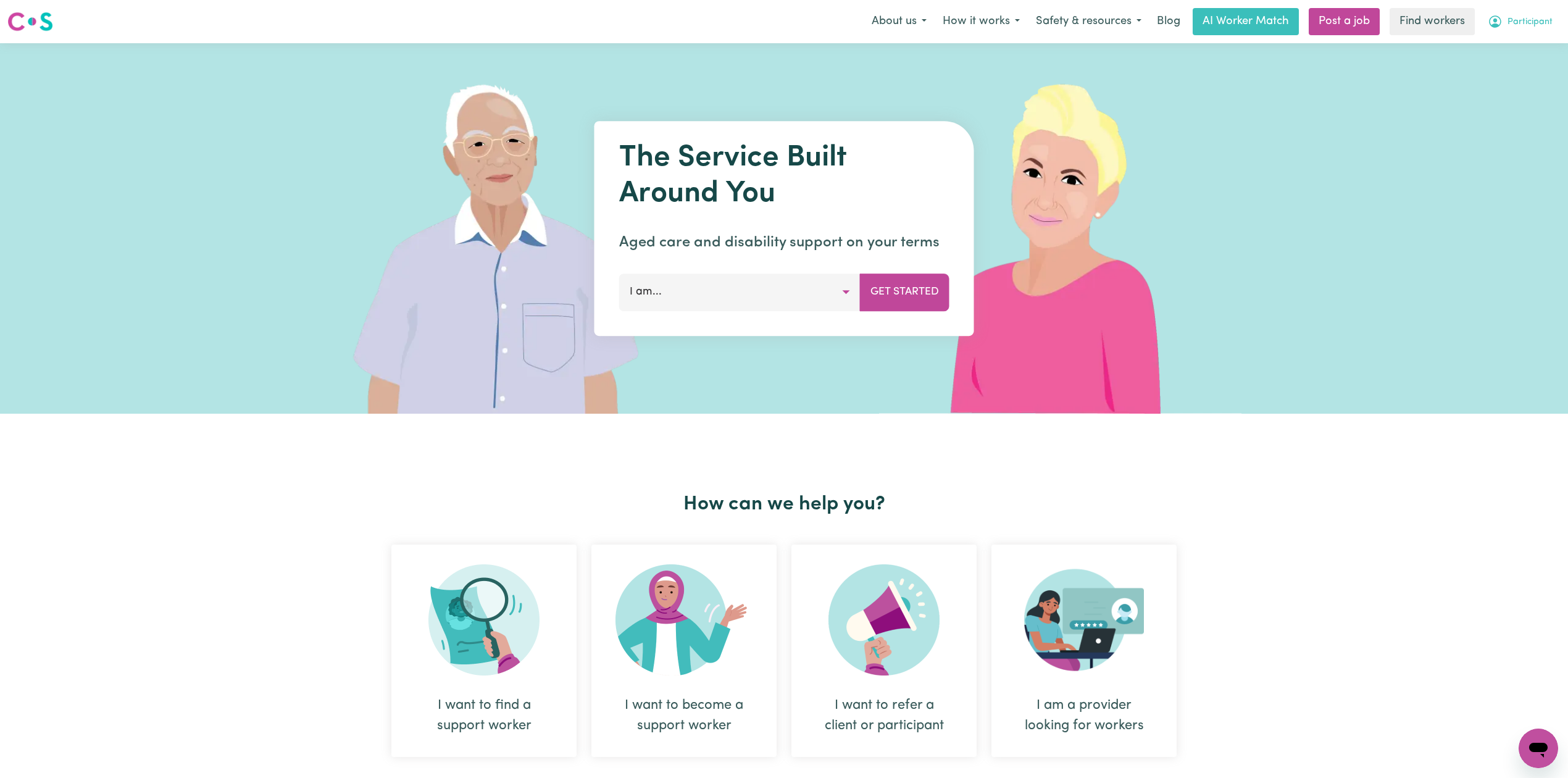
click at [1554, 27] on button "Participant" at bounding box center [1520, 21] width 81 height 26
click at [1523, 71] on link "Logout" at bounding box center [1511, 71] width 98 height 24
click at [1541, 24] on link "Login" at bounding box center [1540, 22] width 43 height 27
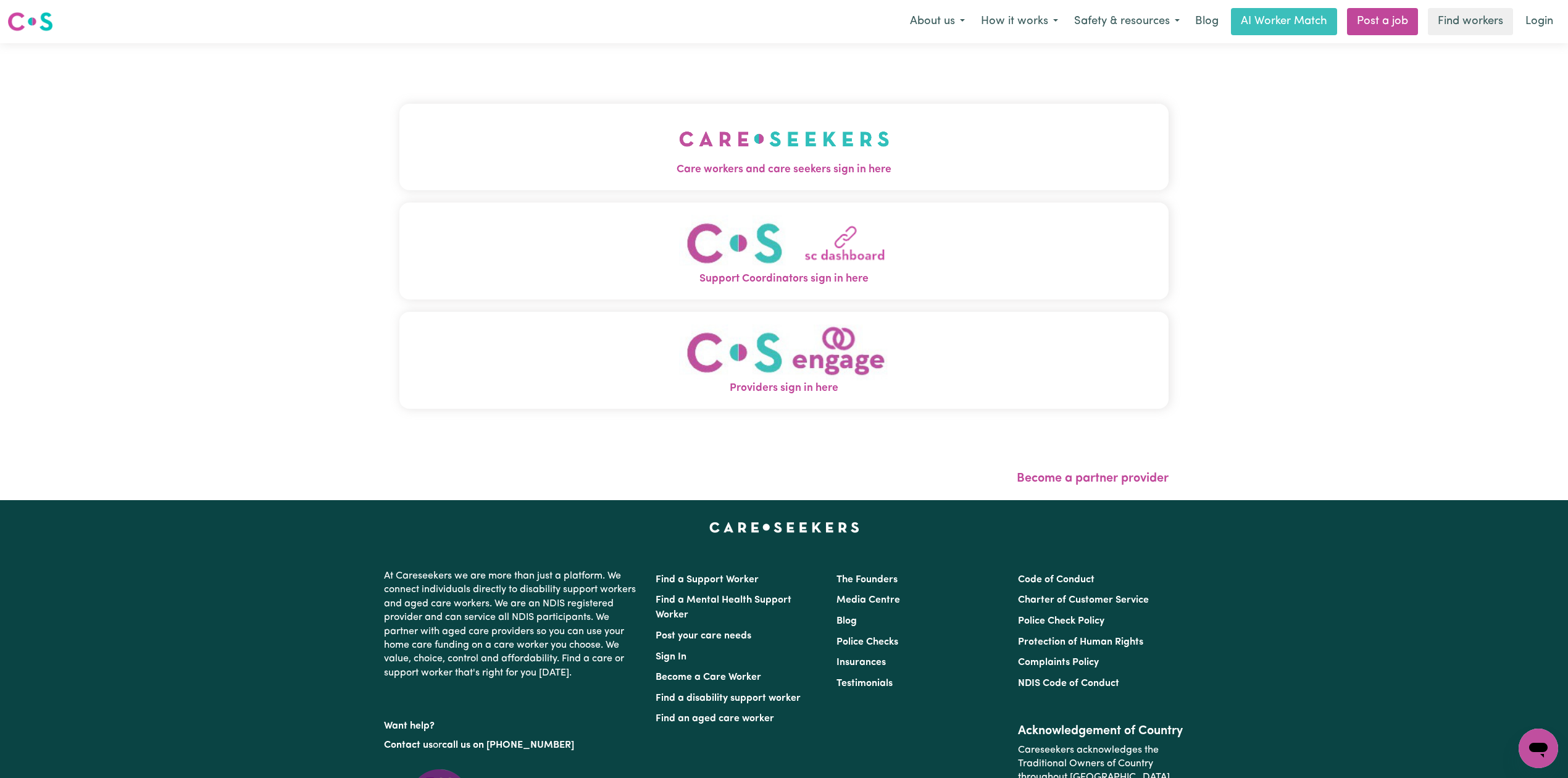
click at [765, 124] on button "Care workers and care seekers sign in here" at bounding box center [784, 146] width 770 height 86
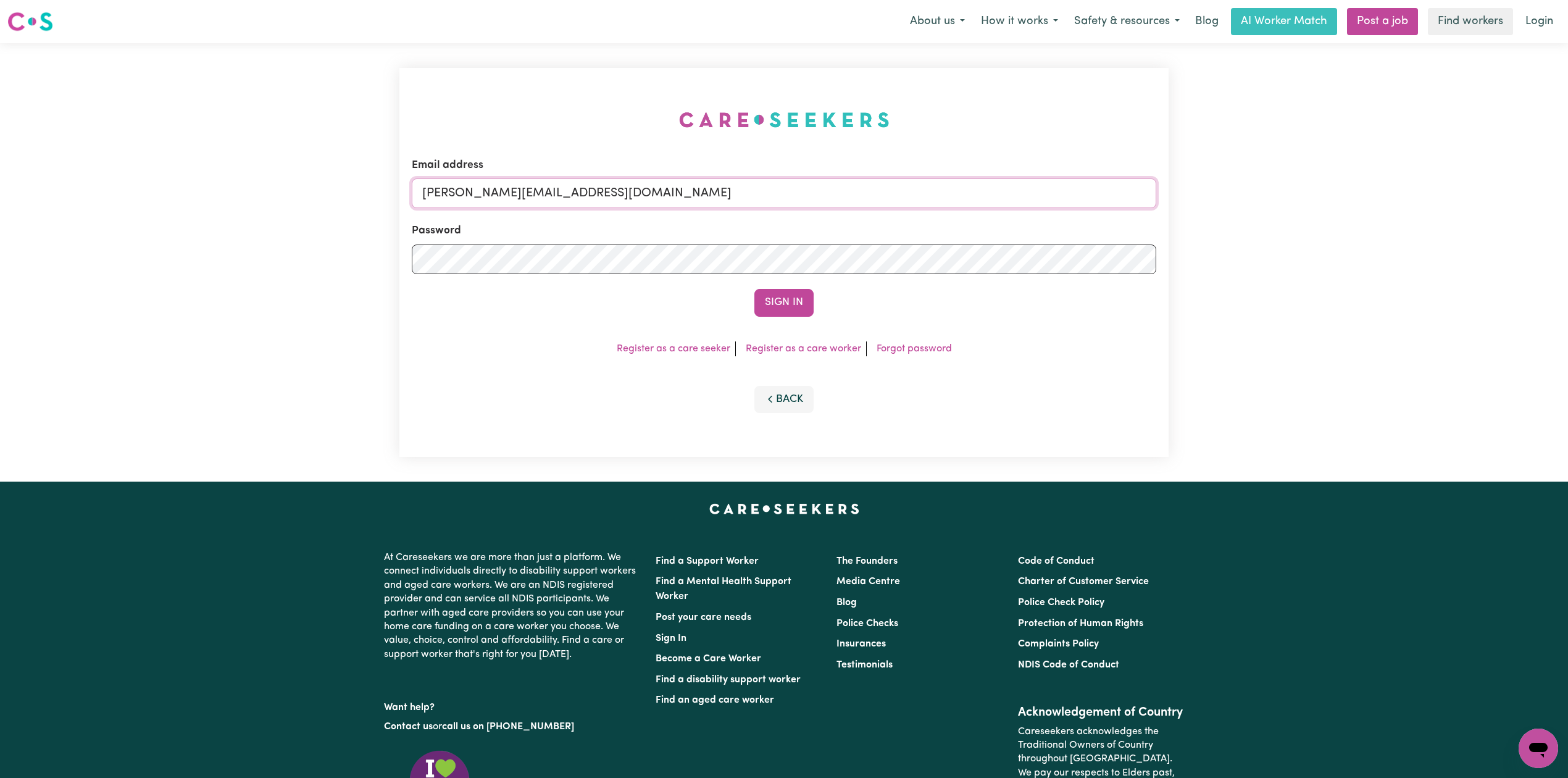
click at [549, 178] on input "[PERSON_NAME][EMAIL_ADDRESS][DOMAIN_NAME]" at bounding box center [784, 193] width 745 height 29
type input "[EMAIL_ADDRESS][DOMAIN_NAME]"
click at [783, 304] on button "Sign In" at bounding box center [784, 303] width 59 height 27
